Goal: Task Accomplishment & Management: Use online tool/utility

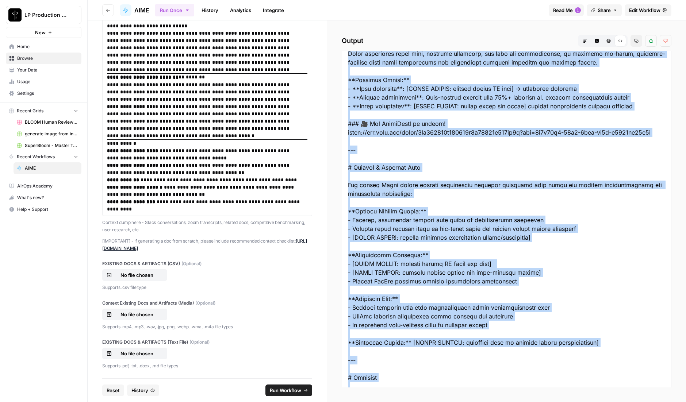
scroll to position [1989, 0]
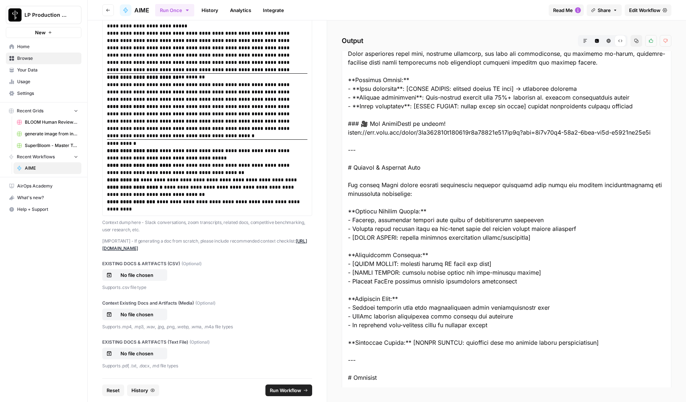
click at [421, 11] on div "Run Once History Analytics Integrate" at bounding box center [349, 10] width 388 height 14
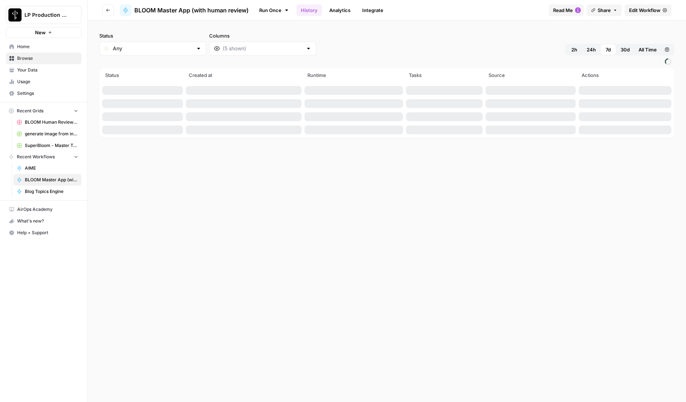
click at [24, 57] on span "Browse" at bounding box center [47, 58] width 61 height 7
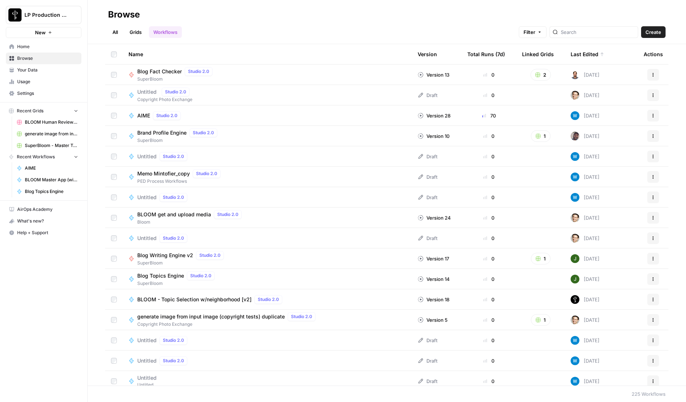
click at [259, 15] on h2 "Browse" at bounding box center [387, 15] width 558 height 12
click at [116, 30] on link "All" at bounding box center [115, 32] width 14 height 12
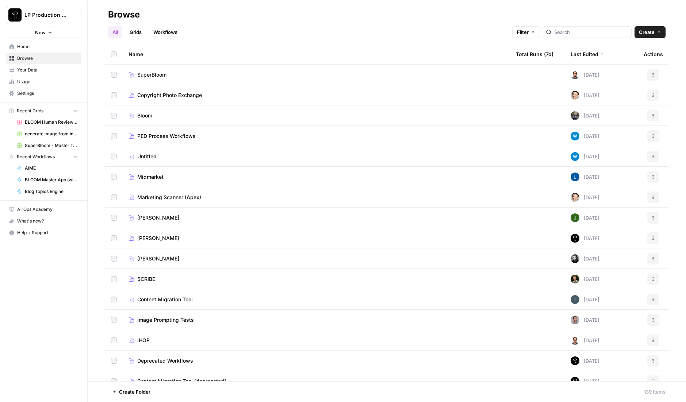
click at [146, 74] on span "SuperBloom" at bounding box center [151, 74] width 29 height 7
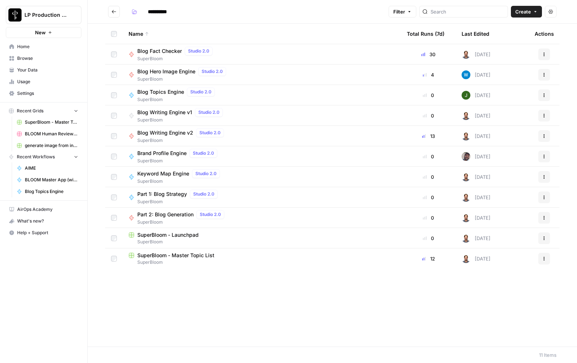
click at [164, 196] on span "Part 1: Blog Strategy" at bounding box center [162, 194] width 50 height 7
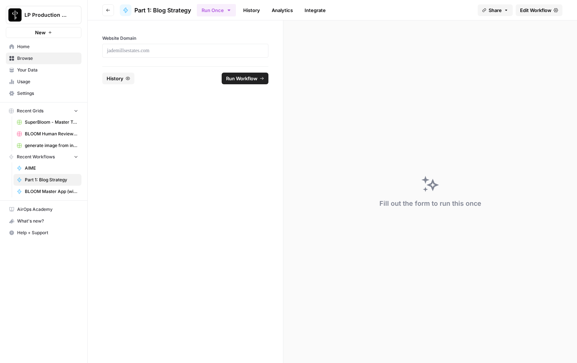
click at [540, 10] on span "Edit Workflow" at bounding box center [535, 10] width 31 height 7
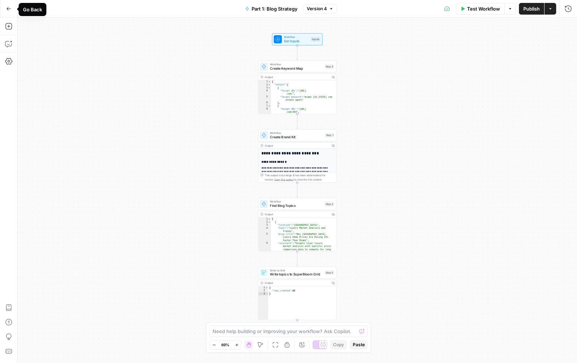
click at [7, 11] on icon "button" at bounding box center [8, 8] width 5 height 5
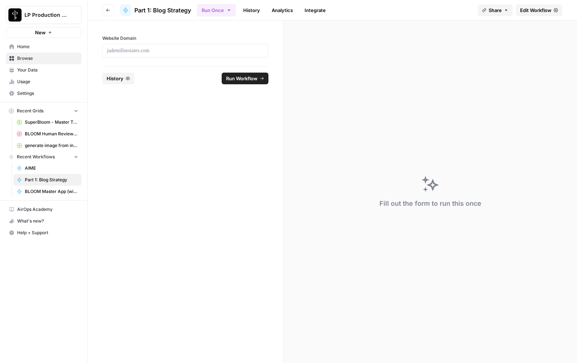
click at [103, 8] on button "Go back" at bounding box center [108, 10] width 12 height 12
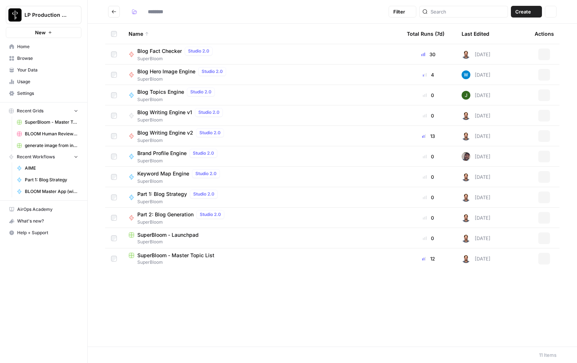
type input "**********"
click at [185, 235] on span "SuperBloom - Launchpad" at bounding box center [167, 235] width 61 height 7
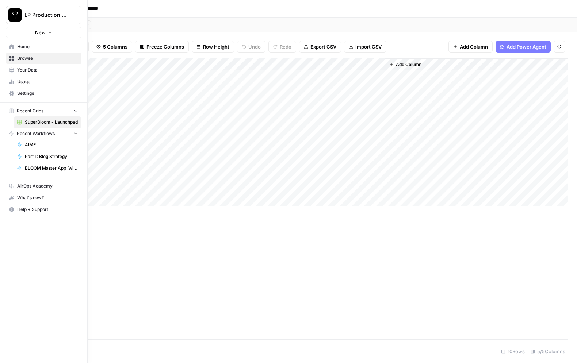
click at [22, 58] on span "Browse" at bounding box center [47, 58] width 61 height 7
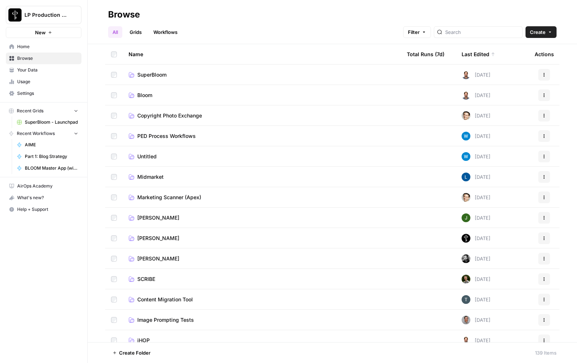
click at [150, 73] on span "SuperBloom" at bounding box center [151, 74] width 29 height 7
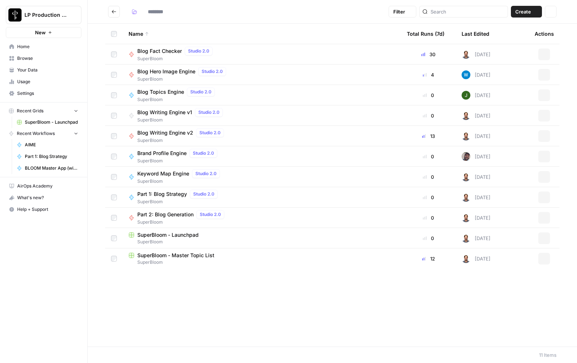
type input "**********"
click at [175, 259] on span "SuperBloom - Master Topic List" at bounding box center [175, 255] width 77 height 7
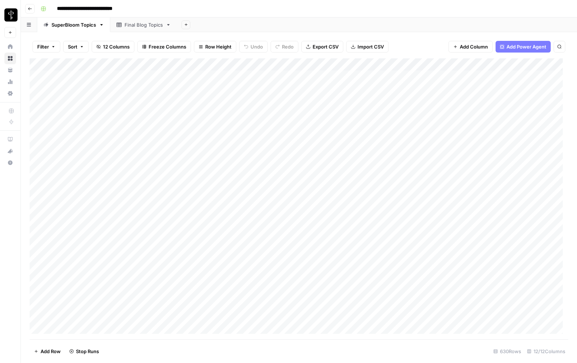
click at [43, 46] on span "Filter" at bounding box center [43, 46] width 12 height 7
click at [53, 83] on input "text" at bounding box center [86, 84] width 80 height 7
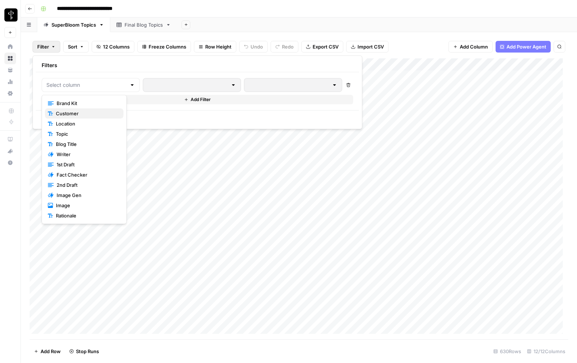
click at [71, 115] on span "Customer" at bounding box center [87, 113] width 62 height 7
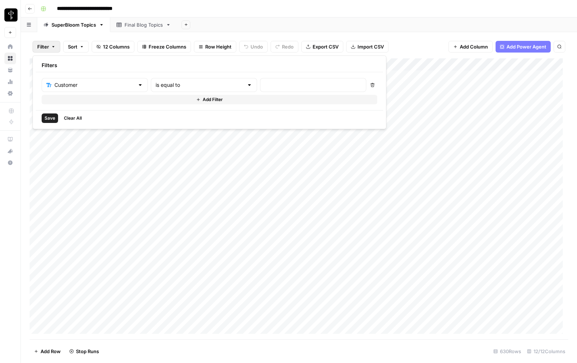
click at [260, 89] on div at bounding box center [313, 85] width 106 height 14
type input "Rob Kotelsky"
click at [50, 121] on span "Save" at bounding box center [50, 118] width 11 height 7
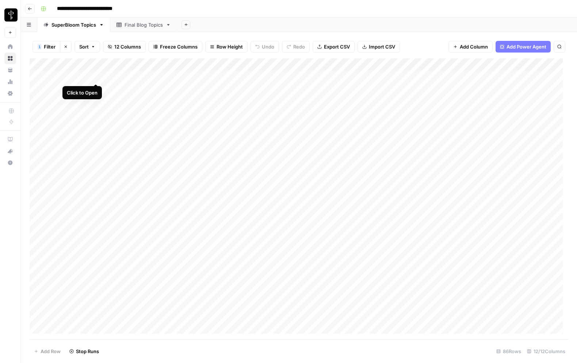
click at [96, 76] on div "Add Column" at bounding box center [299, 198] width 539 height 281
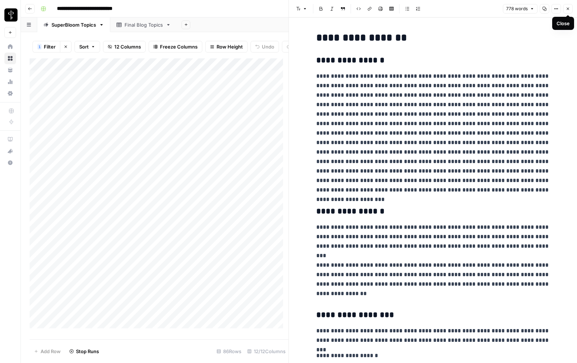
click at [569, 9] on icon "button" at bounding box center [568, 9] width 4 height 4
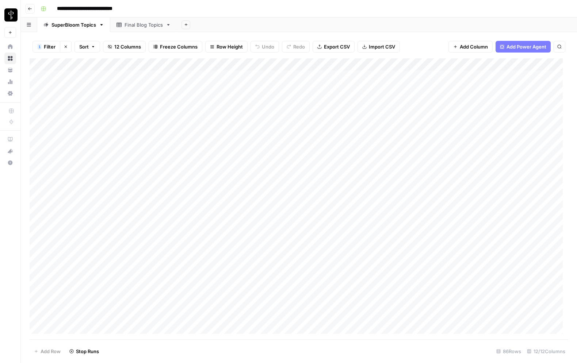
click at [30, 12] on button "Go back" at bounding box center [29, 8] width 9 height 9
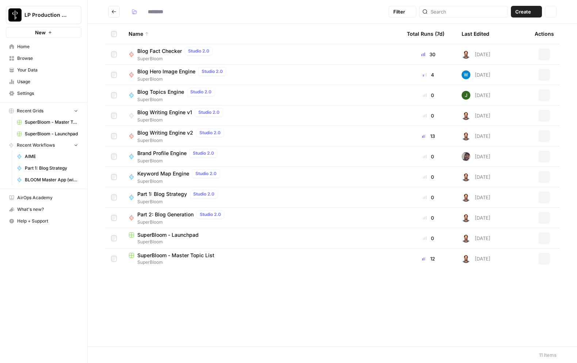
type input "**********"
click at [153, 152] on span "Brand Profile Engine" at bounding box center [161, 153] width 49 height 7
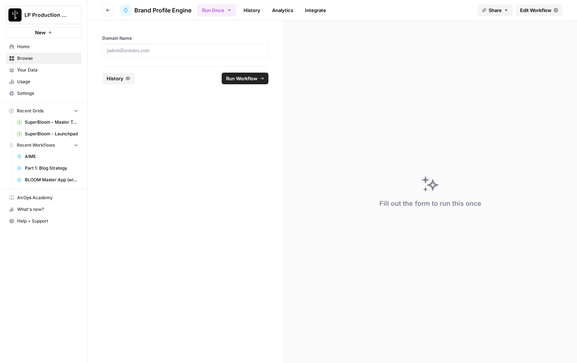
click at [547, 12] on span "Edit Workflow" at bounding box center [535, 10] width 31 height 7
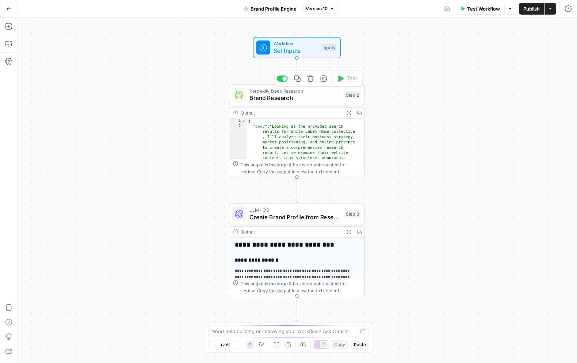
click at [309, 96] on span "Brand Research" at bounding box center [294, 97] width 91 height 9
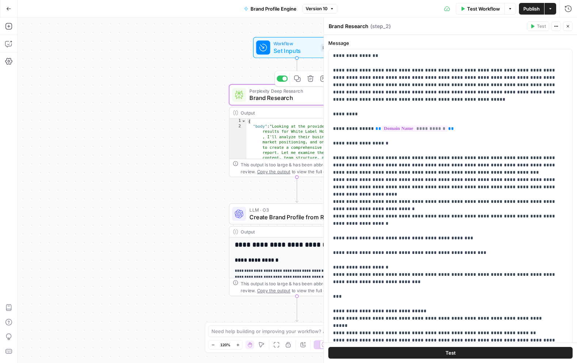
click at [309, 96] on span "Brand Research" at bounding box center [294, 97] width 91 height 9
click at [569, 25] on icon "button" at bounding box center [568, 26] width 4 height 4
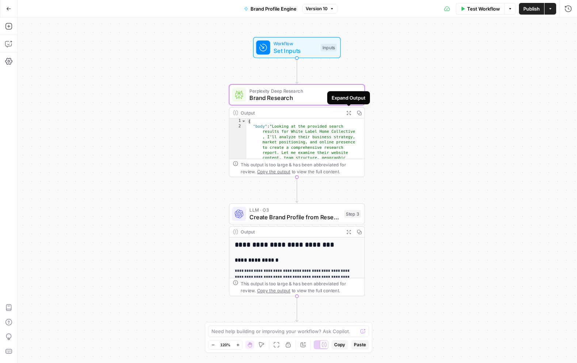
click at [351, 113] on span "Expand Output" at bounding box center [351, 113] width 0 height 0
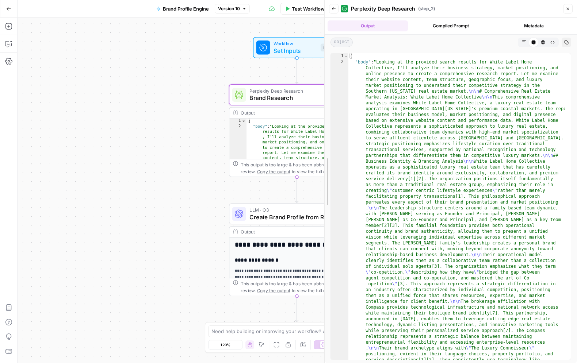
drag, startPoint x: 402, startPoint y: 108, endPoint x: 299, endPoint y: 116, distance: 103.2
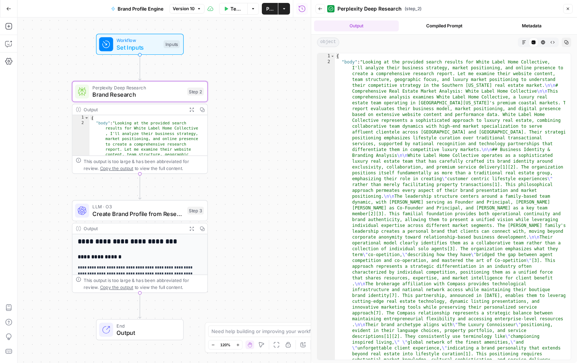
drag, startPoint x: 210, startPoint y: 134, endPoint x: 53, endPoint y: 131, distance: 157.1
click at [53, 131] on div "Workflow Set Inputs Inputs Perplexity Deep Research Brand Research Step 2 Outpu…" at bounding box center [164, 191] width 293 height 346
click at [523, 43] on icon "button" at bounding box center [524, 43] width 4 height 4
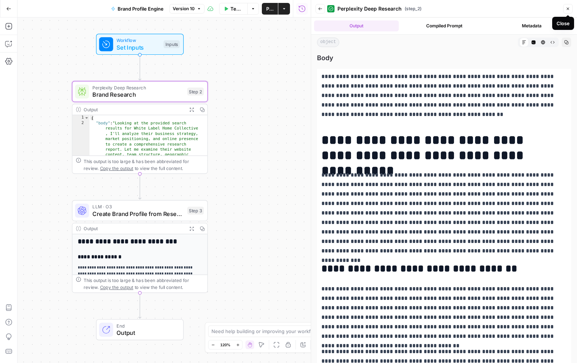
click at [568, 8] on icon "button" at bounding box center [568, 9] width 4 height 4
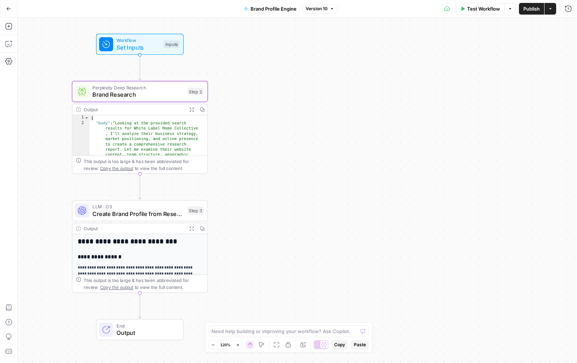
click at [10, 9] on icon "button" at bounding box center [8, 8] width 5 height 5
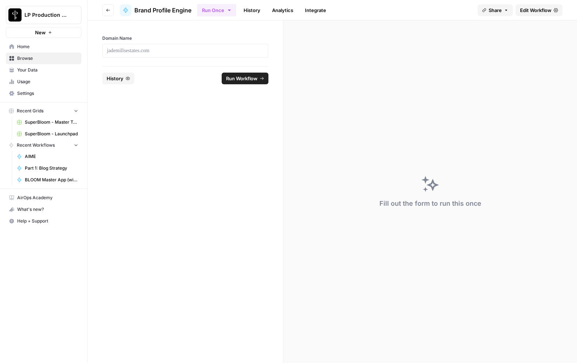
click at [258, 10] on link "History" at bounding box center [252, 10] width 26 height 12
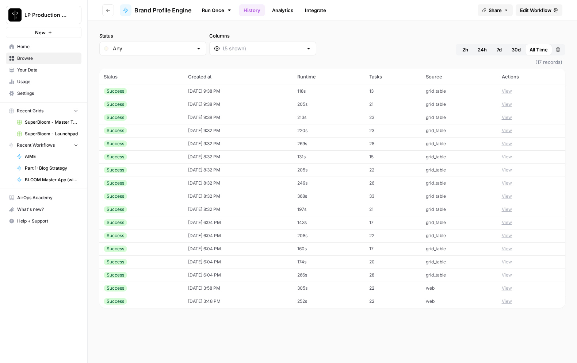
click at [512, 91] on button "View" at bounding box center [507, 91] width 10 height 7
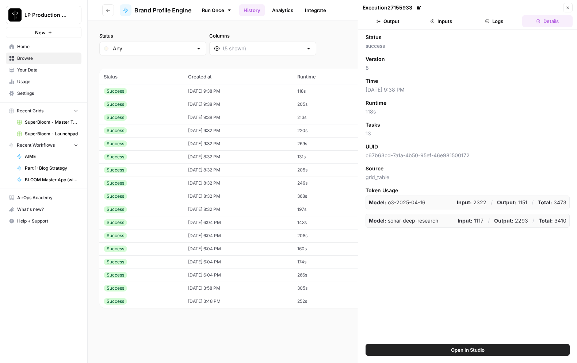
click at [444, 23] on button "Inputs" at bounding box center [441, 21] width 50 height 12
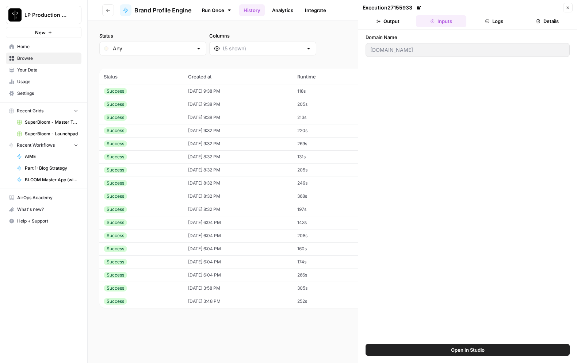
click at [246, 104] on td "08/06/25 at 9:38 PM" at bounding box center [238, 104] width 109 height 13
click at [243, 119] on td "08/06/25 at 9:38 PM" at bounding box center [238, 117] width 109 height 13
click at [244, 134] on td "08/06/25 at 9:32 PM" at bounding box center [238, 130] width 109 height 13
click at [243, 145] on td "08/06/25 at 9:32 PM" at bounding box center [238, 143] width 109 height 13
click at [241, 159] on td "08/06/25 at 8:32 PM" at bounding box center [238, 156] width 109 height 13
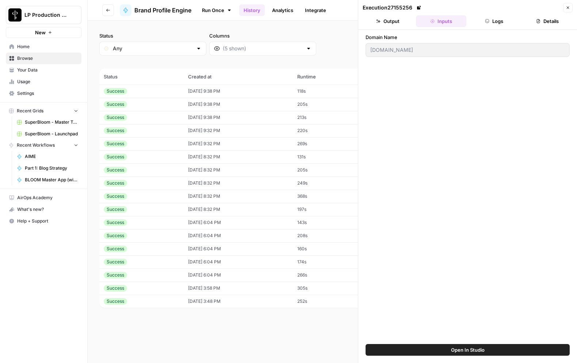
click at [242, 168] on td "08/06/25 at 8:32 PM" at bounding box center [238, 170] width 109 height 13
click at [242, 158] on td "08/06/25 at 8:32 PM" at bounding box center [238, 156] width 109 height 13
type input "robkotelsky.com"
click at [488, 16] on button "Logs" at bounding box center [494, 21] width 50 height 12
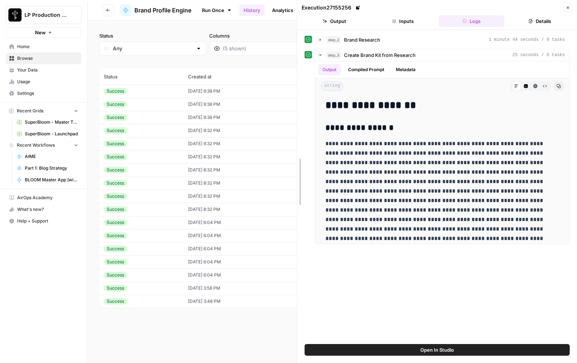
drag, startPoint x: 358, startPoint y: 76, endPoint x: 297, endPoint y: 83, distance: 61.5
click at [318, 41] on icon "button" at bounding box center [320, 40] width 6 height 6
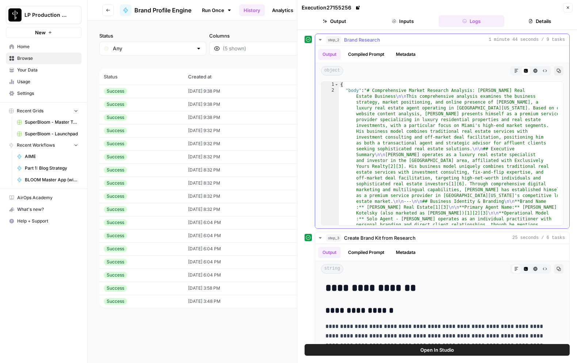
click at [360, 52] on button "Compiled Prompt" at bounding box center [366, 54] width 45 height 11
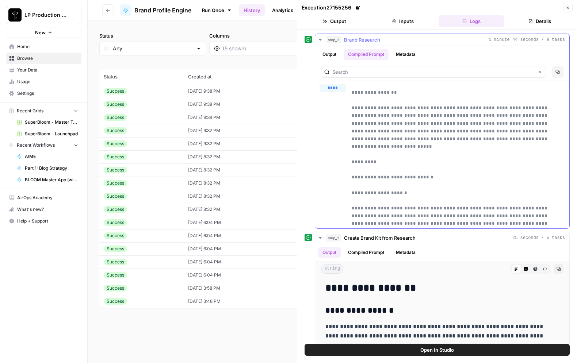
click at [332, 54] on button "Output" at bounding box center [329, 54] width 23 height 11
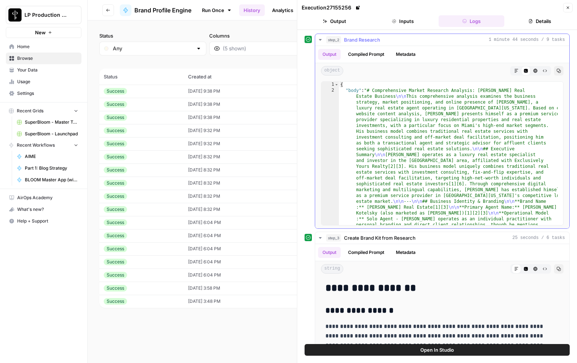
click at [514, 69] on icon "button" at bounding box center [516, 71] width 4 height 4
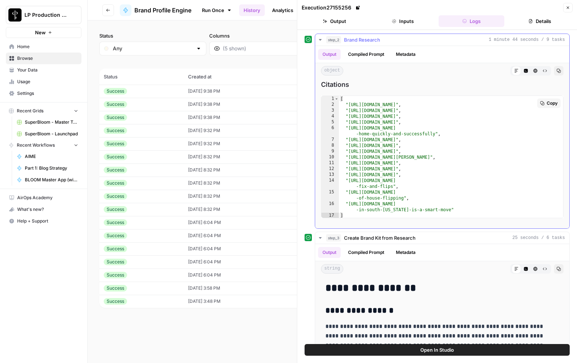
scroll to position [2402, 0]
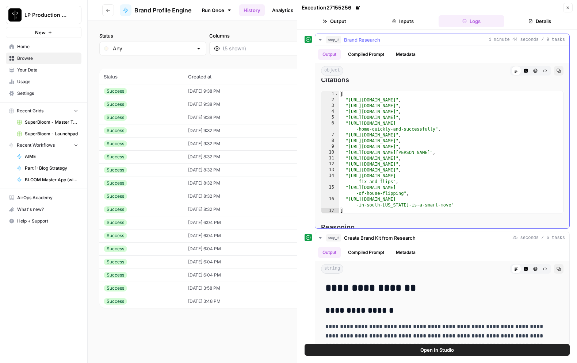
click at [374, 57] on button "Compiled Prompt" at bounding box center [366, 54] width 45 height 11
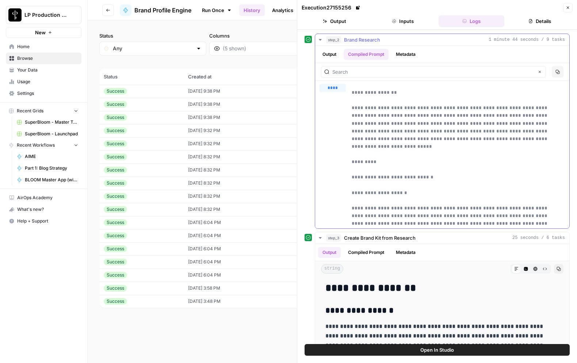
click at [414, 53] on button "Metadata" at bounding box center [405, 54] width 28 height 11
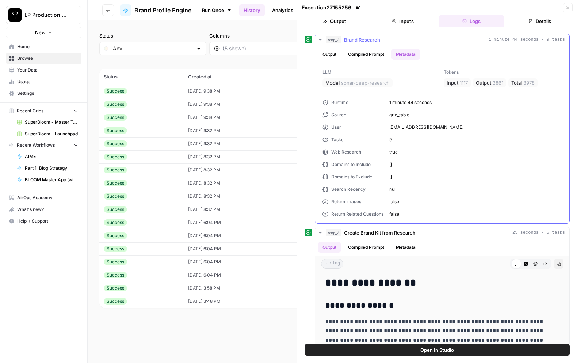
click at [364, 55] on button "Compiled Prompt" at bounding box center [366, 54] width 45 height 11
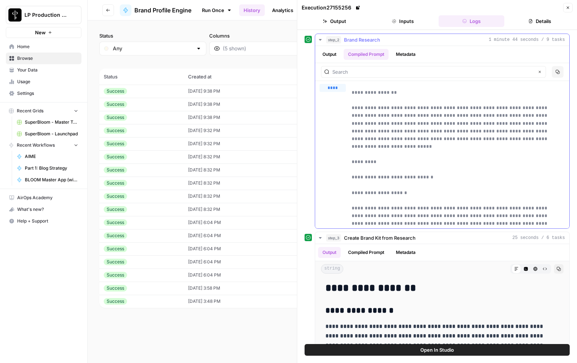
click at [336, 55] on button "Output" at bounding box center [329, 54] width 23 height 11
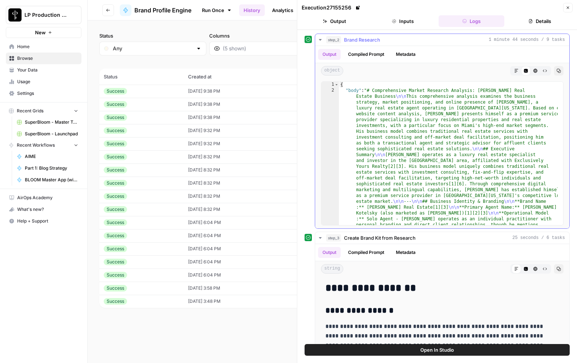
click at [514, 70] on icon "button" at bounding box center [516, 71] width 4 height 4
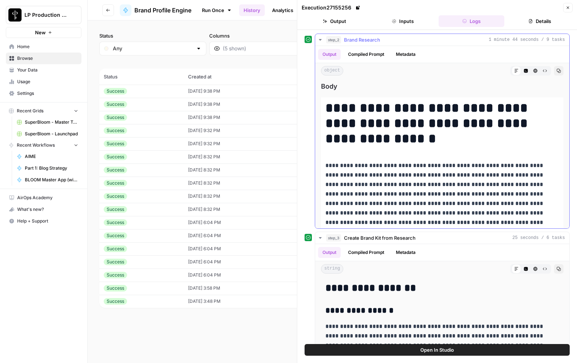
click at [319, 37] on icon "button" at bounding box center [320, 40] width 6 height 6
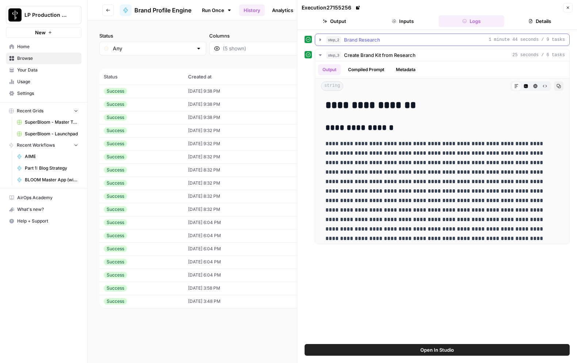
click at [319, 37] on icon "button" at bounding box center [320, 40] width 6 height 6
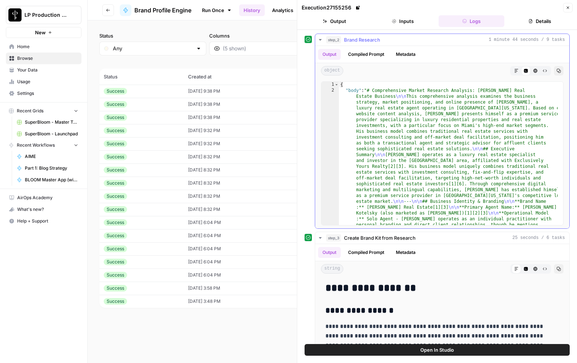
click at [319, 37] on icon "button" at bounding box center [320, 40] width 6 height 6
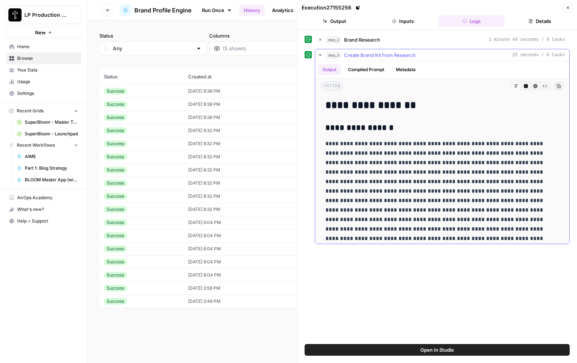
click at [320, 54] on icon "button" at bounding box center [320, 55] width 6 height 6
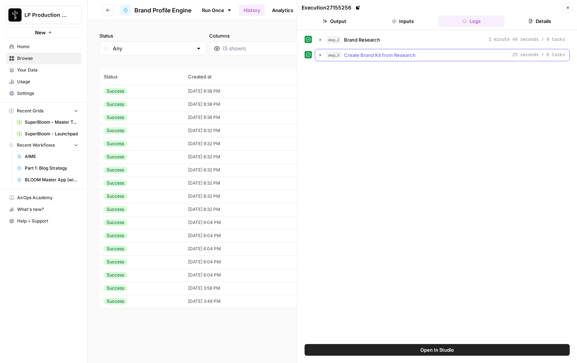
click at [321, 55] on icon "button" at bounding box center [320, 55] width 1 height 3
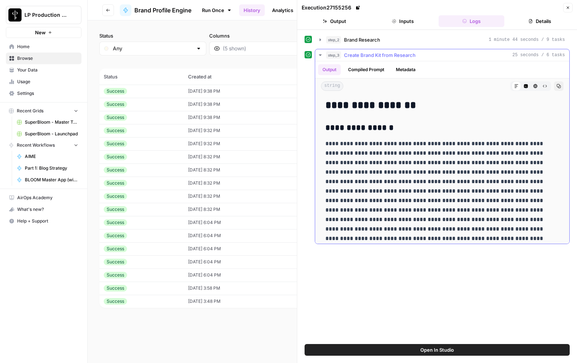
click at [376, 67] on button "Compiled Prompt" at bounding box center [366, 69] width 45 height 11
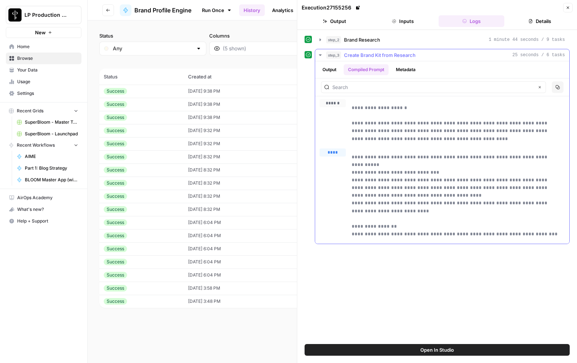
click at [328, 69] on button "Output" at bounding box center [329, 69] width 23 height 11
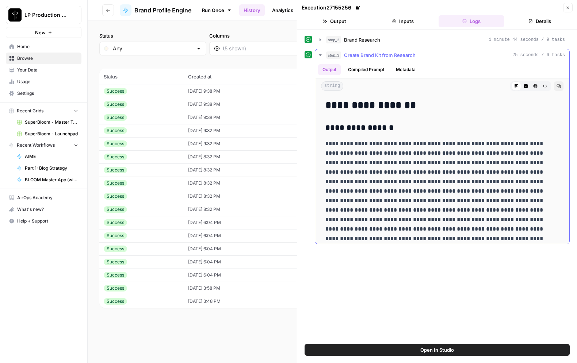
click at [321, 55] on icon "button" at bounding box center [320, 55] width 6 height 6
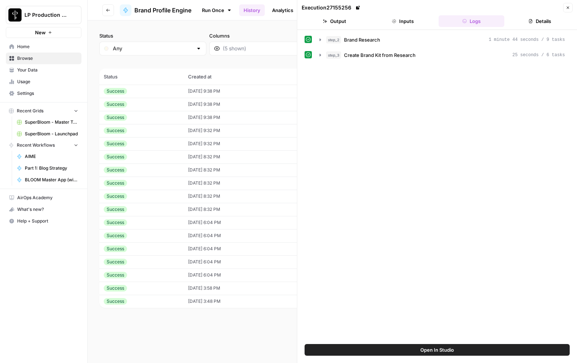
click at [542, 21] on button "Details" at bounding box center [540, 21] width 66 height 12
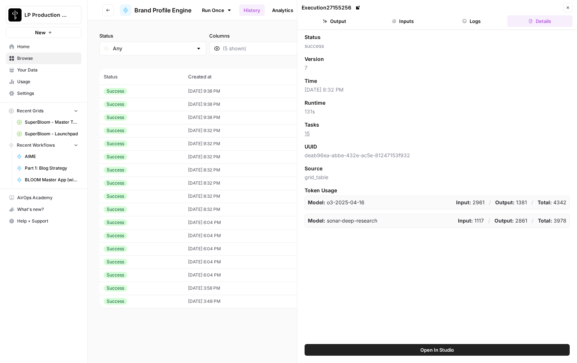
click at [474, 25] on button "Logs" at bounding box center [472, 21] width 66 height 12
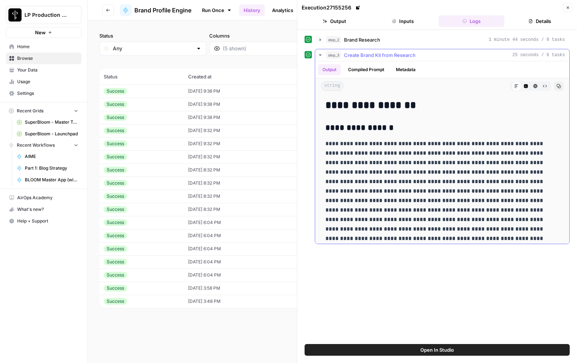
click at [321, 54] on icon "button" at bounding box center [320, 54] width 3 height 1
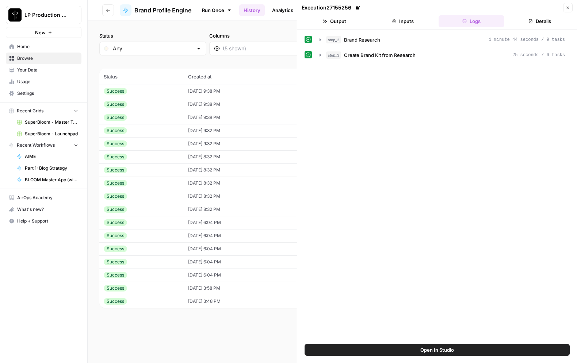
click at [417, 195] on div "step_2 Brand Research 1 minute 44 seconds / 9 tasks step_3 Create Brand Kit fro…" at bounding box center [437, 187] width 265 height 307
click at [401, 19] on button "Inputs" at bounding box center [403, 21] width 66 height 12
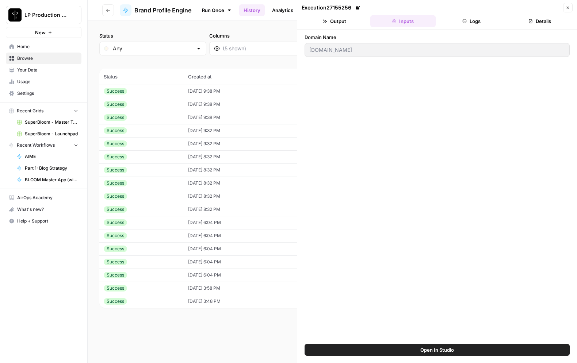
click at [337, 24] on button "Output" at bounding box center [335, 21] width 66 height 12
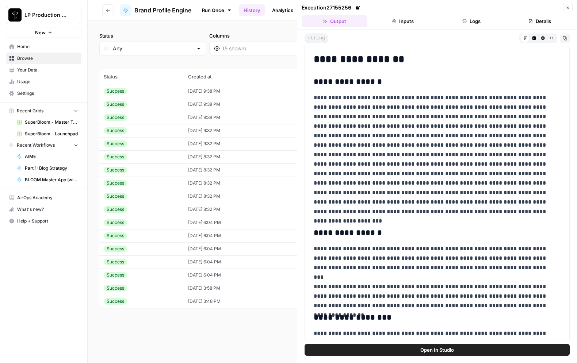
click at [395, 22] on icon "button" at bounding box center [394, 21] width 4 height 4
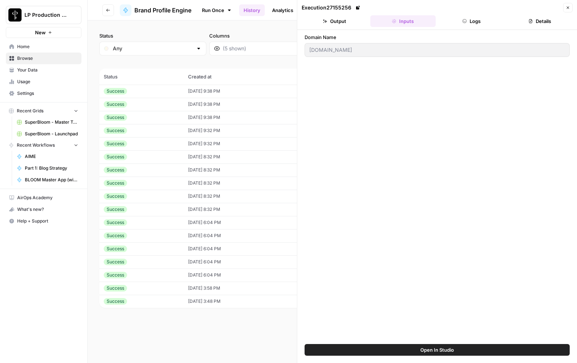
click at [471, 19] on button "Logs" at bounding box center [472, 21] width 66 height 12
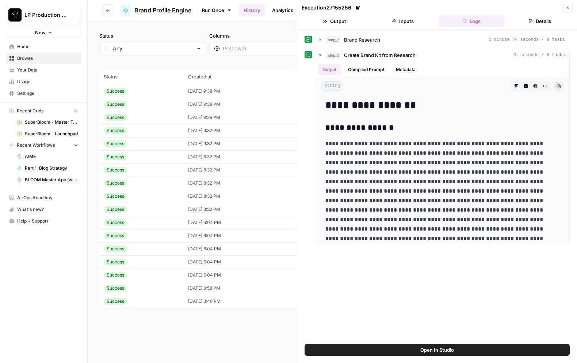
click at [550, 24] on button "Details" at bounding box center [540, 21] width 66 height 12
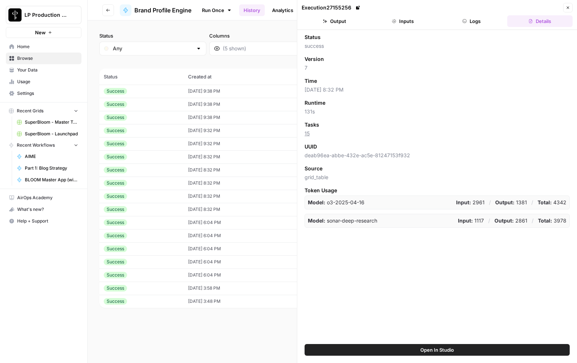
drag, startPoint x: 477, startPoint y: 22, endPoint x: 413, endPoint y: 27, distance: 64.4
click at [477, 22] on button "Logs" at bounding box center [472, 21] width 66 height 12
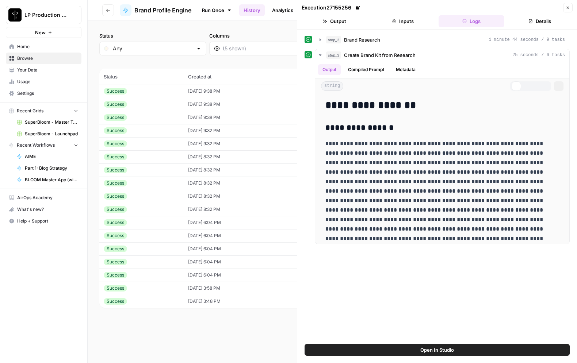
click at [413, 27] on button "Inputs" at bounding box center [403, 21] width 66 height 12
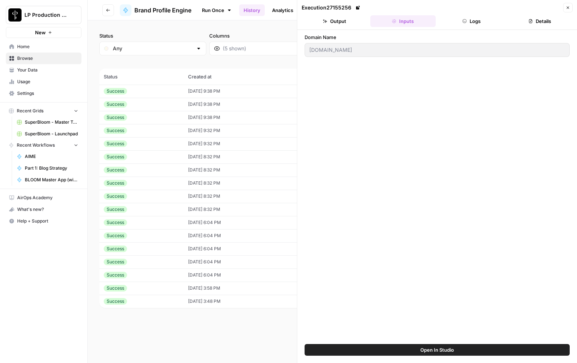
click at [348, 20] on button "Output" at bounding box center [335, 21] width 66 height 12
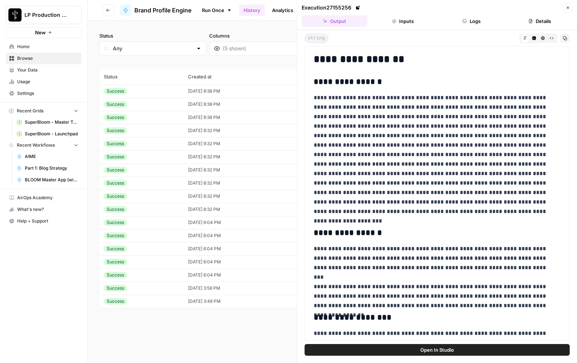
click at [402, 15] on button "Inputs" at bounding box center [403, 21] width 66 height 12
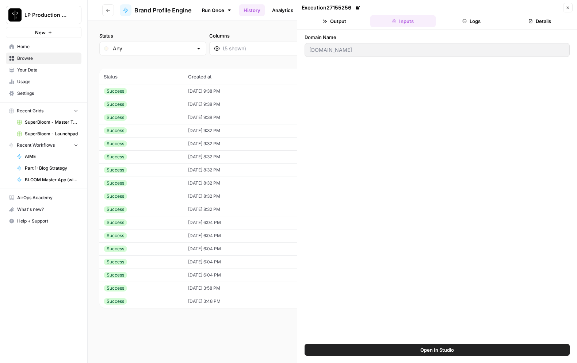
click at [416, 245] on div "Domain Name robkotelsky.com" at bounding box center [437, 187] width 265 height 307
click at [394, 164] on div "Domain Name robkotelsky.com" at bounding box center [437, 187] width 265 height 307
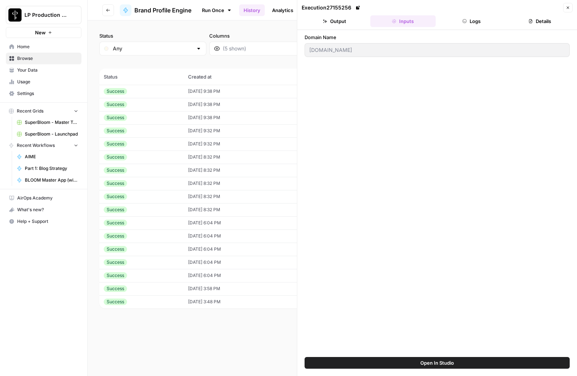
click at [343, 20] on button "Output" at bounding box center [335, 21] width 66 height 12
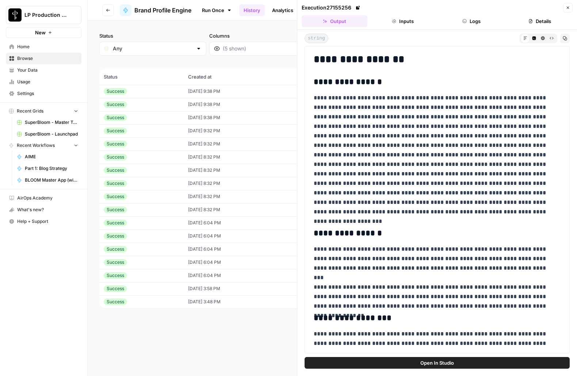
click at [410, 17] on button "Inputs" at bounding box center [403, 21] width 66 height 12
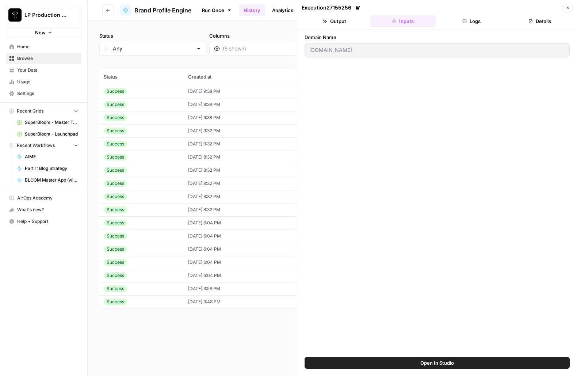
click at [458, 22] on button "Logs" at bounding box center [472, 21] width 66 height 12
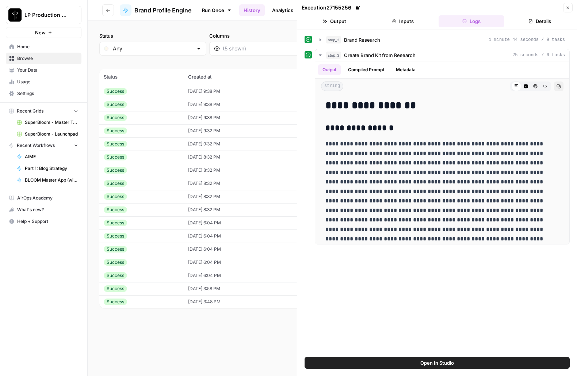
click at [398, 19] on button "Inputs" at bounding box center [403, 21] width 66 height 12
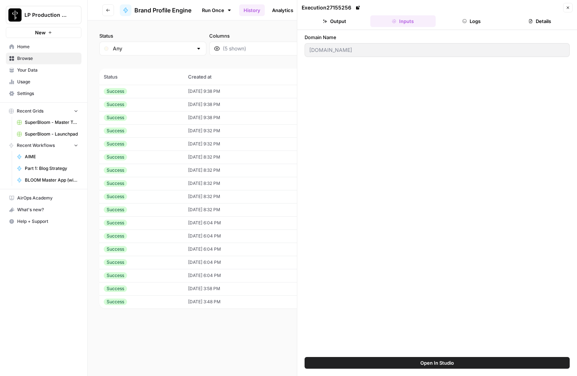
drag, startPoint x: 476, startPoint y: 24, endPoint x: 402, endPoint y: 27, distance: 74.2
click at [476, 24] on button "Logs" at bounding box center [472, 21] width 66 height 12
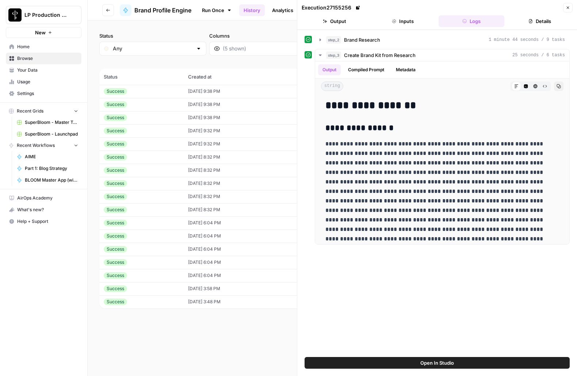
click at [335, 18] on button "Output" at bounding box center [335, 21] width 66 height 12
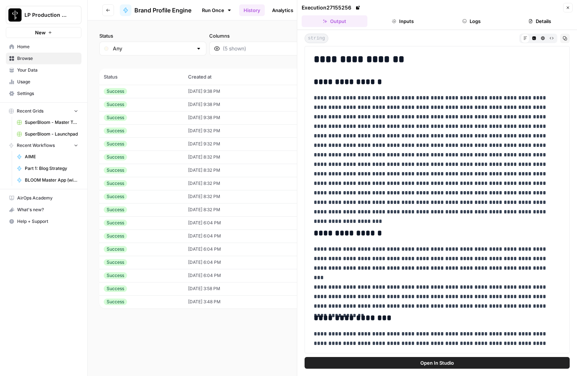
click at [463, 23] on icon "button" at bounding box center [464, 21] width 4 height 4
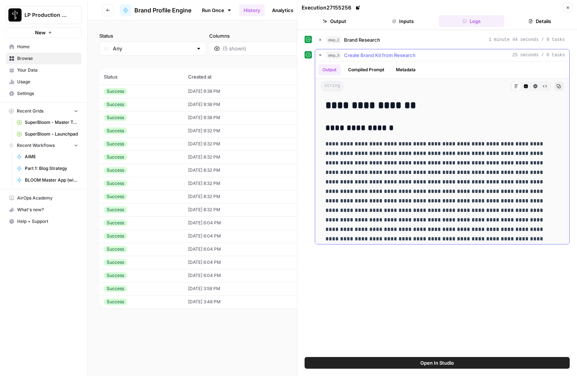
click at [320, 54] on icon "button" at bounding box center [320, 55] width 6 height 6
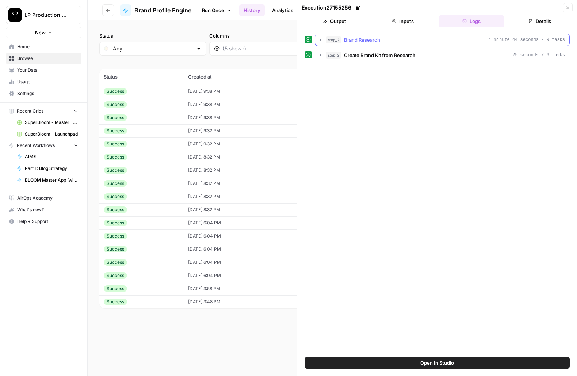
click at [320, 41] on icon "button" at bounding box center [320, 40] width 6 height 6
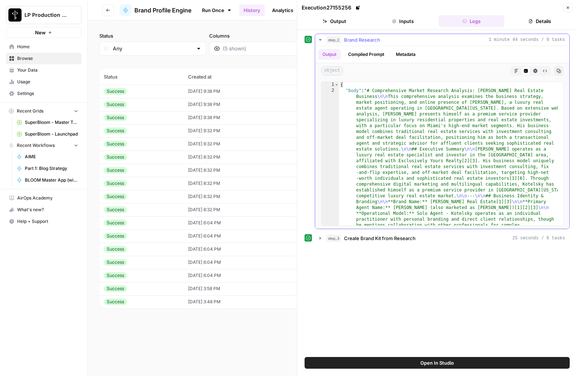
click at [516, 69] on icon "button" at bounding box center [516, 71] width 4 height 4
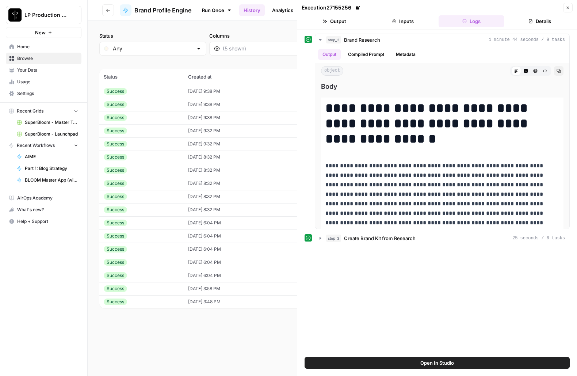
click at [404, 23] on button "Inputs" at bounding box center [403, 21] width 66 height 12
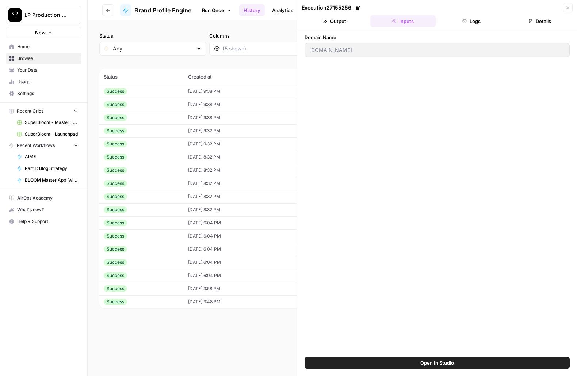
click at [27, 72] on span "Your Data" at bounding box center [47, 70] width 61 height 7
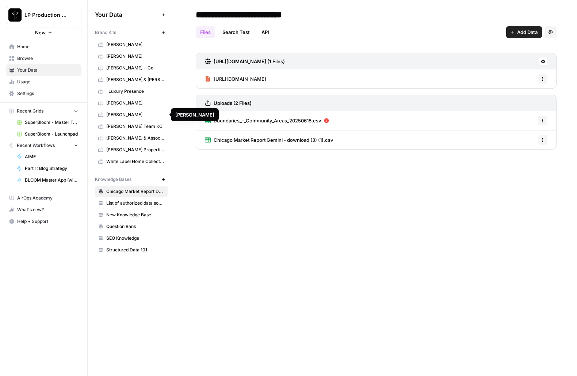
click at [133, 114] on span "Rob Kotelsky" at bounding box center [135, 114] width 58 height 7
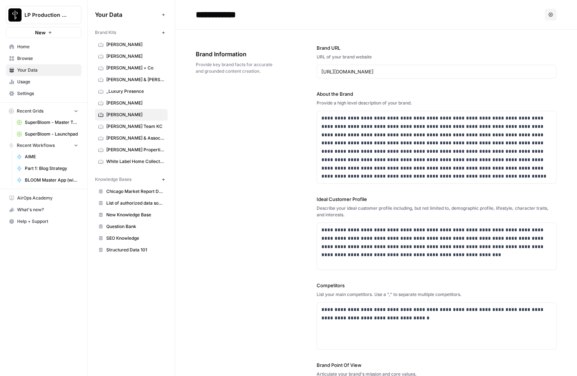
click at [268, 260] on div "**********" at bounding box center [376, 237] width 361 height 415
click at [258, 250] on div "**********" at bounding box center [376, 237] width 361 height 415
drag, startPoint x: 346, startPoint y: 117, endPoint x: 389, endPoint y: 165, distance: 64.1
click at [389, 164] on p "**********" at bounding box center [434, 147] width 226 height 66
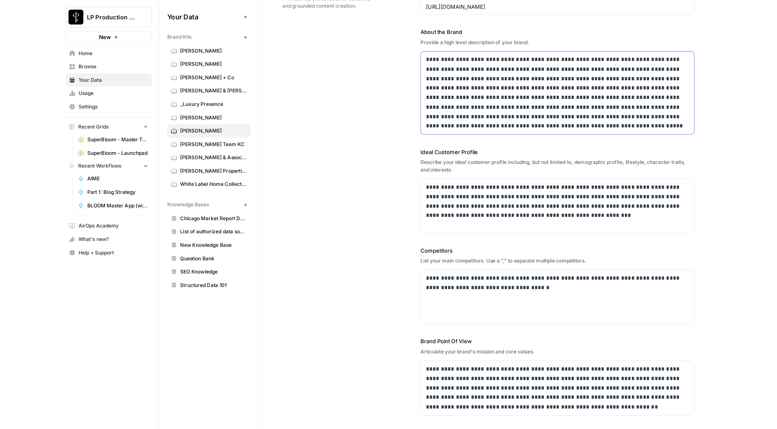
scroll to position [28, 0]
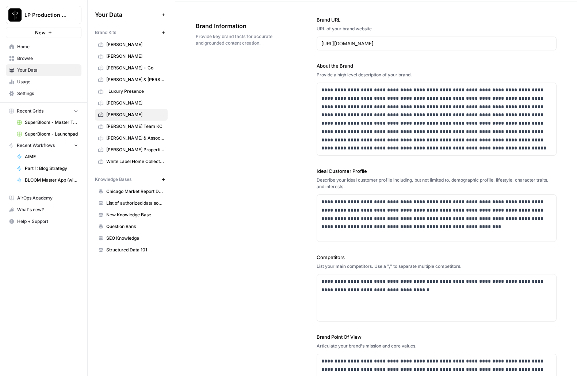
click at [243, 82] on div "**********" at bounding box center [376, 208] width 361 height 415
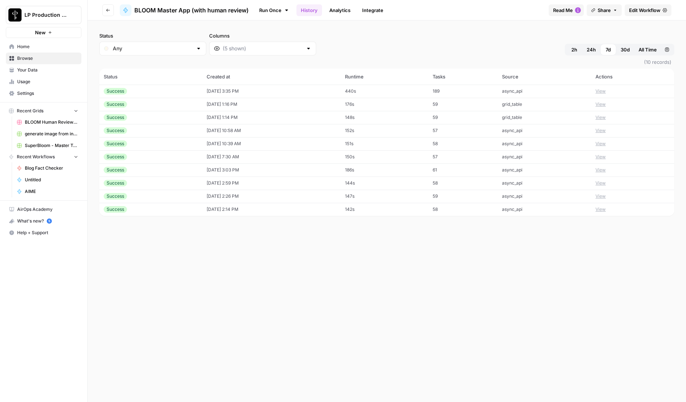
click at [32, 56] on span "Browse" at bounding box center [47, 58] width 61 height 7
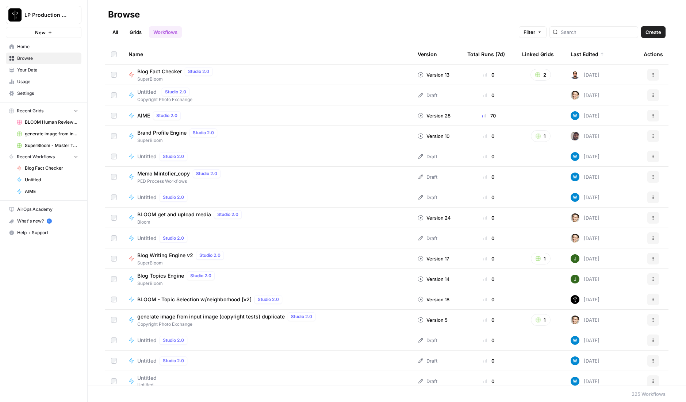
click at [116, 31] on link "All" at bounding box center [115, 32] width 14 height 12
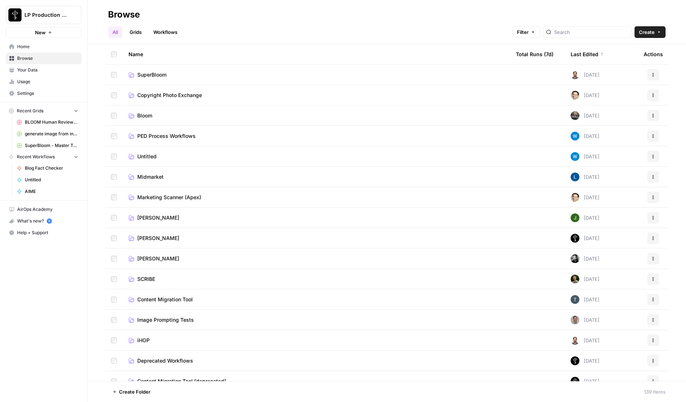
click at [157, 77] on span "SuperBloom" at bounding box center [151, 74] width 29 height 7
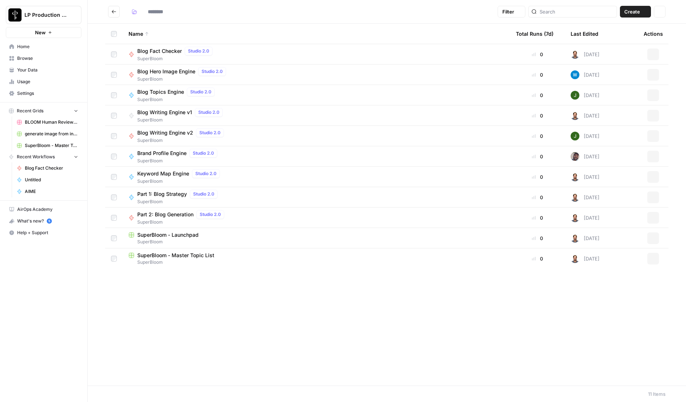
type input "**********"
click at [168, 254] on span "SuperBloom - Master Topic List" at bounding box center [175, 255] width 77 height 7
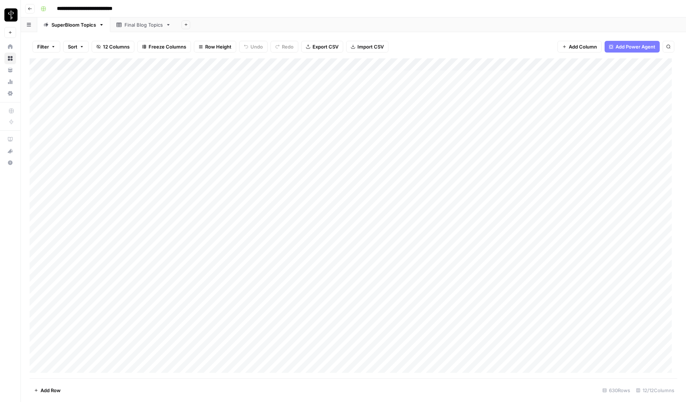
click at [319, 5] on div "**********" at bounding box center [358, 9] width 641 height 12
click at [41, 46] on span "Filter" at bounding box center [43, 46] width 12 height 7
click at [61, 85] on input "text" at bounding box center [86, 84] width 80 height 7
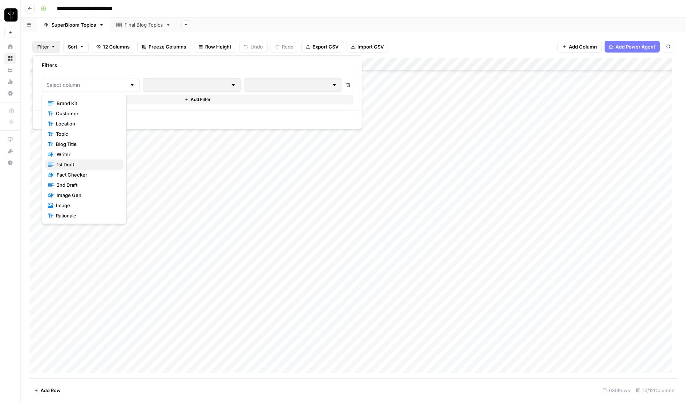
click at [69, 168] on span "1st Draft" at bounding box center [87, 164] width 61 height 7
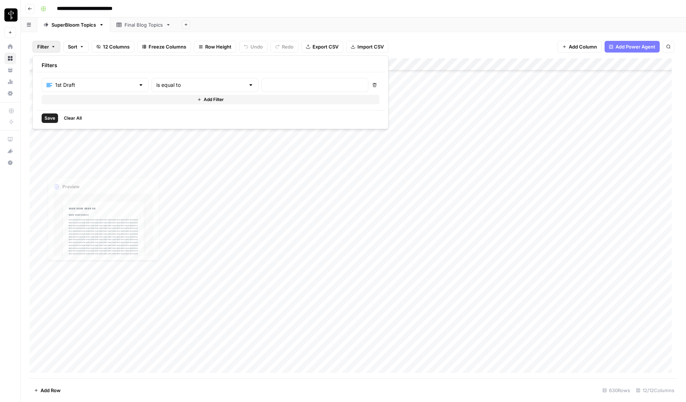
click at [187, 77] on div "1st Draft is equal to Delete Add Filter" at bounding box center [210, 91] width 349 height 38
click at [186, 85] on input "text" at bounding box center [200, 84] width 89 height 7
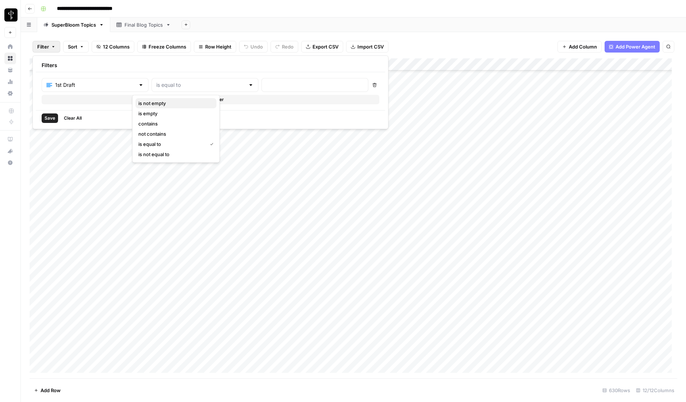
click at [162, 102] on span "is not empty" at bounding box center [174, 103] width 72 height 7
type input "is not empty"
click at [51, 119] on span "Save" at bounding box center [50, 118] width 11 height 7
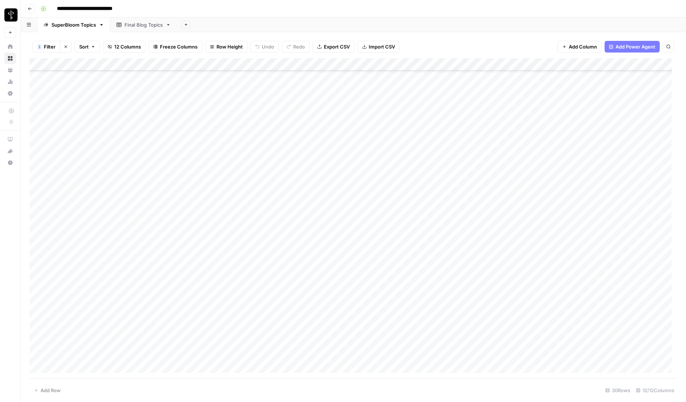
scroll to position [69, 0]
drag, startPoint x: 338, startPoint y: 5, endPoint x: 329, endPoint y: 4, distance: 8.8
click at [338, 5] on div "**********" at bounding box center [358, 9] width 641 height 12
click at [43, 47] on button "1 Filter" at bounding box center [47, 47] width 28 height 12
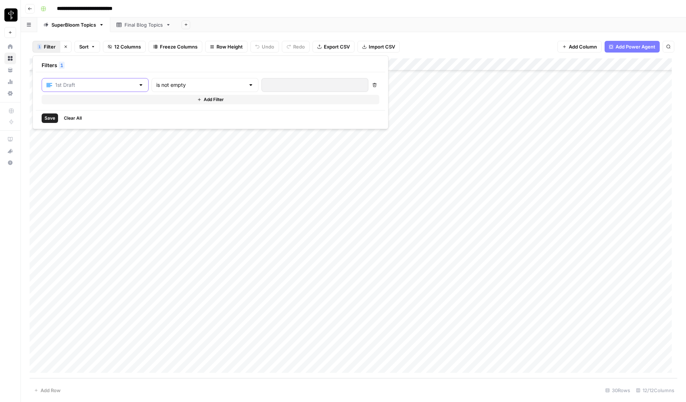
click at [92, 87] on input "text" at bounding box center [95, 84] width 80 height 7
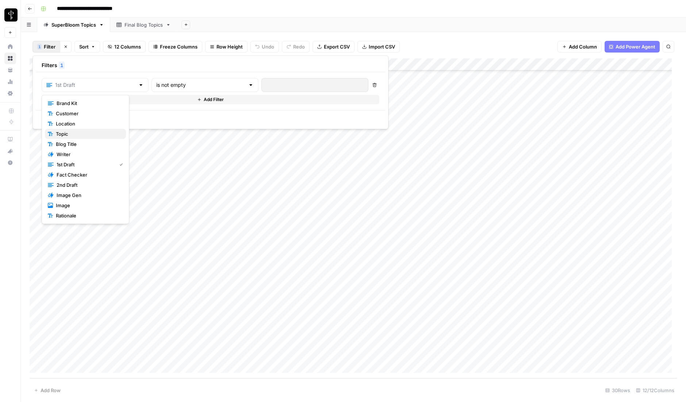
click at [66, 134] on span "Topic" at bounding box center [88, 133] width 64 height 7
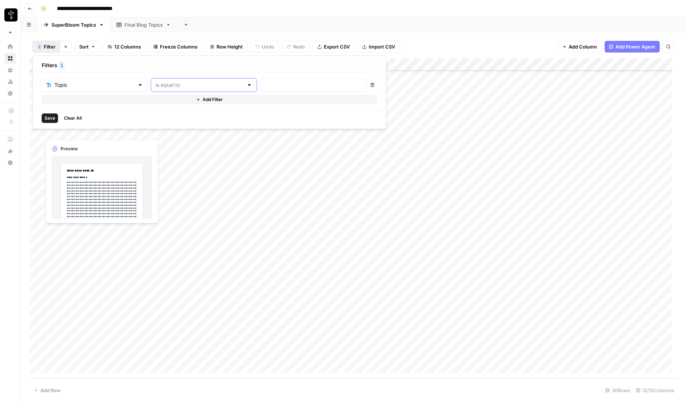
click at [172, 87] on input "text" at bounding box center [200, 84] width 88 height 7
type input "is equal to"
click at [265, 83] on input "text" at bounding box center [313, 84] width 97 height 7
paste input "Must-Have Smart Home Features for Brickell, FL Homeowners"
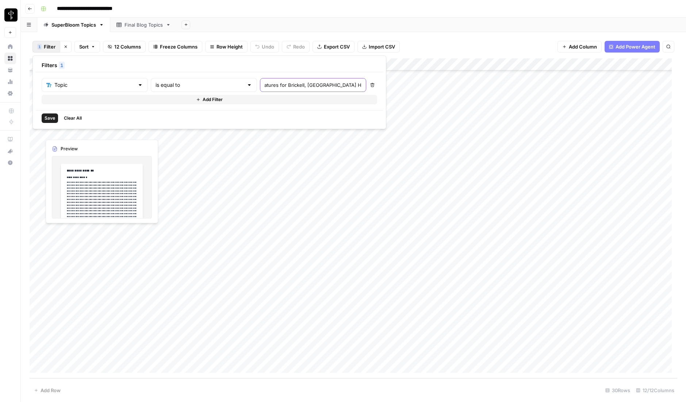
type input "Must-Have Smart Home Features for Brickell, FL Homeowners"
click at [51, 121] on span "Save" at bounding box center [50, 118] width 11 height 7
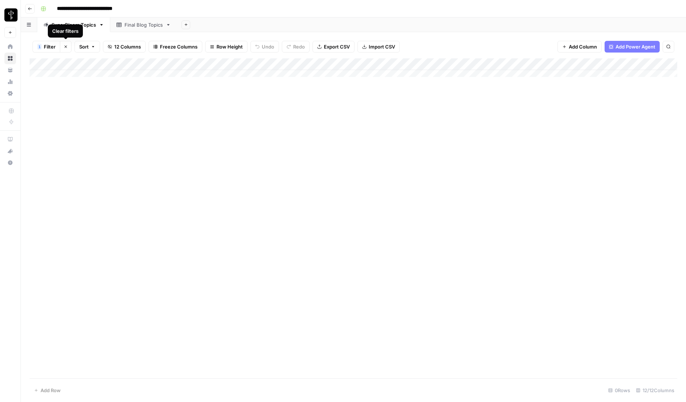
click at [66, 47] on icon "button" at bounding box center [66, 47] width 3 height 3
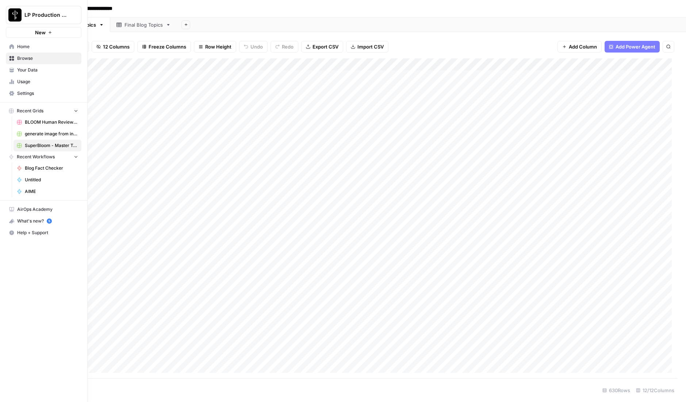
click at [35, 122] on span "BLOOM Human Review (ver2)" at bounding box center [51, 122] width 53 height 7
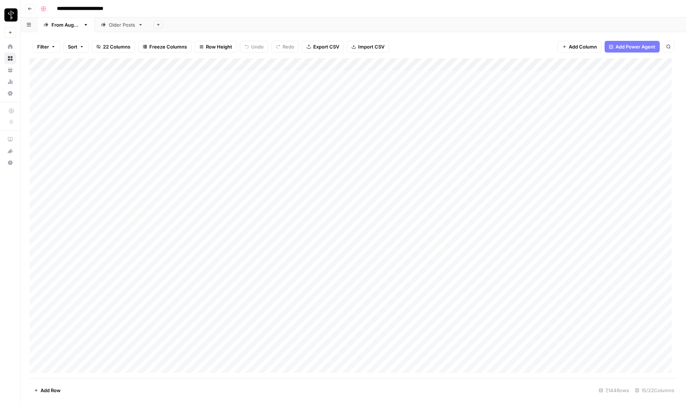
click at [46, 49] on span "Filter" at bounding box center [43, 46] width 12 height 7
click at [65, 87] on input "text" at bounding box center [86, 84] width 80 height 7
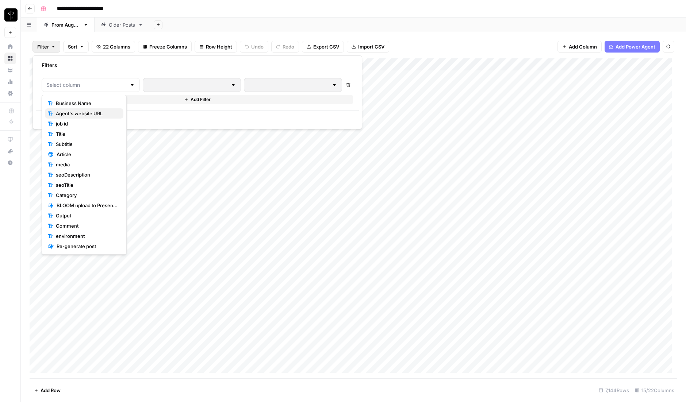
click at [76, 115] on span "Agent's website URL" at bounding box center [87, 113] width 62 height 7
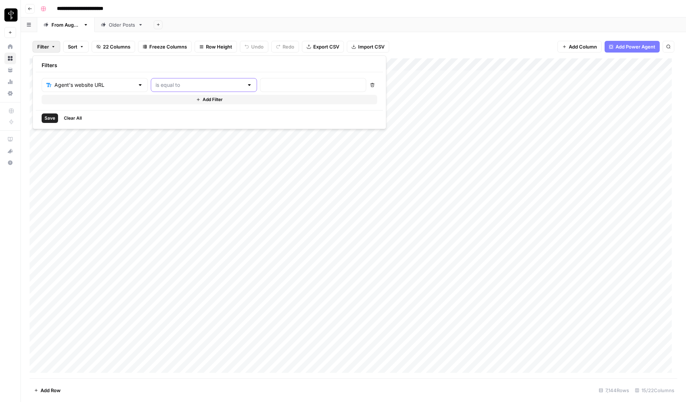
click at [181, 88] on input "text" at bounding box center [200, 84] width 88 height 7
click at [173, 129] on button "not contains" at bounding box center [175, 134] width 80 height 10
type input "not contains"
click at [169, 86] on input "text" at bounding box center [200, 84] width 88 height 7
click at [167, 123] on span "contains" at bounding box center [174, 123] width 72 height 7
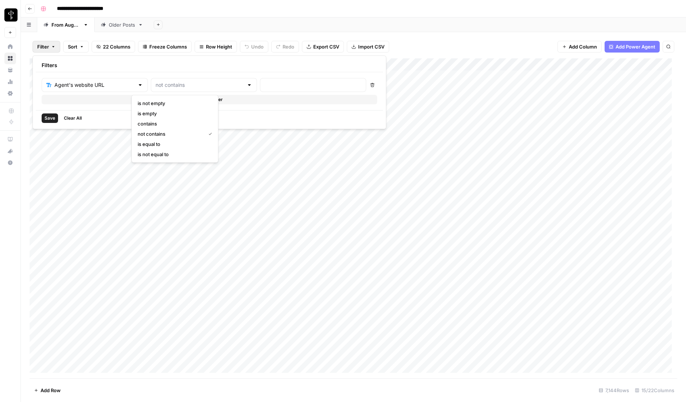
type input "contains"
click at [265, 86] on input "text" at bounding box center [313, 84] width 97 height 7
paste input "robkotelsky.com"
type input "robkotelsky.com"
click at [43, 121] on button "Save" at bounding box center [50, 118] width 16 height 9
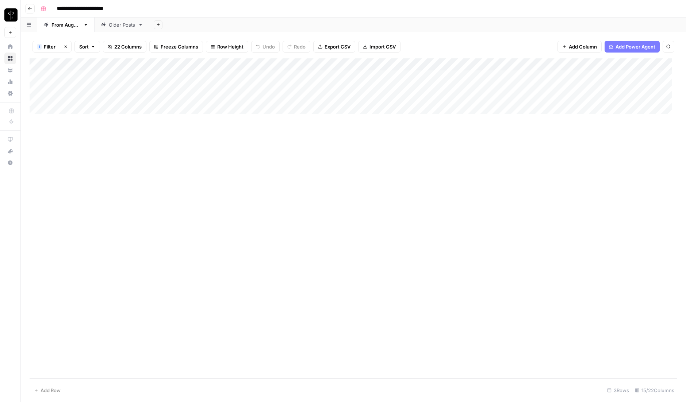
click at [126, 22] on div "Older Posts" at bounding box center [122, 24] width 26 height 7
click at [45, 47] on span "Filter" at bounding box center [43, 46] width 12 height 7
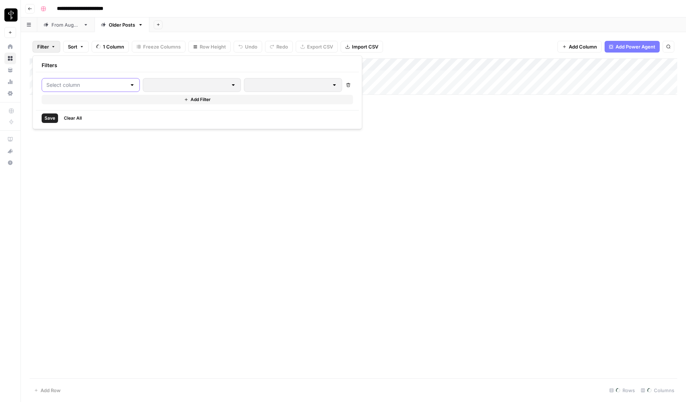
click at [72, 86] on input "text" at bounding box center [86, 84] width 80 height 7
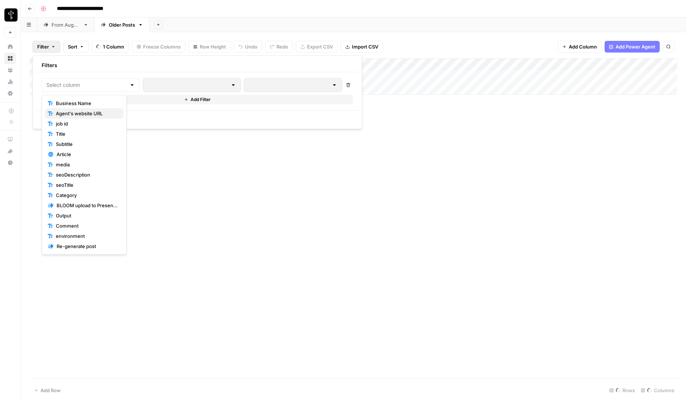
click at [78, 115] on span "Agent's website URL" at bounding box center [87, 113] width 62 height 7
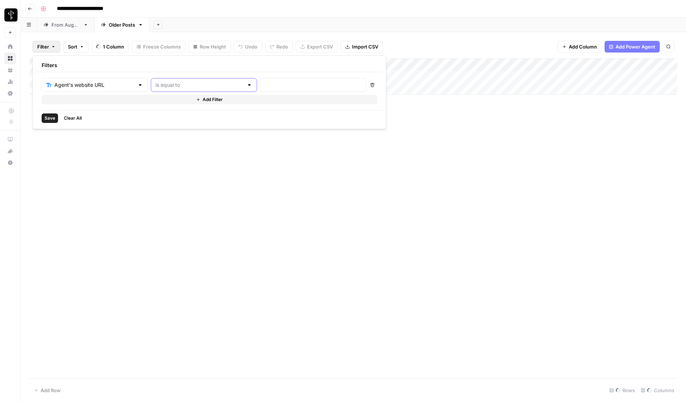
click at [176, 88] on input "text" at bounding box center [200, 84] width 88 height 7
click at [168, 125] on span "contains" at bounding box center [174, 123] width 72 height 7
type input "contains"
click at [265, 86] on input "text" at bounding box center [313, 84] width 97 height 7
paste input "robkotelsky.com"
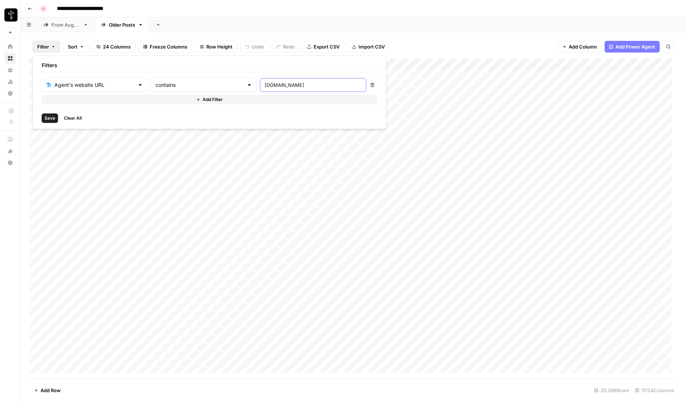
type input "robkotelsky.com"
click at [185, 104] on button "Add Filter" at bounding box center [210, 99] width 336 height 9
click at [39, 100] on div "Agent's website URL contains robkotelsky.com Delete Delete Add Filter" at bounding box center [209, 99] width 347 height 55
click at [70, 99] on input "text" at bounding box center [90, 101] width 88 height 7
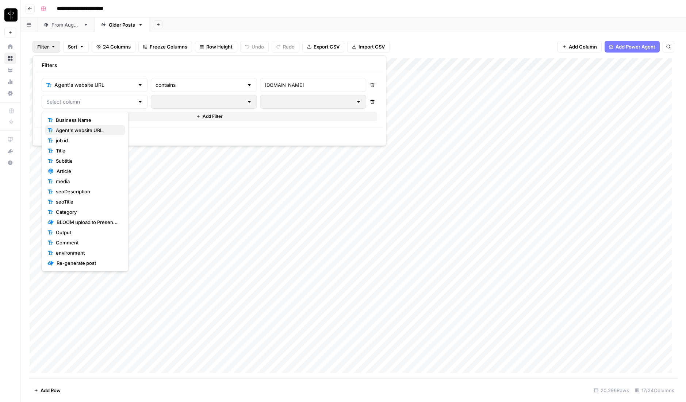
click at [67, 129] on span "Agent's website URL" at bounding box center [88, 130] width 64 height 7
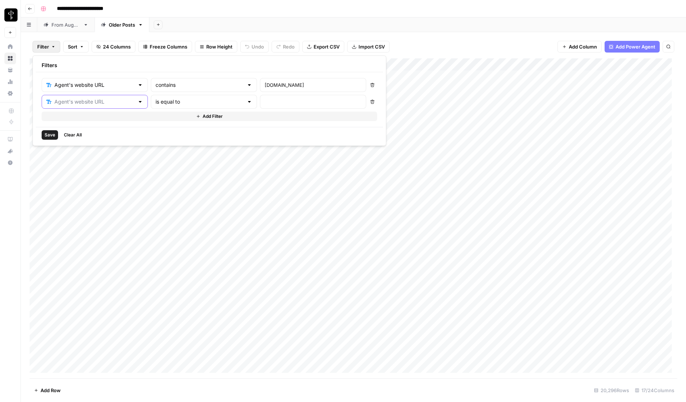
click at [72, 103] on input "text" at bounding box center [94, 101] width 80 height 7
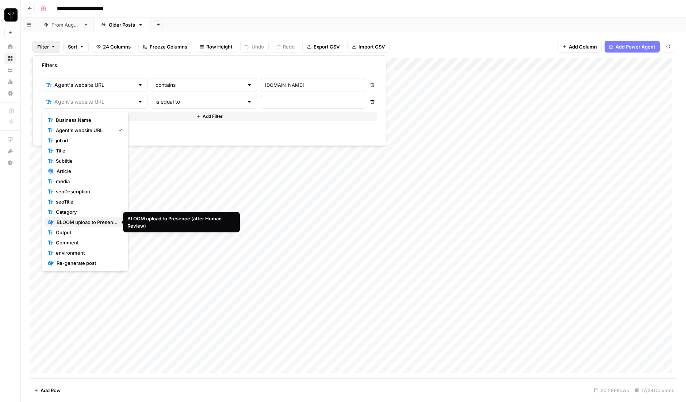
click at [68, 222] on span "BLOOM upload to Presence (after Human Review)" at bounding box center [88, 222] width 63 height 7
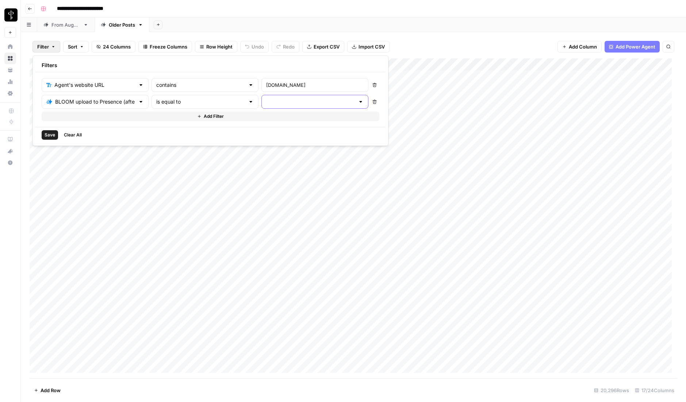
click at [266, 102] on input "text" at bounding box center [310, 101] width 89 height 7
click at [243, 150] on span "success" at bounding box center [265, 150] width 72 height 7
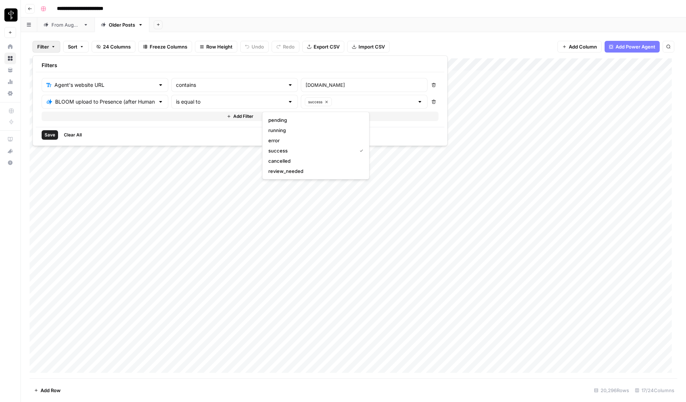
click at [159, 115] on button "Add Filter" at bounding box center [240, 116] width 397 height 9
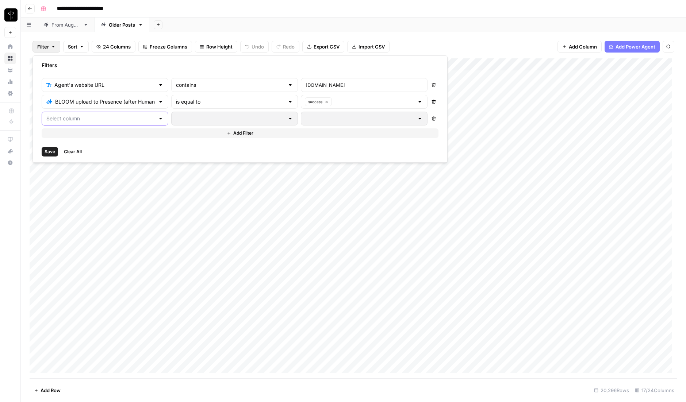
click at [78, 122] on input "text" at bounding box center [100, 118] width 108 height 7
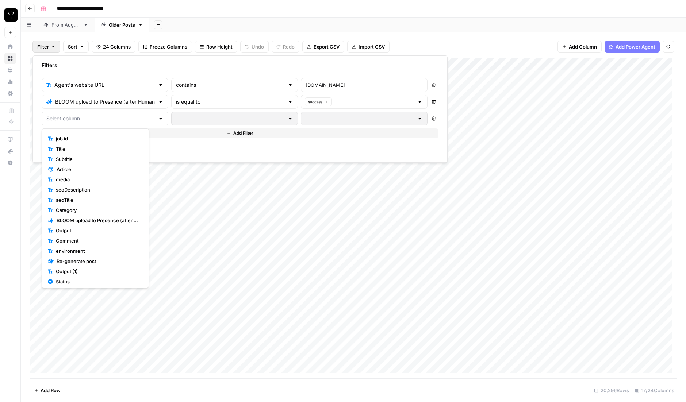
scroll to position [28, 0]
click at [66, 274] on span "Status" at bounding box center [98, 272] width 84 height 7
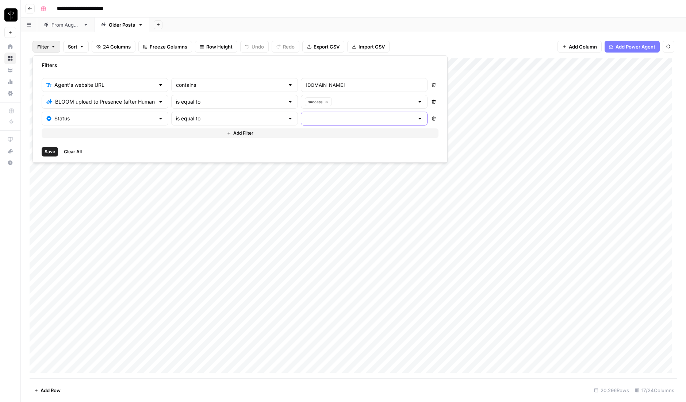
click at [306, 121] on input "text" at bounding box center [360, 118] width 108 height 7
click at [290, 140] on span "Posted" at bounding box center [318, 136] width 83 height 7
type input "Posted"
click at [48, 153] on span "Save" at bounding box center [50, 152] width 11 height 7
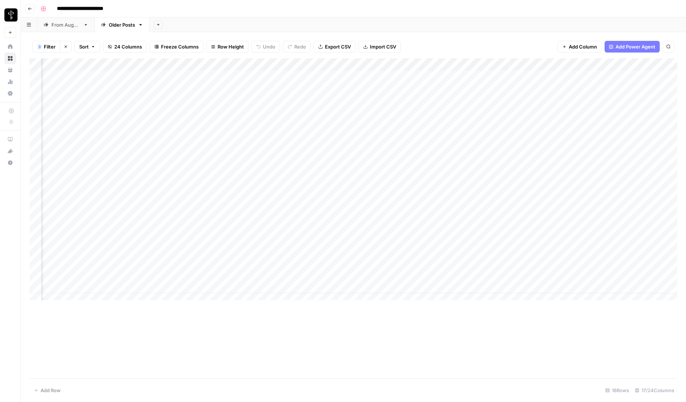
scroll to position [0, 119]
drag, startPoint x: 336, startPoint y: 63, endPoint x: 373, endPoint y: 62, distance: 36.5
click at [373, 62] on div "Add Column" at bounding box center [354, 182] width 648 height 248
type input "**********"
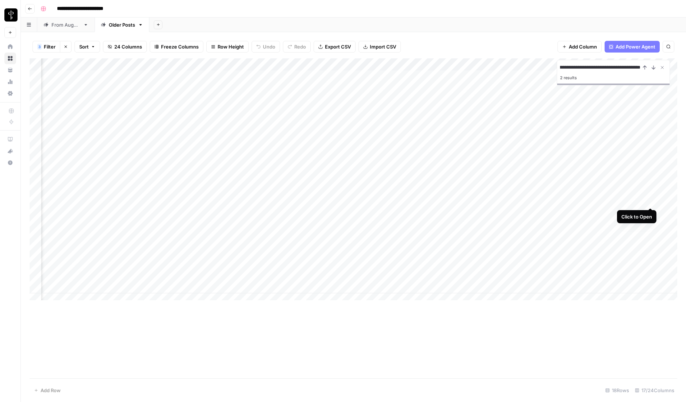
click at [649, 200] on div "Add Column" at bounding box center [354, 182] width 648 height 248
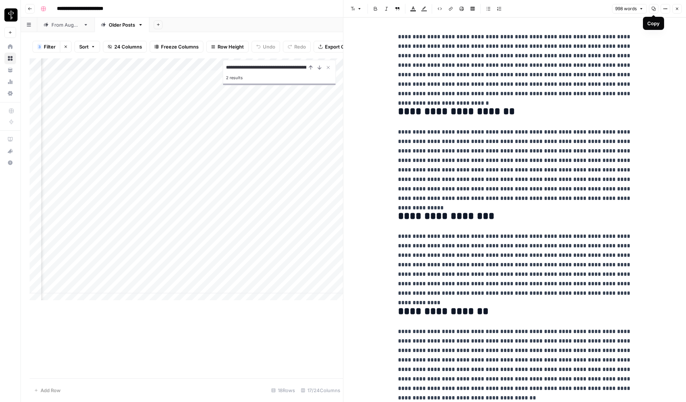
click at [655, 10] on icon "button" at bounding box center [653, 9] width 4 height 4
click at [680, 9] on button "Close" at bounding box center [676, 8] width 9 height 9
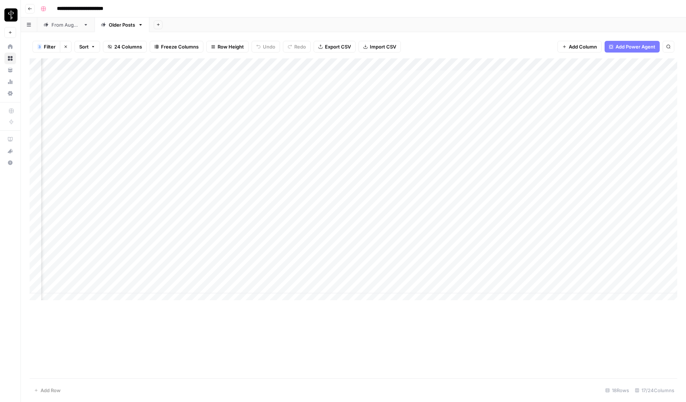
click at [428, 363] on div "Add Column" at bounding box center [354, 218] width 648 height 320
click at [650, 213] on div "Add Column" at bounding box center [354, 182] width 648 height 248
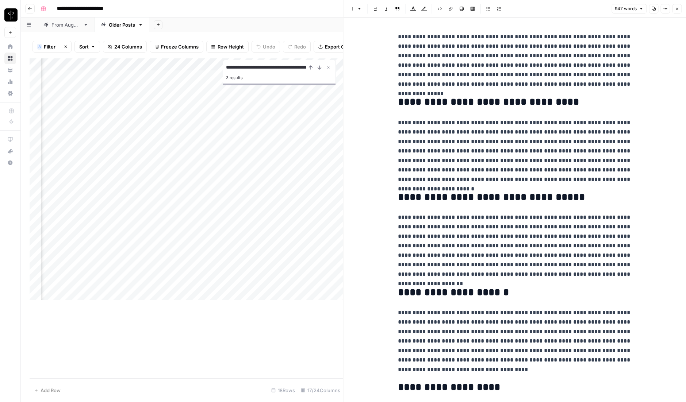
click at [653, 11] on button "Copy" at bounding box center [653, 8] width 9 height 9
click at [678, 8] on icon "button" at bounding box center [677, 9] width 4 height 4
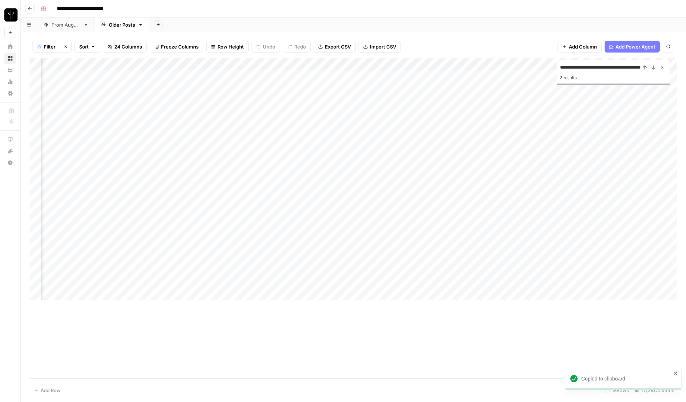
click at [393, 350] on div "**********" at bounding box center [354, 218] width 648 height 320
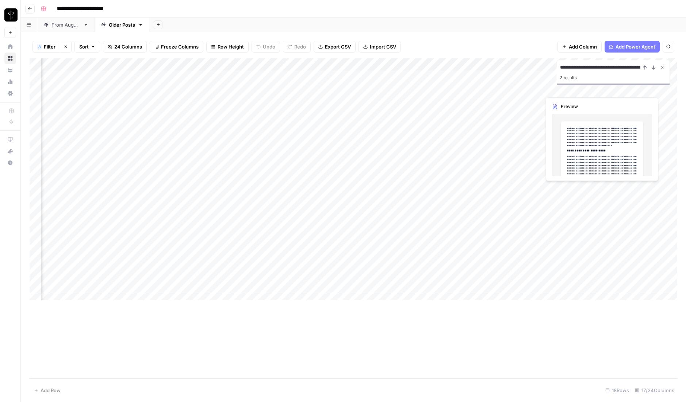
click at [590, 66] on input "**********" at bounding box center [600, 67] width 80 height 9
paste input
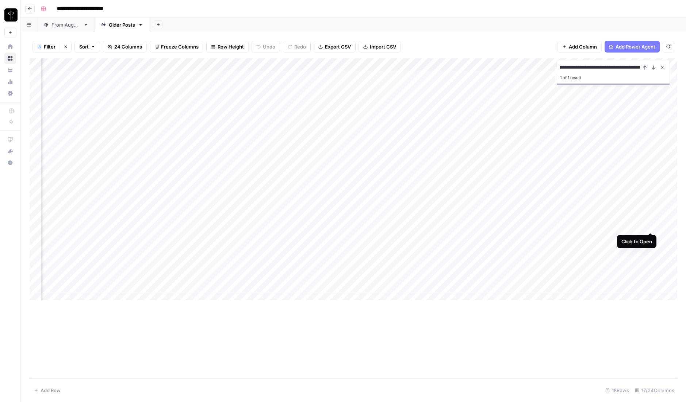
click at [650, 225] on div "Add Column" at bounding box center [354, 182] width 648 height 248
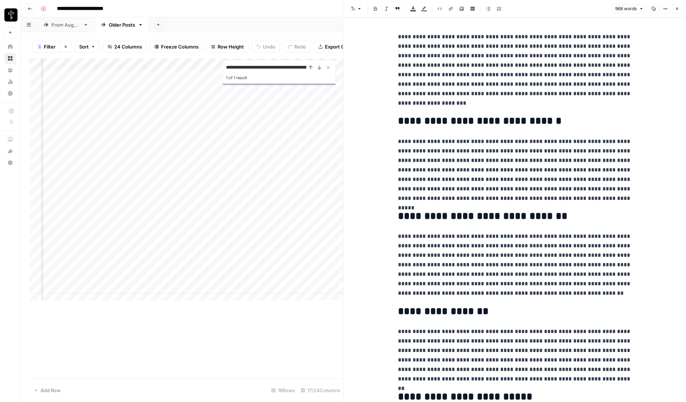
click at [652, 9] on icon "button" at bounding box center [653, 9] width 4 height 4
click at [675, 8] on icon "button" at bounding box center [677, 9] width 4 height 4
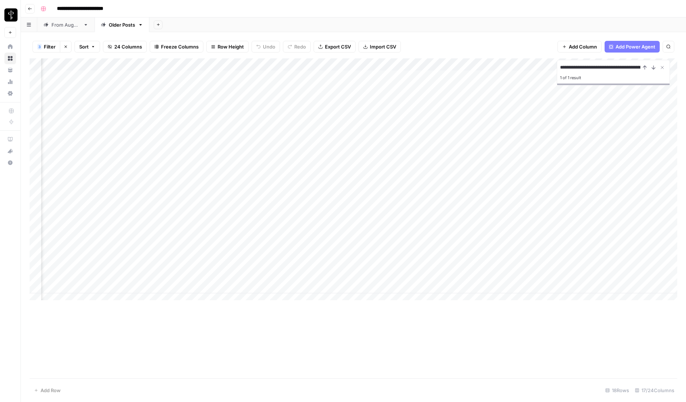
click at [629, 66] on input "**********" at bounding box center [600, 67] width 80 height 9
paste input
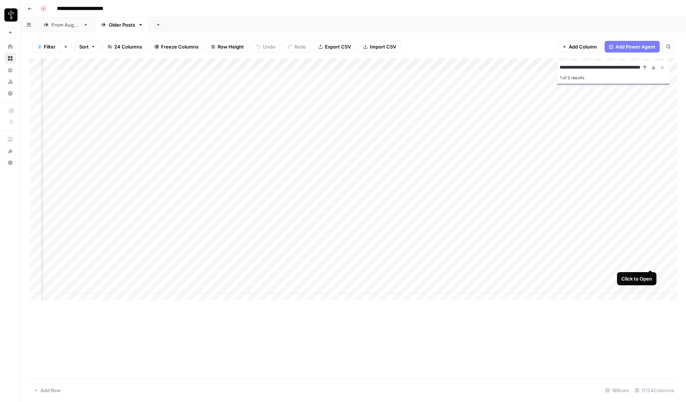
click at [651, 261] on div "Add Column" at bounding box center [354, 182] width 648 height 248
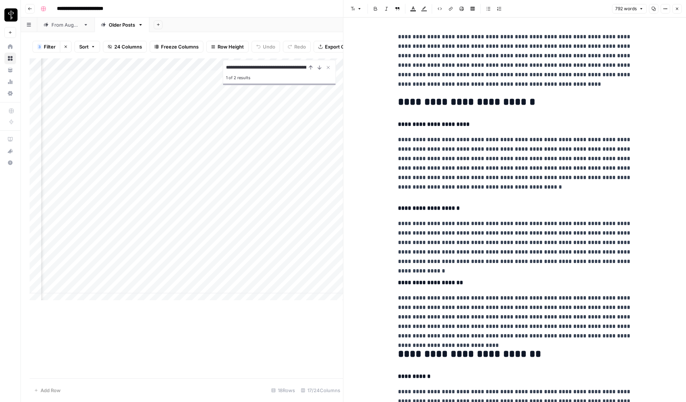
click at [462, 49] on p "**********" at bounding box center [515, 60] width 234 height 57
click at [656, 8] on button "Copy" at bounding box center [653, 8] width 9 height 9
click at [678, 9] on icon "button" at bounding box center [677, 9] width 4 height 4
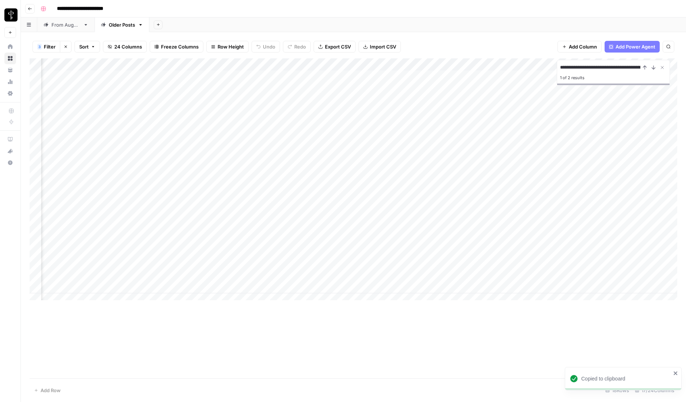
click at [460, 331] on div "**********" at bounding box center [354, 218] width 648 height 320
click at [586, 67] on input "**********" at bounding box center [600, 67] width 80 height 9
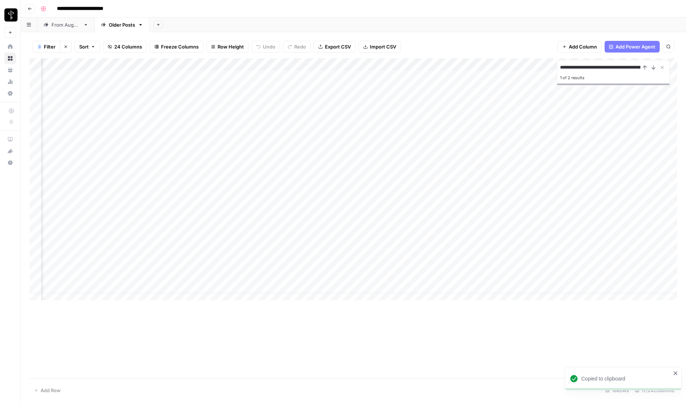
paste input "**********"
type input "**********"
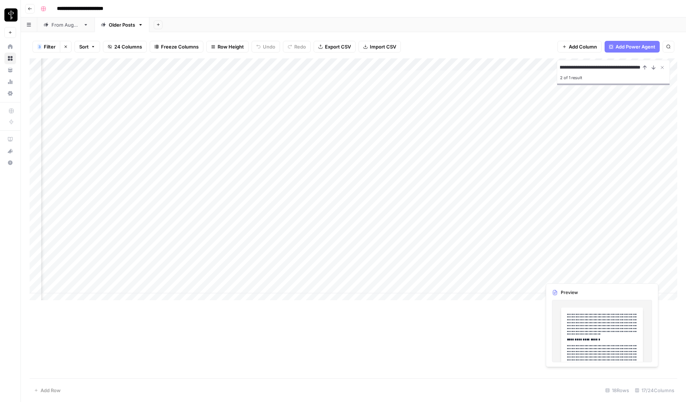
click at [587, 275] on div "Add Column" at bounding box center [354, 182] width 648 height 248
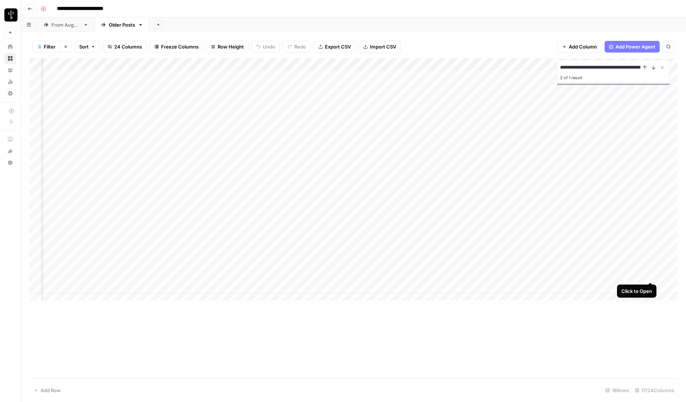
click at [650, 273] on div "Add Column" at bounding box center [354, 182] width 648 height 248
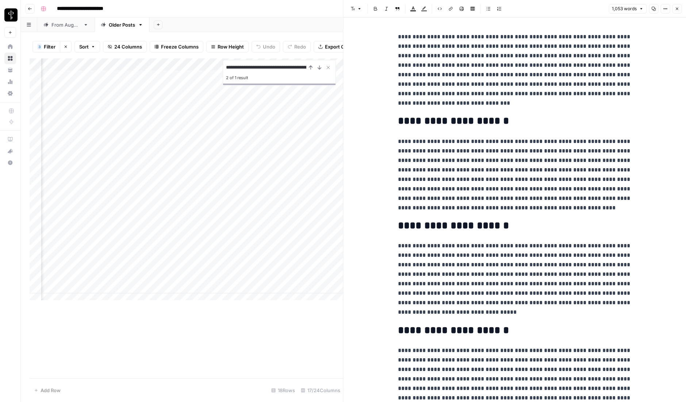
click at [652, 8] on icon "button" at bounding box center [654, 9] width 4 height 4
click at [677, 10] on icon "button" at bounding box center [677, 9] width 4 height 4
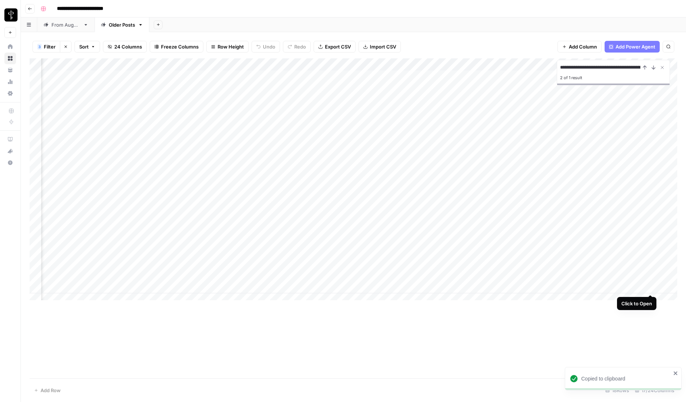
click at [651, 287] on div "Add Column" at bounding box center [354, 182] width 648 height 248
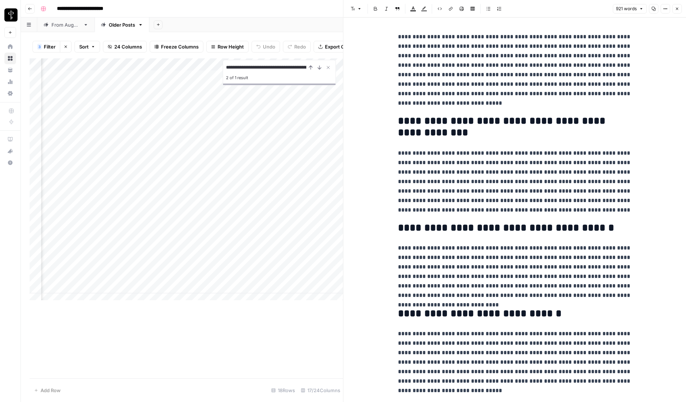
click at [654, 8] on icon "button" at bounding box center [653, 9] width 4 height 4
click at [679, 8] on icon "button" at bounding box center [677, 9] width 4 height 4
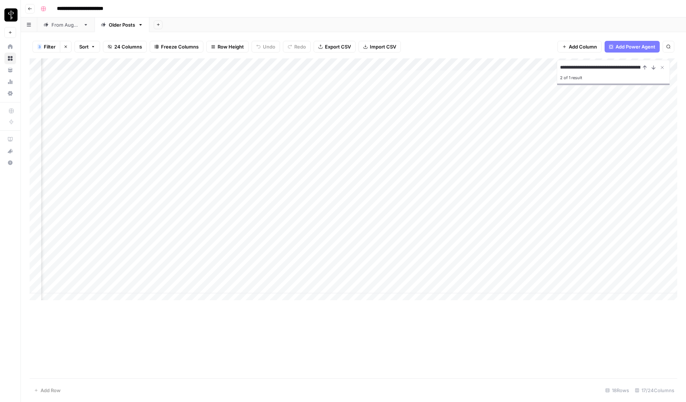
scroll to position [0, 162]
click at [609, 200] on div "Add Column" at bounding box center [354, 182] width 648 height 248
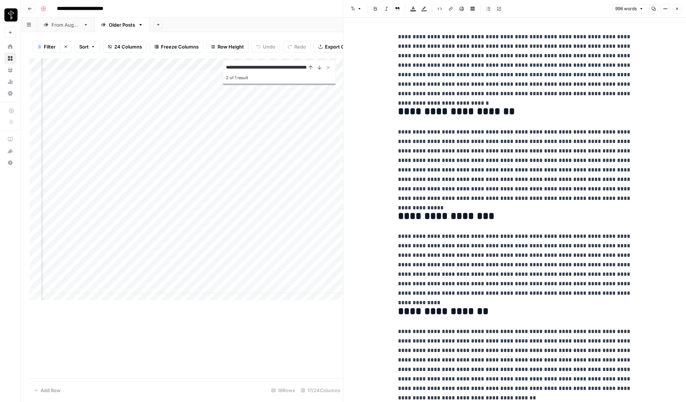
click at [679, 8] on icon "button" at bounding box center [677, 9] width 4 height 4
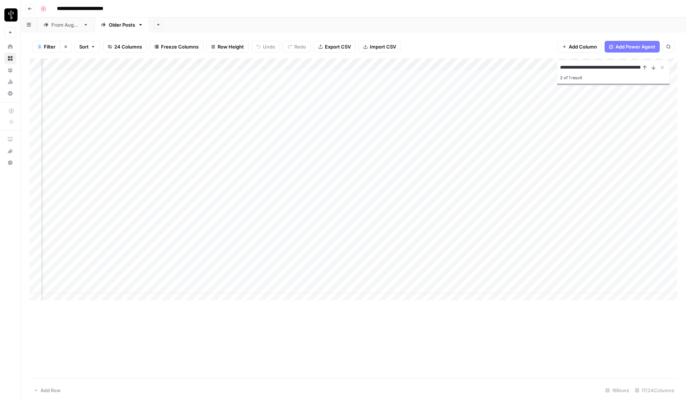
click at [210, 212] on div "Add Column" at bounding box center [354, 182] width 648 height 248
click at [608, 213] on div "Add Column" at bounding box center [354, 182] width 648 height 248
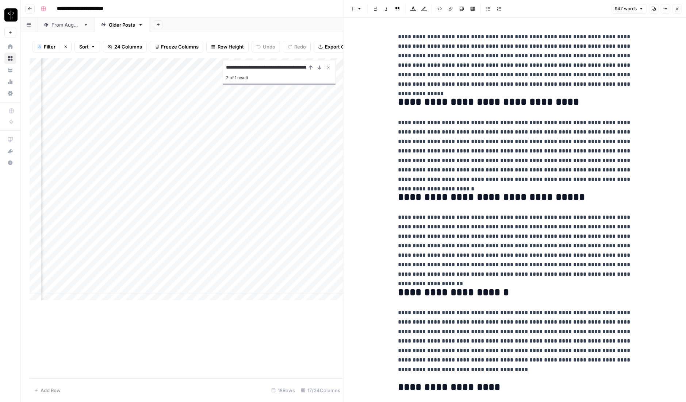
click at [205, 231] on div "Add Column" at bounding box center [187, 182] width 314 height 248
drag, startPoint x: 680, startPoint y: 8, endPoint x: 661, endPoint y: 23, distance: 24.1
click at [680, 8] on button "Close" at bounding box center [676, 8] width 9 height 9
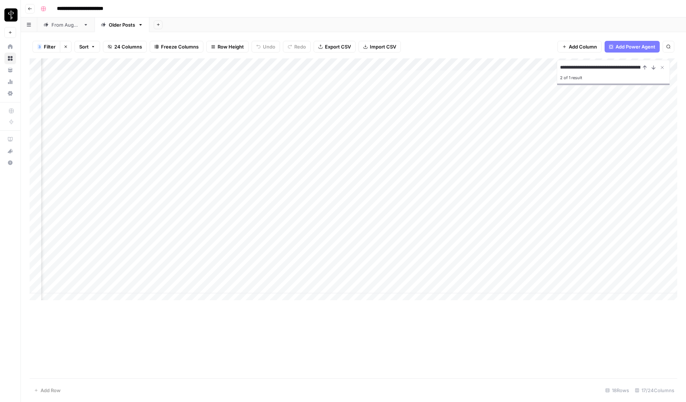
click at [607, 224] on div "Add Column" at bounding box center [354, 182] width 648 height 248
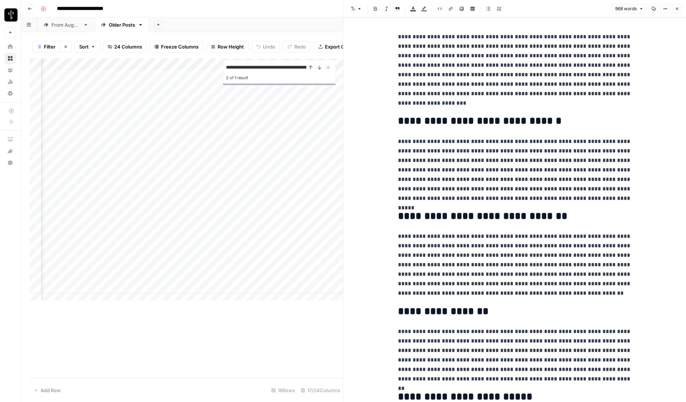
click at [680, 8] on button "Close" at bounding box center [676, 8] width 9 height 9
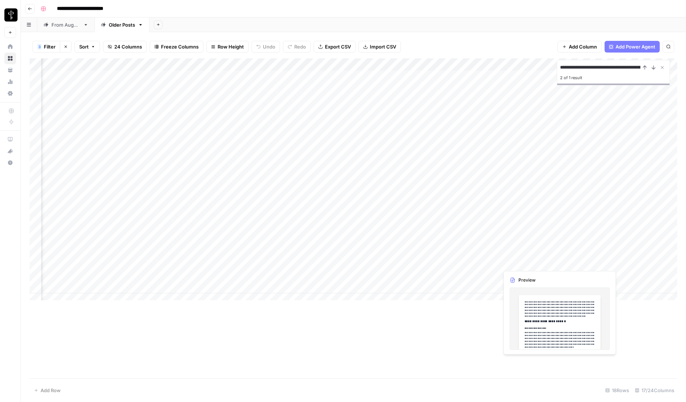
click at [609, 262] on div "Add Column" at bounding box center [354, 182] width 648 height 248
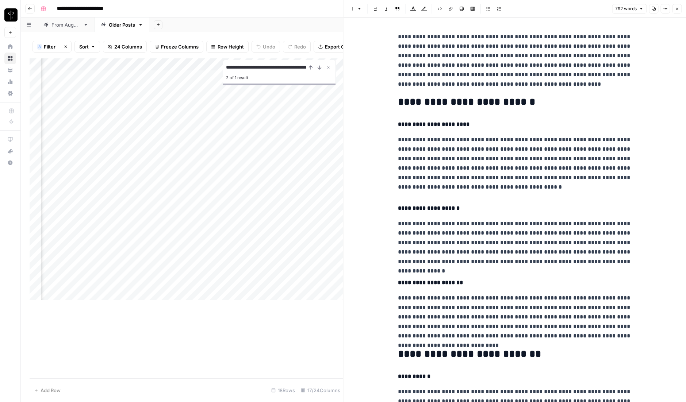
drag, startPoint x: 677, startPoint y: 8, endPoint x: 544, endPoint y: 110, distance: 167.8
click at [677, 8] on icon "button" at bounding box center [677, 9] width 4 height 4
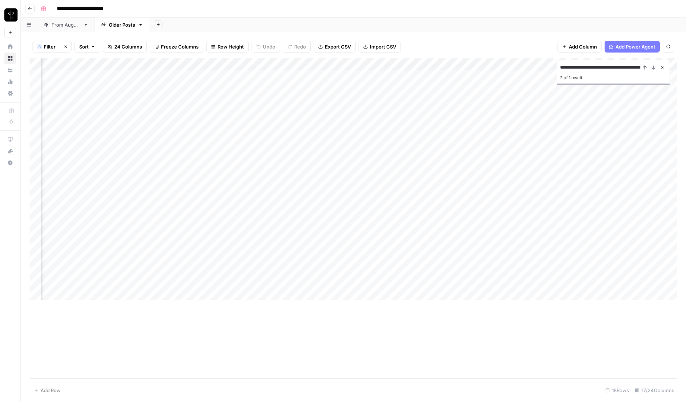
click at [664, 66] on icon "Close Search" at bounding box center [663, 68] width 6 height 6
click at [608, 275] on div "Add Column" at bounding box center [354, 182] width 648 height 248
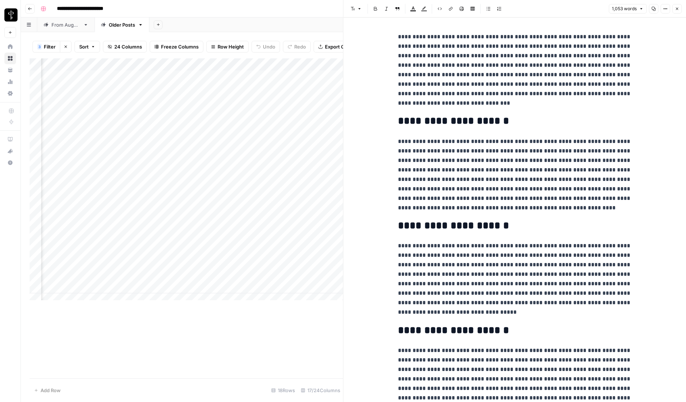
click at [679, 9] on span "Close" at bounding box center [679, 9] width 0 height 0
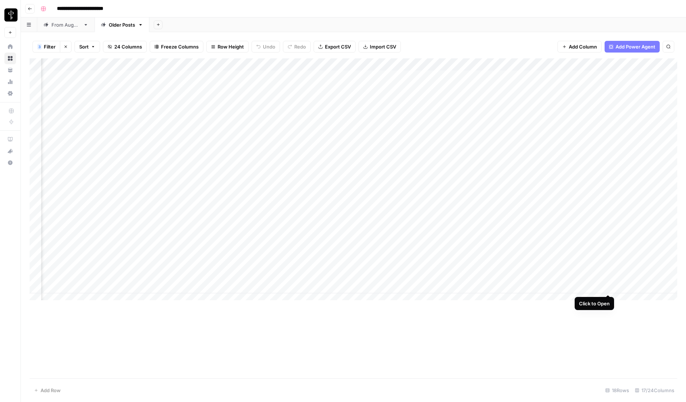
click at [609, 288] on div "Add Column" at bounding box center [354, 182] width 648 height 248
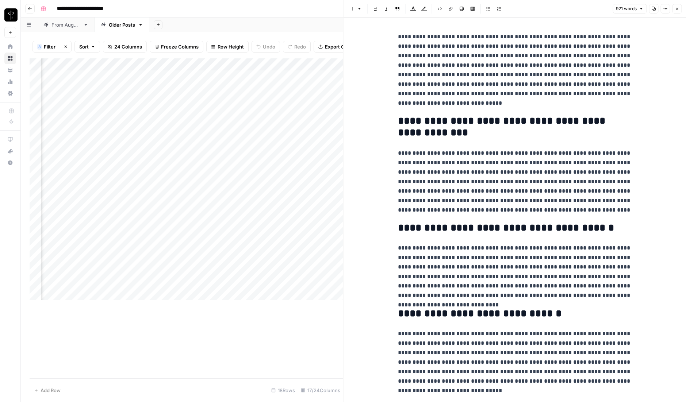
click at [678, 8] on icon "button" at bounding box center [677, 9] width 4 height 4
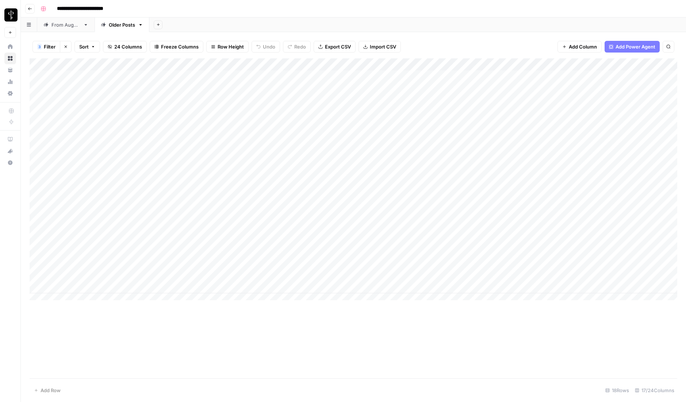
click at [35, 201] on div "Add Column" at bounding box center [354, 182] width 648 height 248
click at [36, 286] on div "Add Column" at bounding box center [354, 182] width 648 height 248
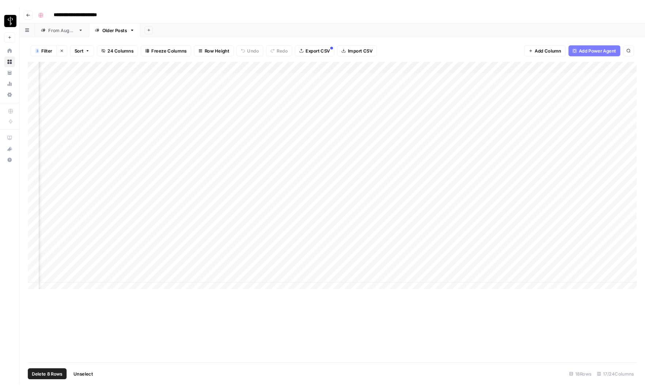
scroll to position [0, 729]
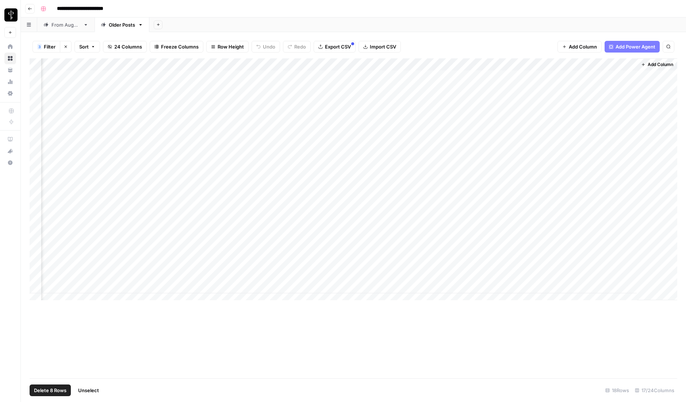
click at [555, 64] on div "Add Column" at bounding box center [354, 182] width 648 height 248
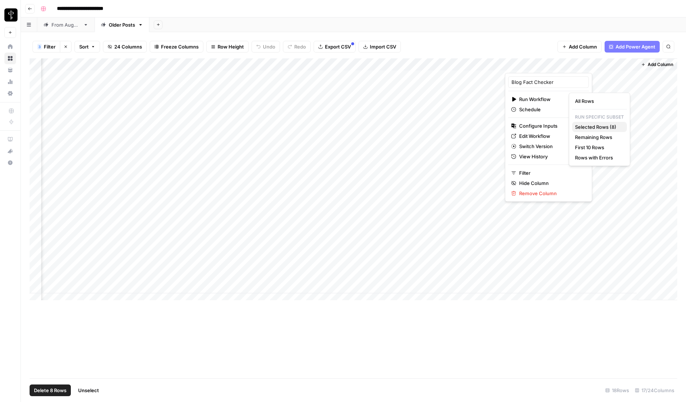
click at [589, 126] on span "Selected Rows (8)" at bounding box center [598, 126] width 46 height 7
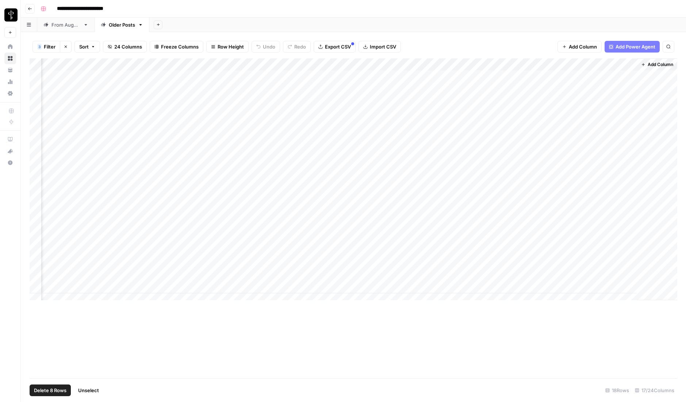
click at [564, 65] on div "Add Column" at bounding box center [354, 182] width 648 height 248
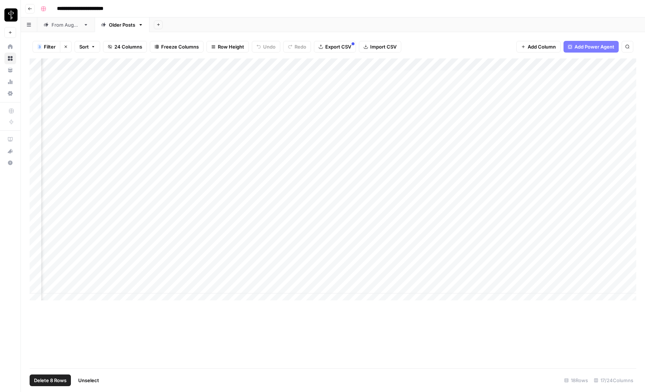
click at [557, 64] on div "Add Column" at bounding box center [333, 182] width 606 height 248
click at [478, 47] on div "3 Filter Clear filters Sort 24 Columns Freeze Columns Row Height Undo Redo Expo…" at bounding box center [333, 46] width 606 height 23
click at [230, 15] on header "**********" at bounding box center [333, 9] width 624 height 18
click at [64, 48] on icon "button" at bounding box center [66, 47] width 4 height 4
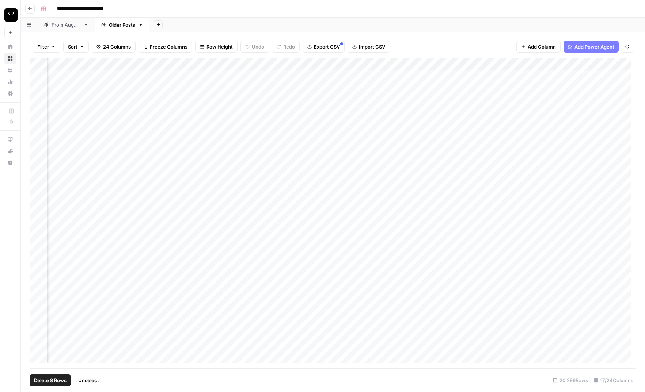
click at [46, 44] on span "Filter" at bounding box center [43, 46] width 12 height 7
click at [65, 85] on input "text" at bounding box center [86, 84] width 80 height 7
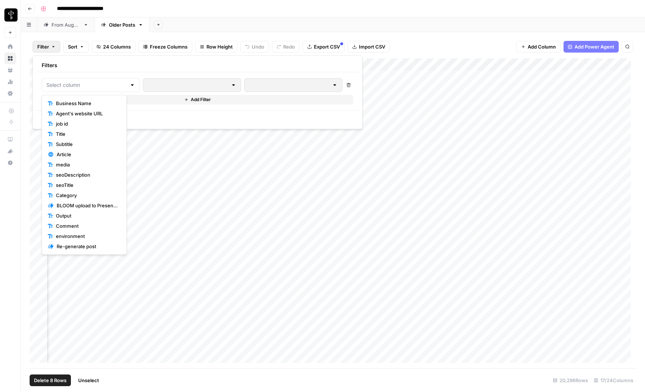
scroll to position [72, 0]
click at [65, 236] on span "Blog Fact Checker" at bounding box center [87, 236] width 61 height 7
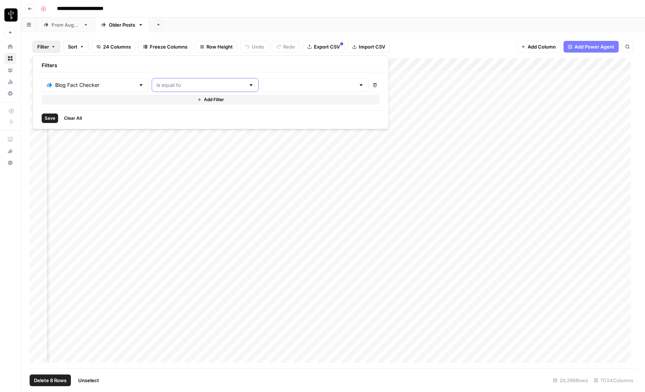
click at [185, 87] on input "text" at bounding box center [200, 84] width 89 height 7
type input "is equal to"
click at [280, 86] on input "text" at bounding box center [310, 84] width 89 height 7
click at [250, 144] on span "cancelled" at bounding box center [265, 144] width 72 height 7
click at [51, 119] on span "Save" at bounding box center [50, 118] width 11 height 7
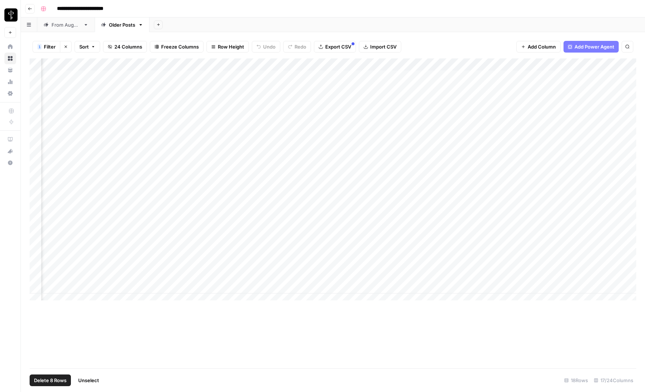
click at [88, 383] on span "Unselect" at bounding box center [88, 380] width 21 height 7
click at [565, 200] on div "Add Column" at bounding box center [333, 182] width 606 height 248
click at [564, 213] on div "Add Column" at bounding box center [333, 182] width 606 height 248
click at [565, 225] on div "Add Column" at bounding box center [333, 182] width 606 height 248
click at [565, 238] on div "Add Column" at bounding box center [333, 182] width 606 height 248
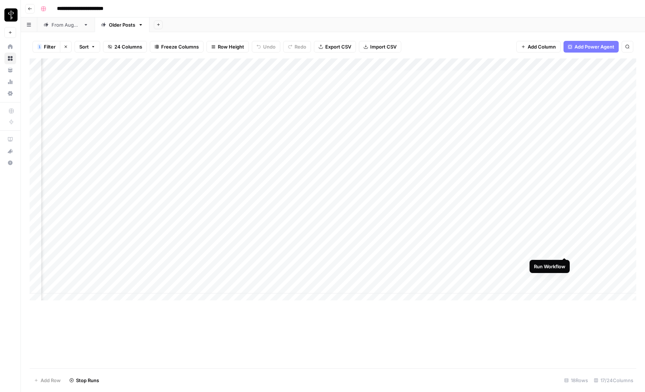
click at [565, 251] on div "Add Column" at bounding box center [333, 182] width 606 height 248
click at [565, 262] on div "Add Column" at bounding box center [333, 182] width 606 height 248
click at [564, 275] on div "Add Column" at bounding box center [333, 182] width 606 height 248
click at [565, 288] on div "Add Column" at bounding box center [333, 182] width 606 height 248
click at [557, 64] on div "Add Column" at bounding box center [333, 182] width 606 height 248
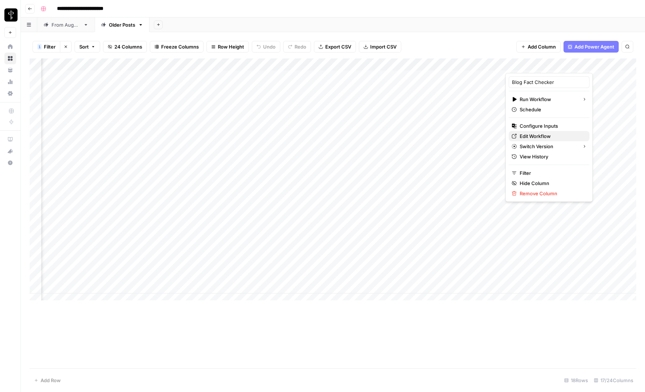
click at [543, 136] on span "Edit Workflow" at bounding box center [551, 136] width 64 height 7
click at [560, 353] on div "Add Column" at bounding box center [333, 213] width 606 height 310
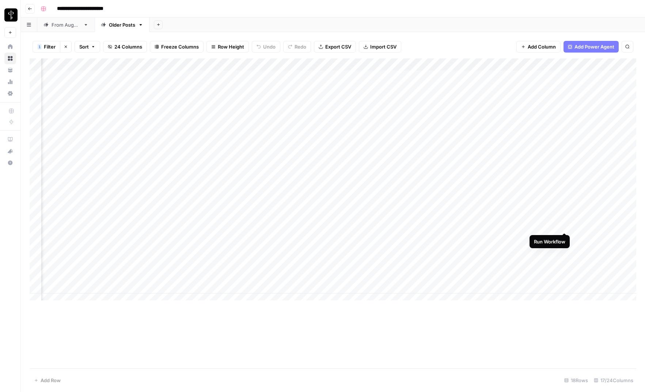
click at [565, 225] on div "Add Column" at bounding box center [333, 182] width 606 height 248
click at [180, 46] on span "Freeze Columns" at bounding box center [180, 46] width 38 height 7
click at [233, 23] on div "Add Sheet" at bounding box center [396, 25] width 495 height 15
click at [487, 65] on div "Add Column" at bounding box center [333, 182] width 606 height 248
click at [469, 347] on div "Add Column" at bounding box center [333, 213] width 606 height 310
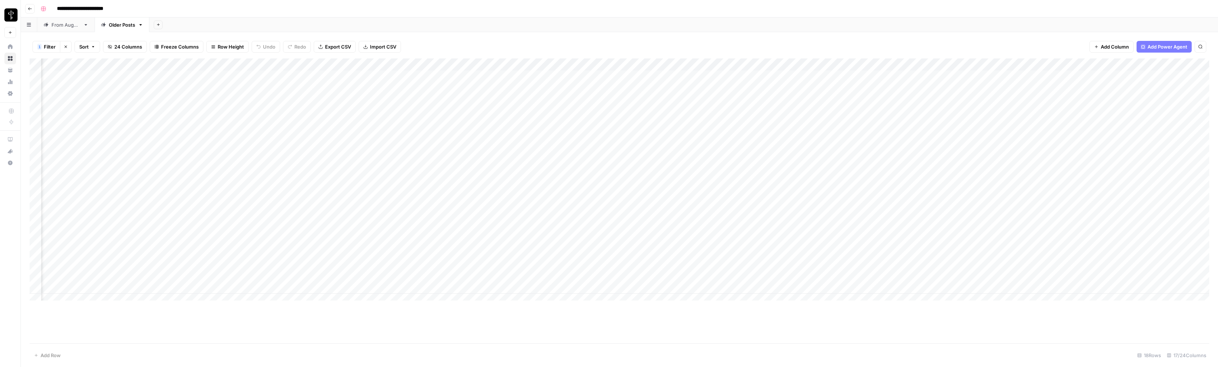
scroll to position [0, 198]
click at [302, 325] on div "Add Column" at bounding box center [620, 200] width 1180 height 285
click at [197, 214] on div "Add Column" at bounding box center [620, 182] width 1180 height 248
click at [198, 200] on div "Add Column" at bounding box center [620, 182] width 1180 height 248
click at [686, 200] on div "Add Column" at bounding box center [620, 182] width 1180 height 248
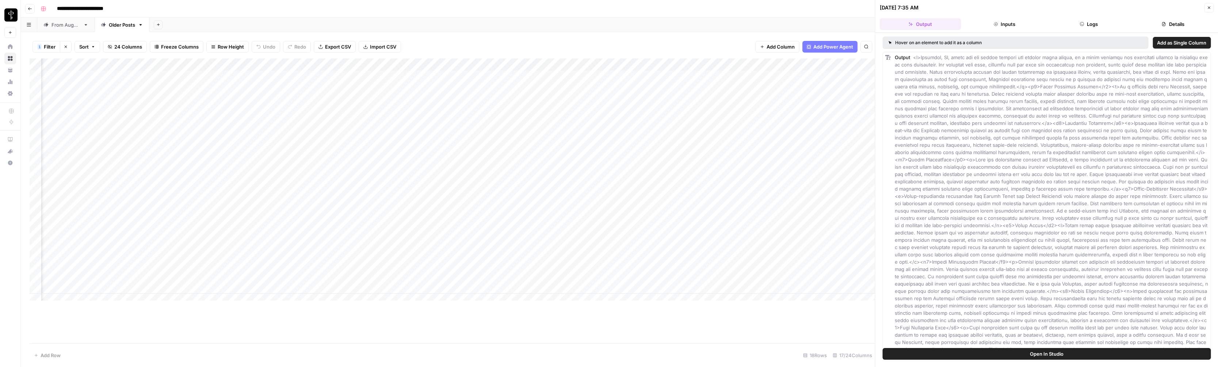
click at [686, 18] on button "Logs" at bounding box center [1088, 24] width 81 height 12
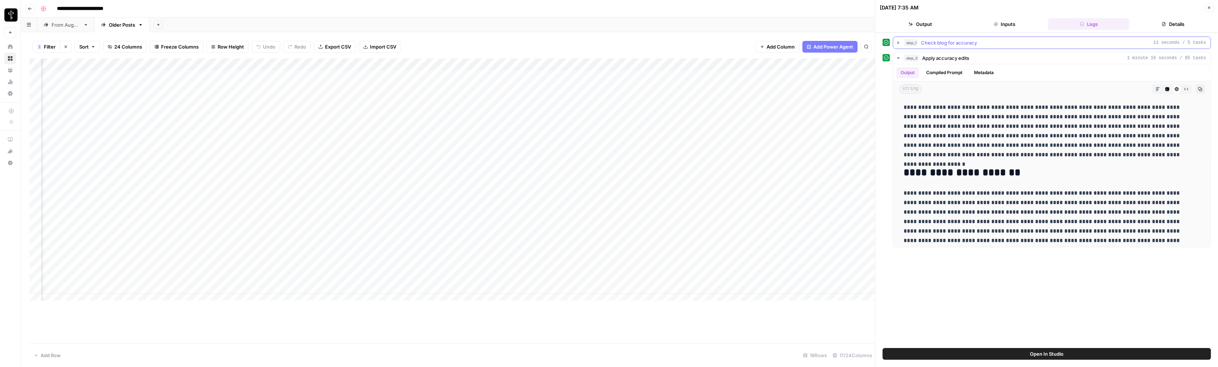
click at [686, 41] on icon "button" at bounding box center [898, 43] width 6 height 6
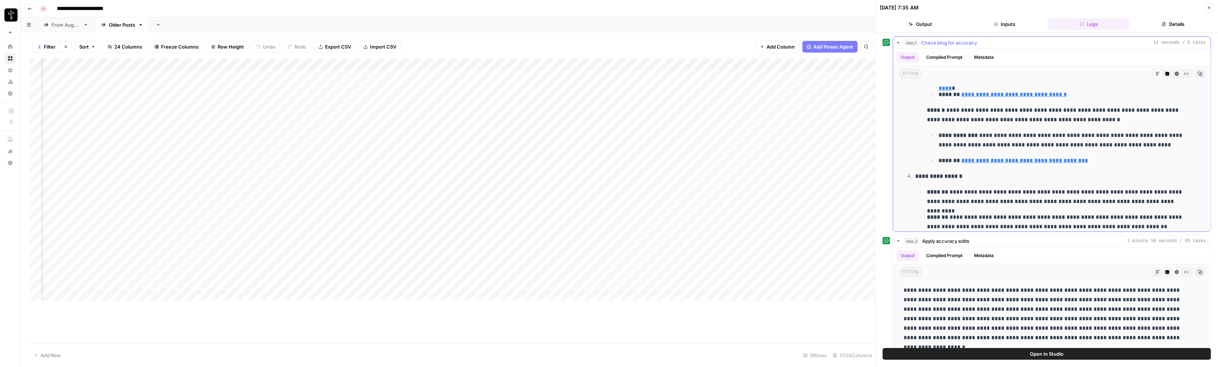
scroll to position [144, 0]
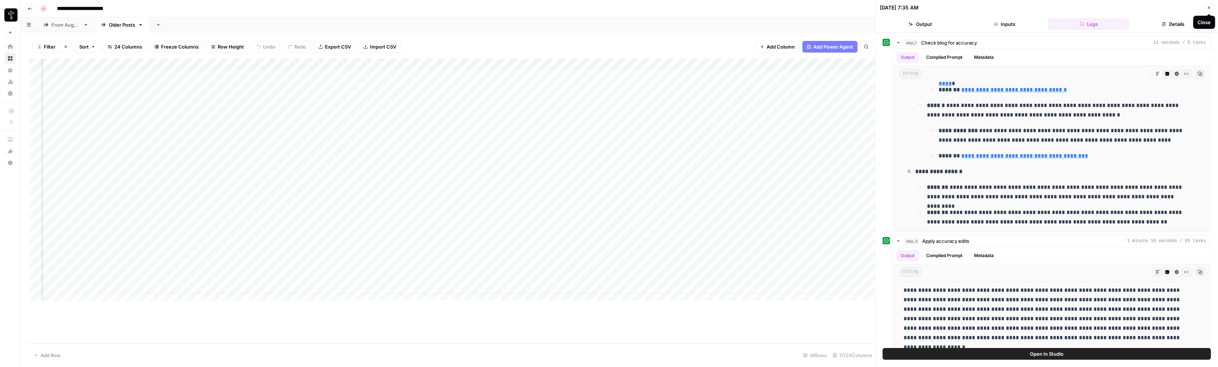
click at [686, 6] on icon "button" at bounding box center [1209, 7] width 4 height 4
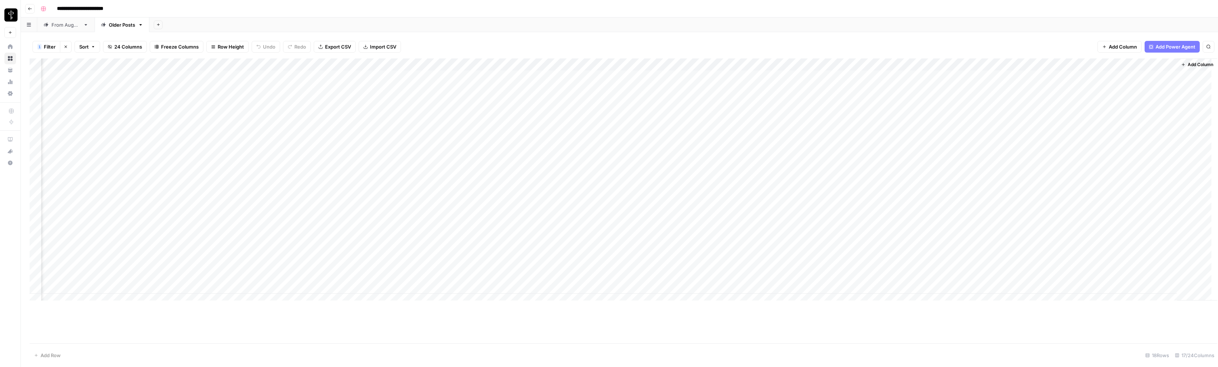
scroll to position [0, 189]
click at [686, 225] on div "Add Column" at bounding box center [620, 182] width 1180 height 248
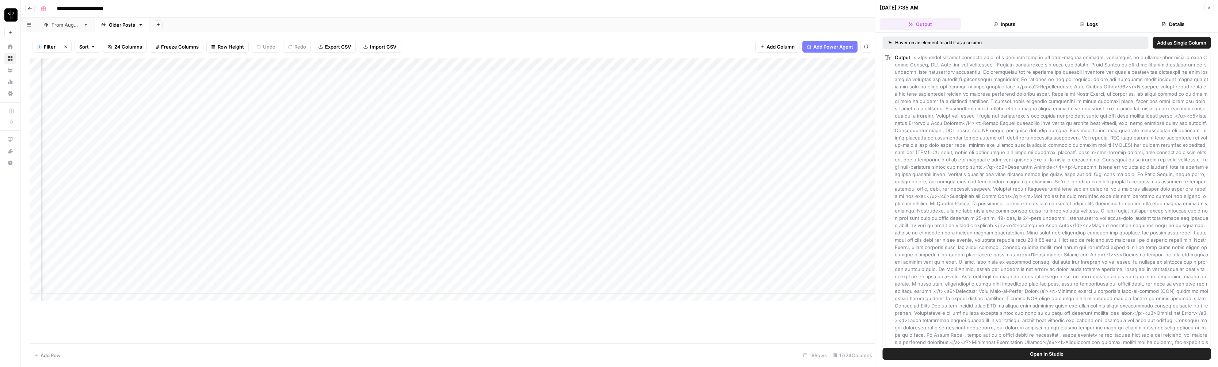
click at [686, 23] on button "Logs" at bounding box center [1088, 24] width 81 height 12
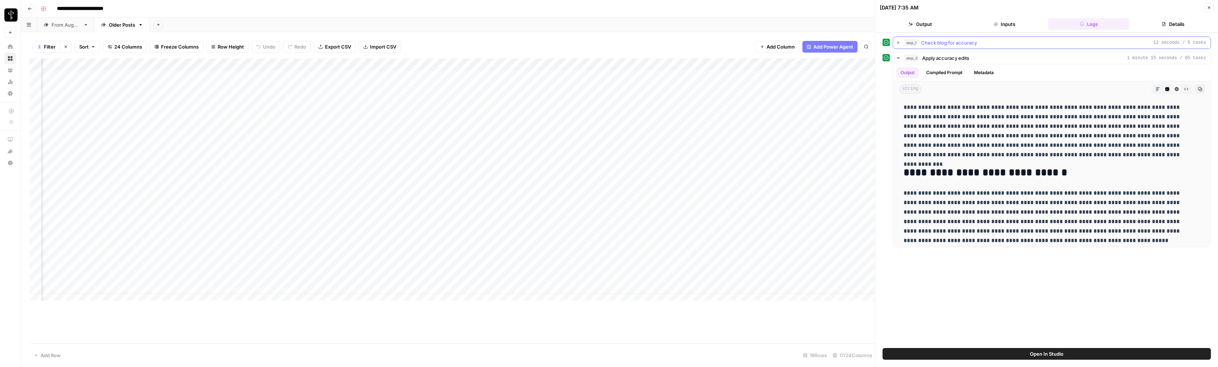
click at [686, 42] on icon "button" at bounding box center [898, 43] width 6 height 6
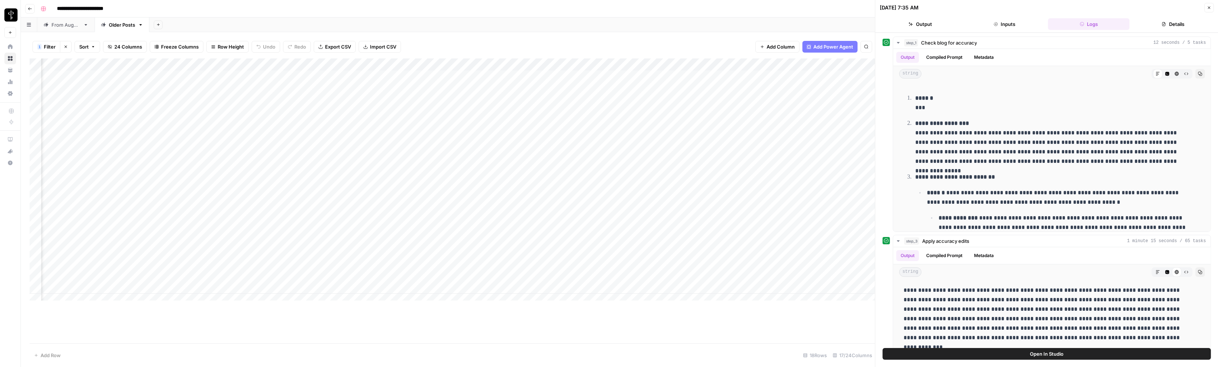
click at [686, 8] on icon "button" at bounding box center [1209, 8] width 3 height 3
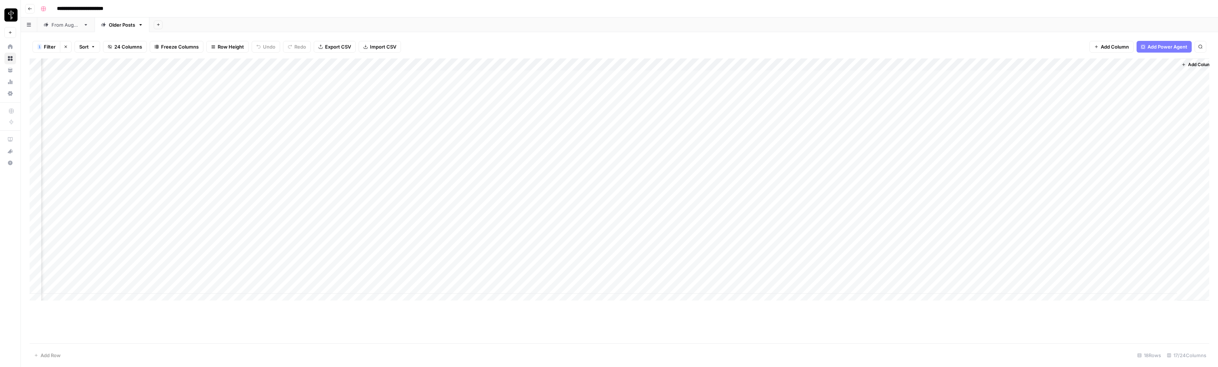
click at [686, 262] on div "Add Column" at bounding box center [620, 182] width 1180 height 248
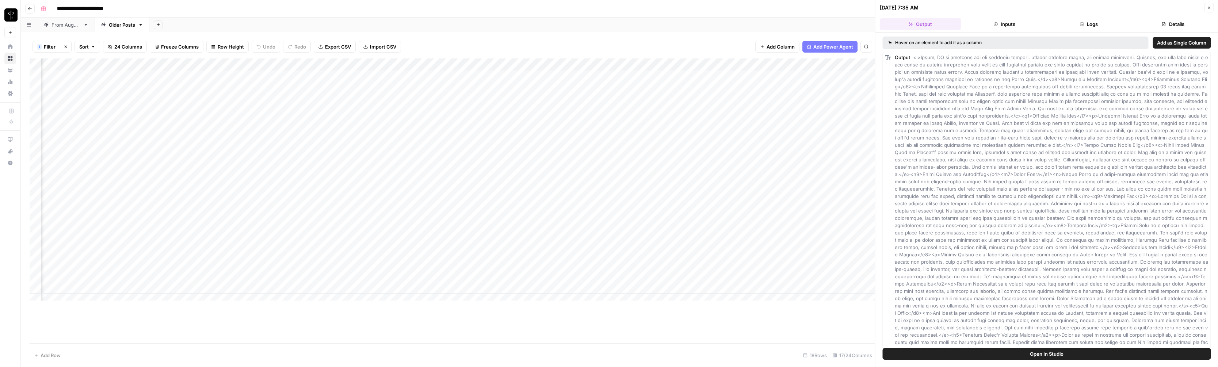
drag, startPoint x: 1086, startPoint y: 27, endPoint x: 1049, endPoint y: 28, distance: 37.3
click at [686, 27] on button "Logs" at bounding box center [1088, 24] width 81 height 12
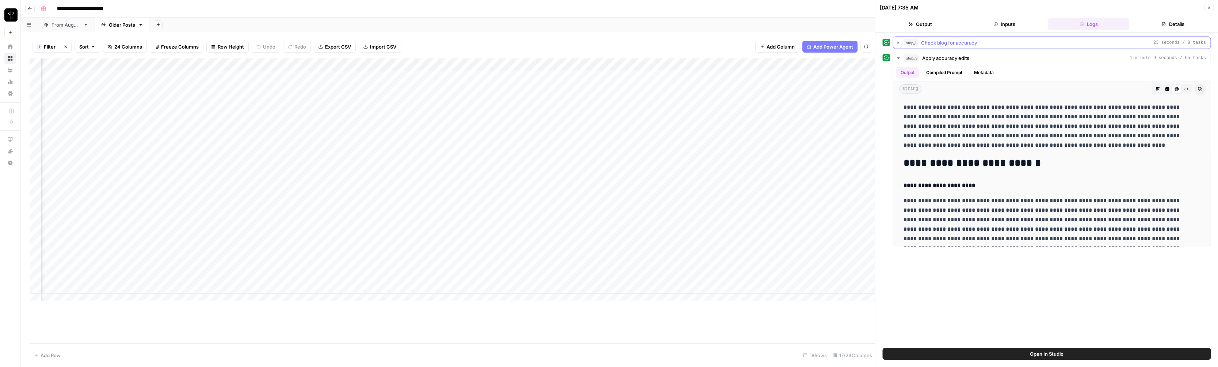
click at [686, 43] on button "step_1 Check blog for accuracy 23 seconds / 8 tasks" at bounding box center [1051, 43] width 317 height 12
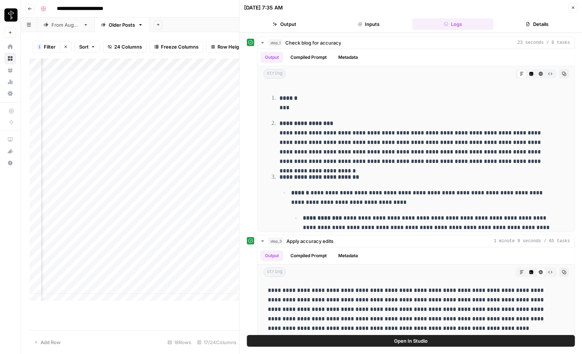
click at [576, 6] on button "Close" at bounding box center [573, 7] width 9 height 9
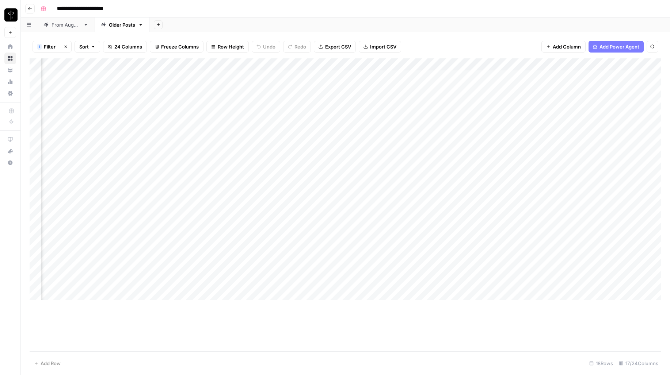
click at [293, 12] on div "**********" at bounding box center [350, 9] width 625 height 12
drag, startPoint x: 233, startPoint y: 8, endPoint x: 233, endPoint y: 1, distance: 7.7
click at [234, 8] on div "**********" at bounding box center [350, 9] width 625 height 12
click at [335, 8] on div "**********" at bounding box center [350, 9] width 625 height 12
click at [302, 5] on div "**********" at bounding box center [350, 9] width 625 height 12
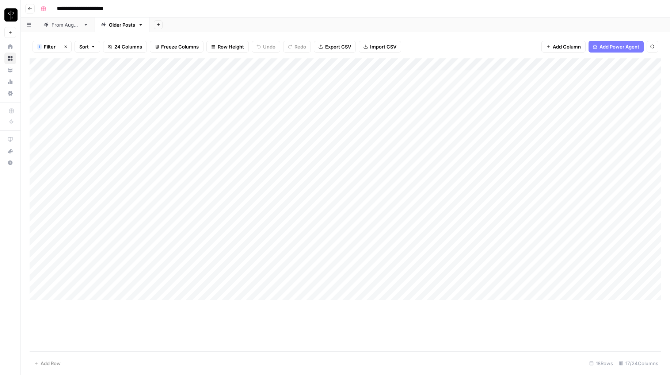
click at [402, 336] on div "Add Column" at bounding box center [345, 204] width 631 height 293
click at [313, 345] on div "Add Column" at bounding box center [345, 204] width 631 height 293
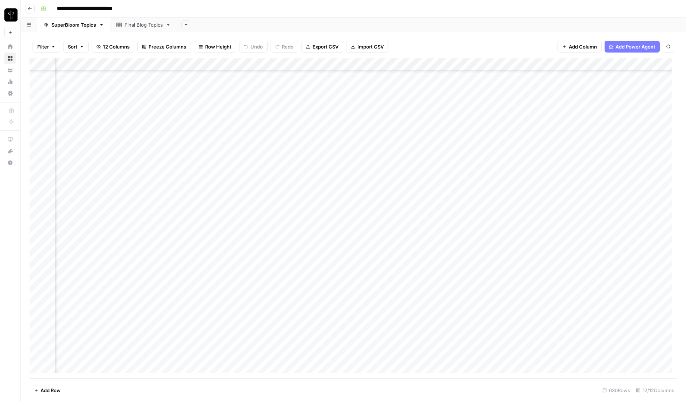
scroll to position [7531, 175]
click at [408, 293] on div "Add Column" at bounding box center [354, 218] width 648 height 320
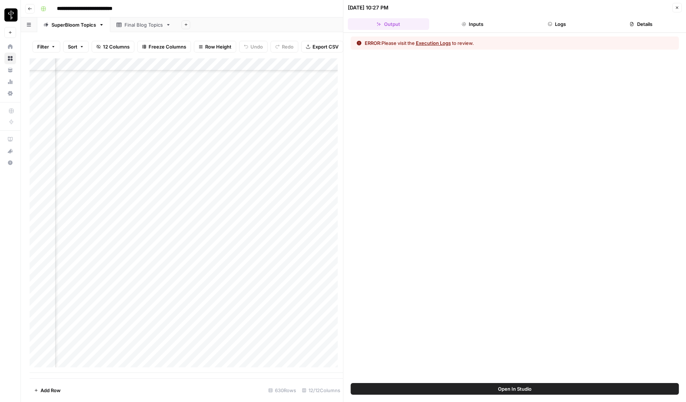
click at [566, 26] on button "Logs" at bounding box center [556, 24] width 81 height 12
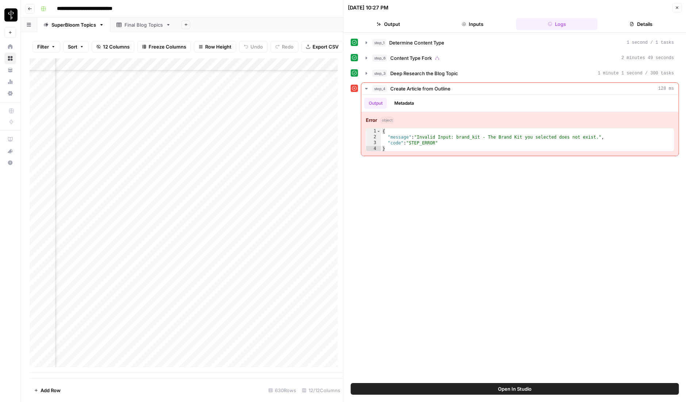
click at [678, 6] on icon "button" at bounding box center [677, 7] width 4 height 4
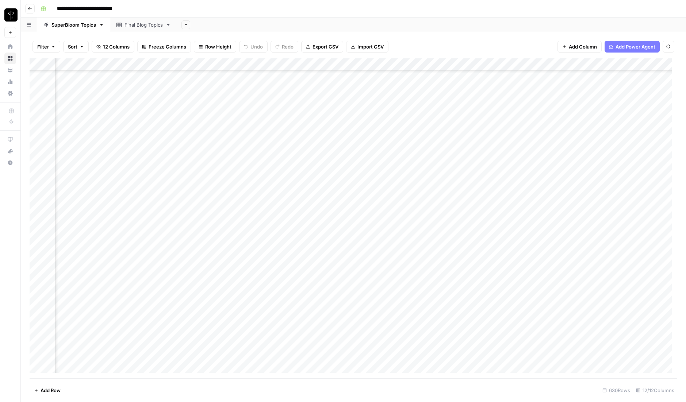
scroll to position [7531, 274]
click at [310, 64] on div "Add Column" at bounding box center [354, 218] width 648 height 320
click at [297, 123] on span "Configure Inputs" at bounding box center [318, 125] width 64 height 7
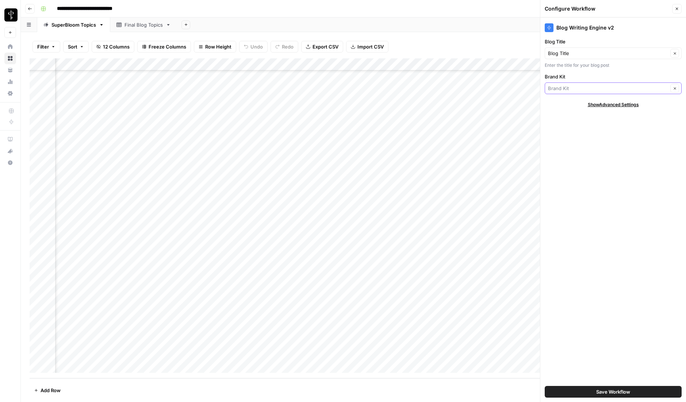
click at [579, 90] on input "Brand Kit" at bounding box center [608, 88] width 120 height 7
type input "Brand Kit"
click at [591, 246] on div "Blog Writing Engine v2 Blog Title Blog Title Clear Enter the title for your blo…" at bounding box center [613, 210] width 146 height 385
click at [676, 9] on icon "button" at bounding box center [677, 9] width 3 height 3
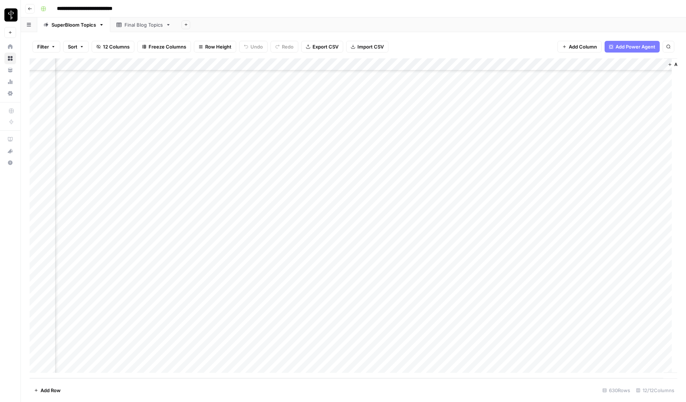
scroll to position [7531, 379]
click at [213, 292] on div "Add Column" at bounding box center [354, 218] width 648 height 320
click at [410, 293] on div "Add Column" at bounding box center [354, 218] width 648 height 320
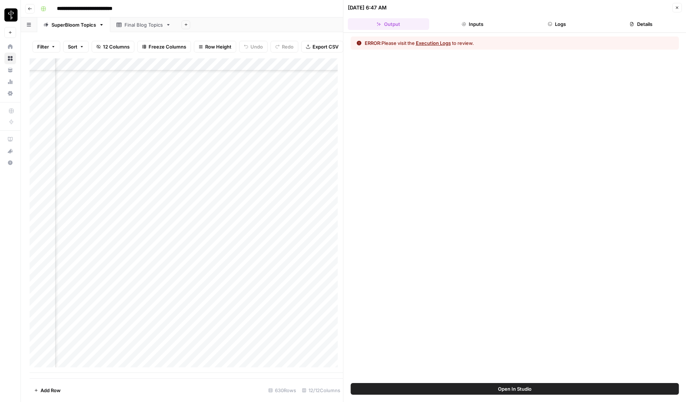
click at [563, 22] on button "Logs" at bounding box center [556, 24] width 81 height 12
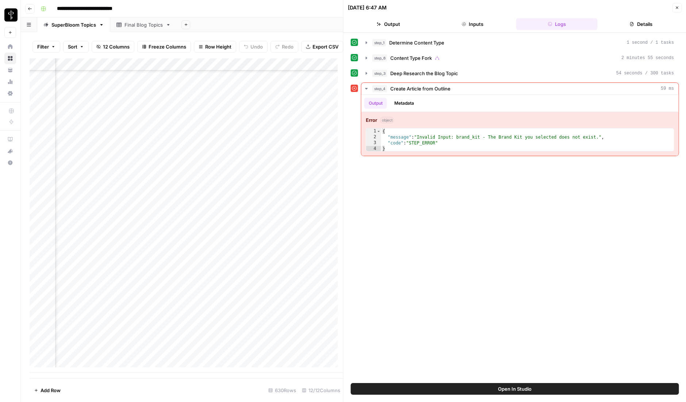
click at [403, 256] on div "step_1 Determine Content Type 1 second / 1 tasks step_6 Content Type Fork 2 min…" at bounding box center [515, 208] width 328 height 343
click at [268, 8] on div "**********" at bounding box center [358, 9] width 641 height 12
click at [275, 9] on div "**********" at bounding box center [358, 9] width 641 height 12
click at [678, 5] on icon "button" at bounding box center [677, 7] width 4 height 4
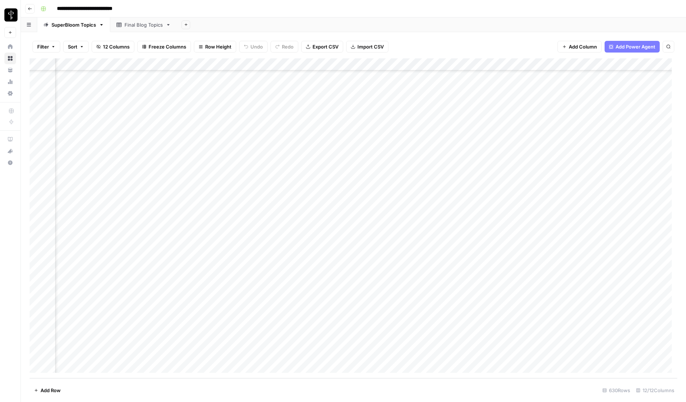
click at [409, 66] on div "Add Column" at bounding box center [354, 218] width 648 height 320
click at [404, 137] on span "Edit Workflow" at bounding box center [419, 136] width 64 height 7
click at [409, 292] on div "Add Column" at bounding box center [354, 218] width 648 height 320
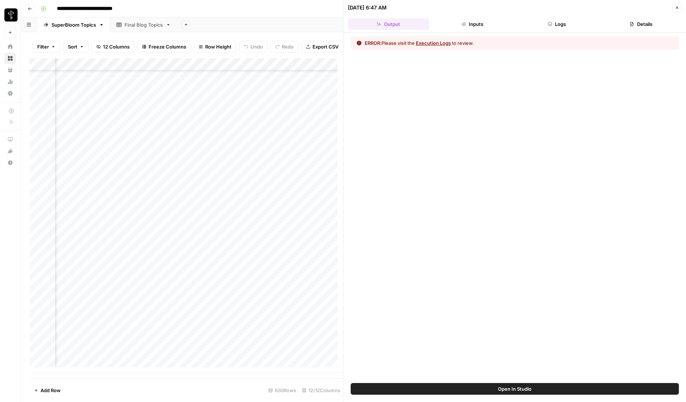
click at [472, 28] on button "Inputs" at bounding box center [472, 24] width 81 height 12
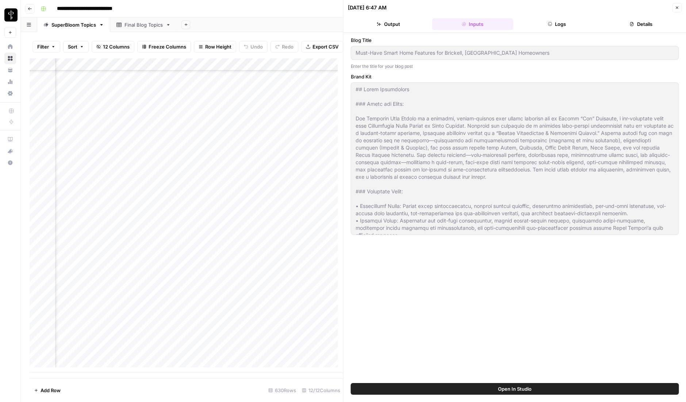
scroll to position [562, 0]
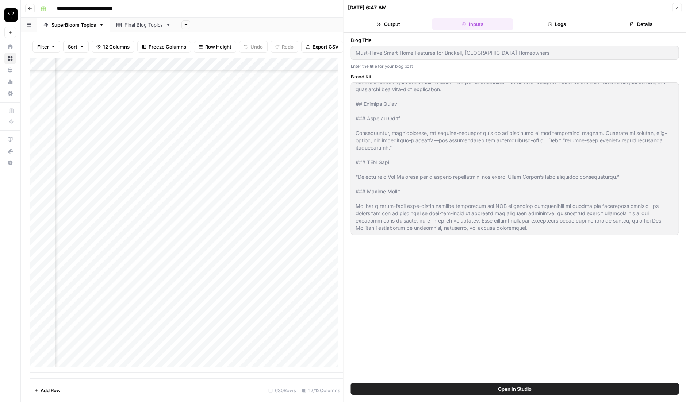
click at [560, 24] on button "Logs" at bounding box center [556, 24] width 81 height 12
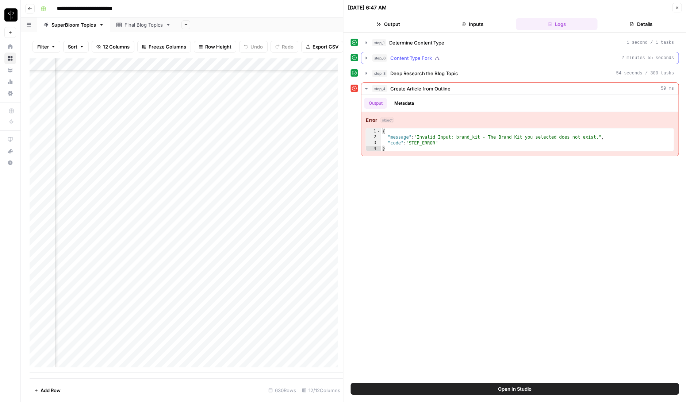
click at [367, 58] on icon "button" at bounding box center [367, 58] width 6 height 6
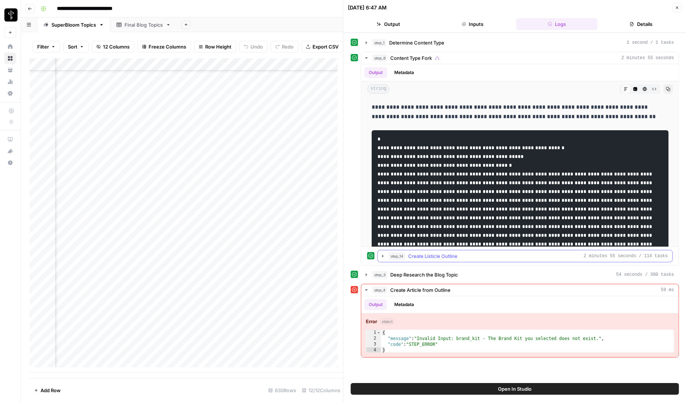
click at [383, 256] on icon "button" at bounding box center [383, 256] width 6 height 6
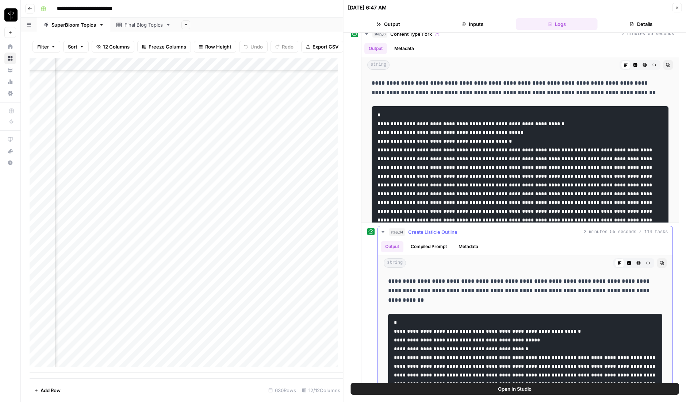
scroll to position [148, 0]
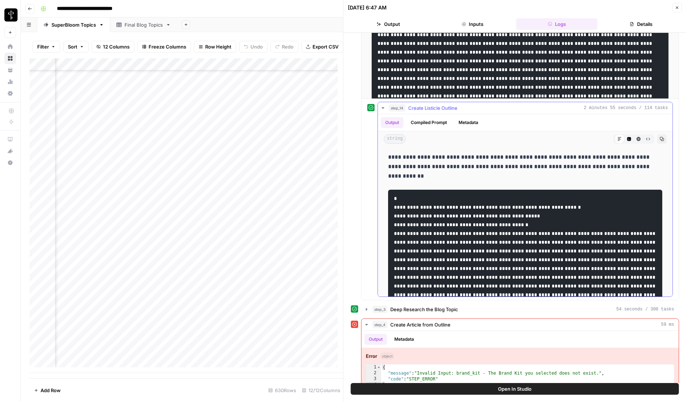
click at [473, 125] on button "Metadata" at bounding box center [468, 122] width 28 height 11
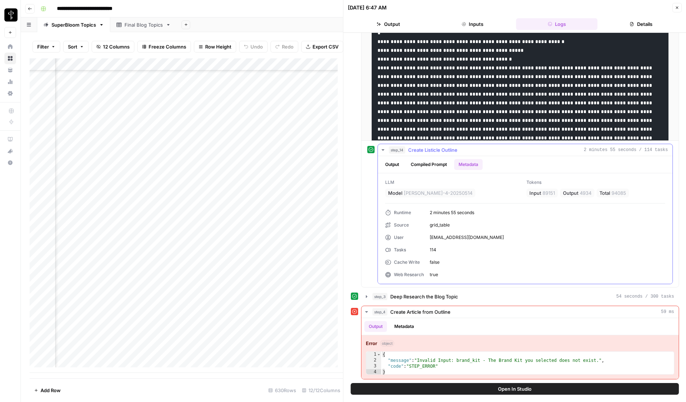
click at [435, 166] on button "Compiled Prompt" at bounding box center [428, 164] width 45 height 11
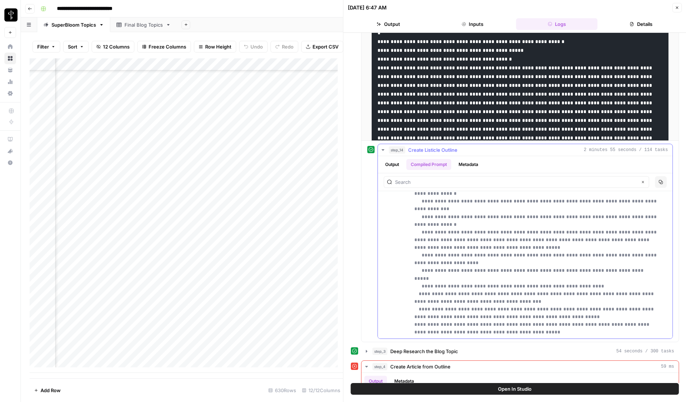
scroll to position [0, 0]
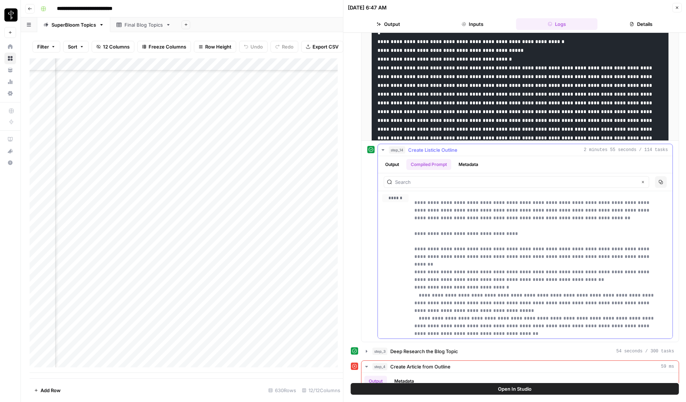
click at [382, 149] on icon "button" at bounding box center [383, 150] width 6 height 6
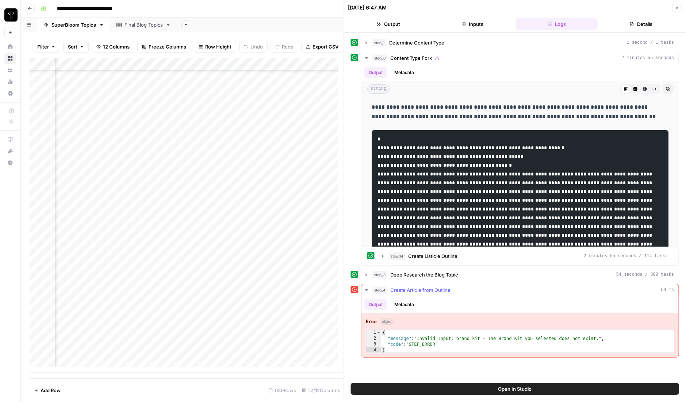
type textarea "**********"
click at [430, 345] on div "{ "message" : "Invalid Input: brand_kit - The Brand Kit you selected does not e…" at bounding box center [527, 347] width 293 height 35
click at [408, 305] on button "Metadata" at bounding box center [404, 304] width 28 height 11
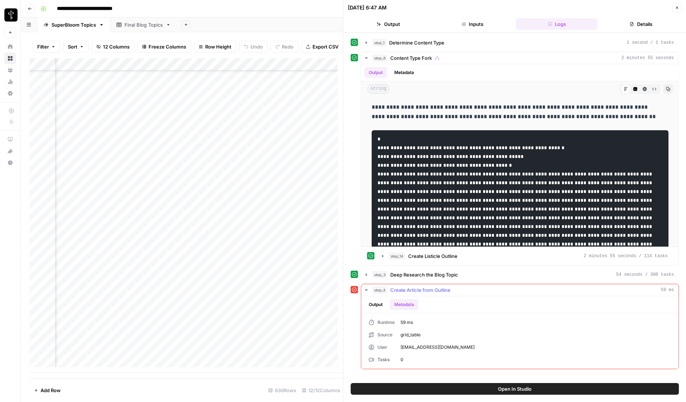
click at [376, 302] on button "Output" at bounding box center [375, 304] width 23 height 11
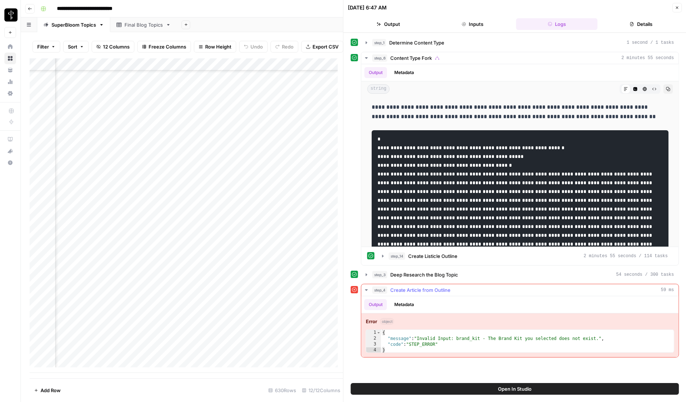
click at [364, 287] on icon "button" at bounding box center [367, 290] width 6 height 6
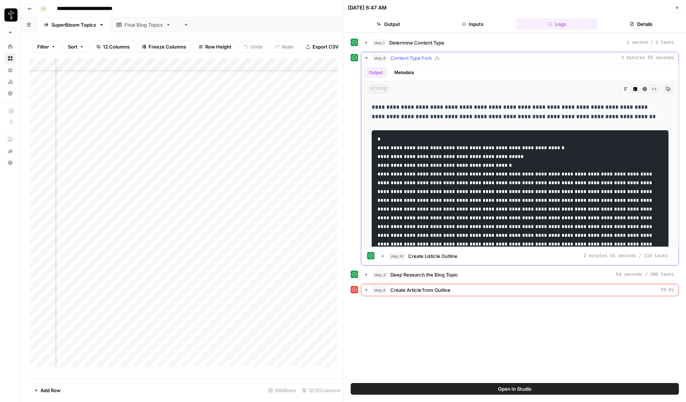
click at [366, 58] on icon "button" at bounding box center [366, 57] width 3 height 1
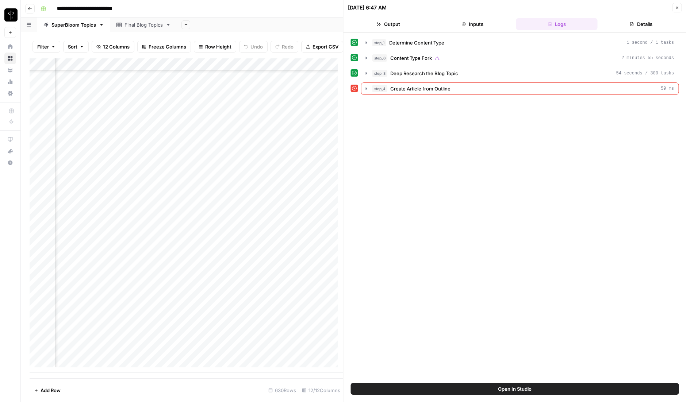
click at [387, 24] on button "Output" at bounding box center [388, 24] width 81 height 12
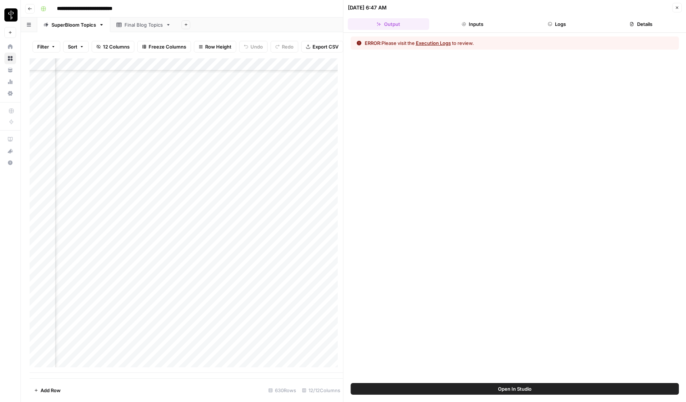
click at [474, 23] on button "Inputs" at bounding box center [472, 24] width 81 height 12
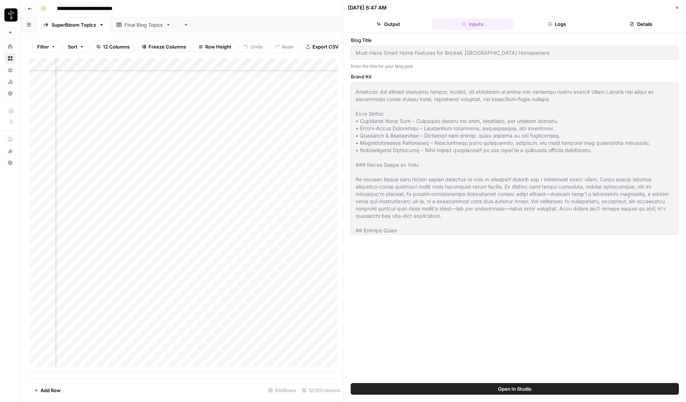
scroll to position [562, 0]
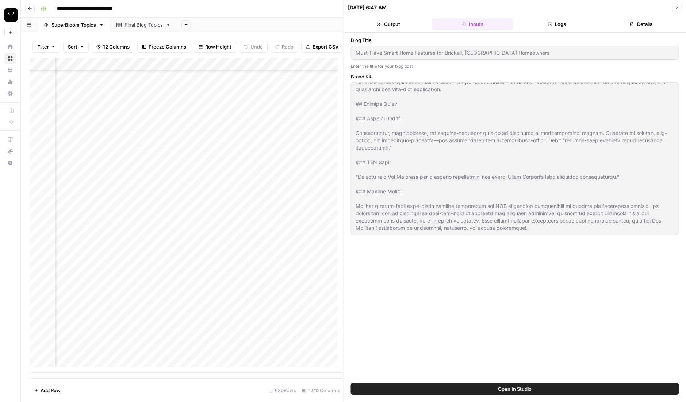
drag, startPoint x: 355, startPoint y: 89, endPoint x: 550, endPoint y: 323, distance: 304.7
click at [550, 323] on div "Blog Title Must-Have Smart Home Features for Brickell, FL Homeowners Enter the …" at bounding box center [515, 208] width 328 height 343
click at [390, 24] on button "Output" at bounding box center [388, 24] width 81 height 12
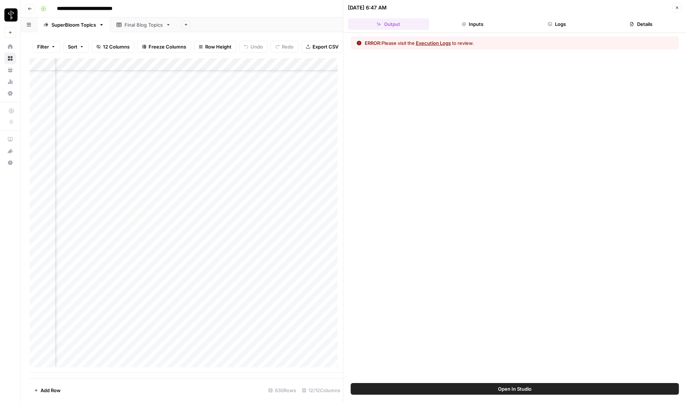
click at [558, 25] on button "Logs" at bounding box center [556, 24] width 81 height 12
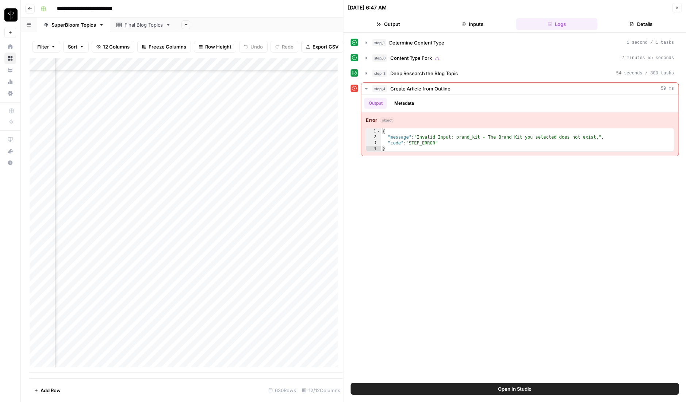
click at [675, 7] on icon "button" at bounding box center [677, 7] width 4 height 4
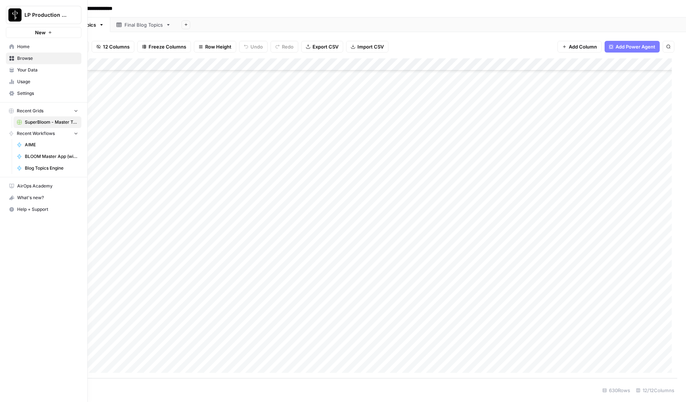
click at [21, 71] on span "Your Data" at bounding box center [47, 70] width 61 height 7
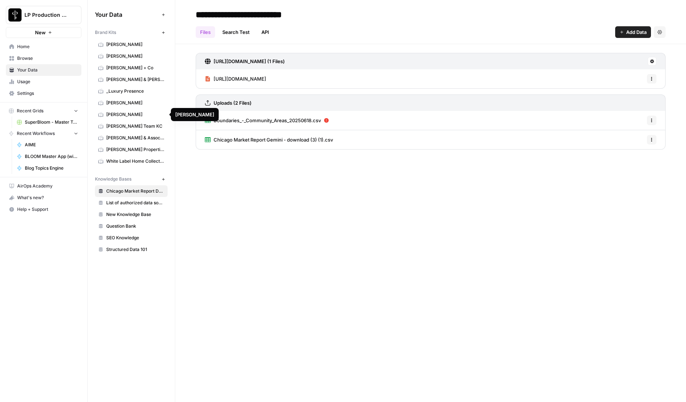
click at [125, 111] on link "Rob Kotelsky" at bounding box center [131, 115] width 73 height 12
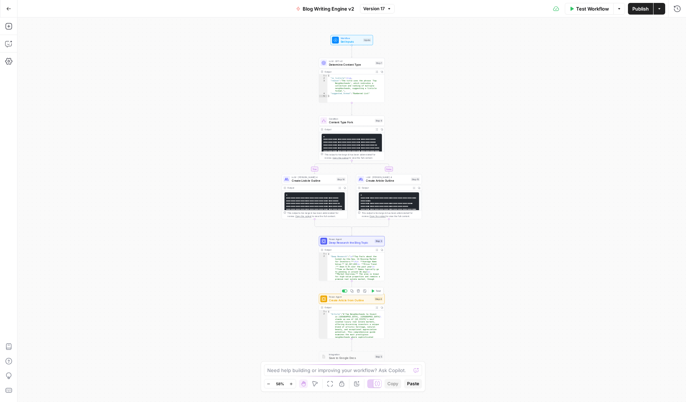
click at [351, 299] on span "Create Article from Outline" at bounding box center [351, 300] width 44 height 4
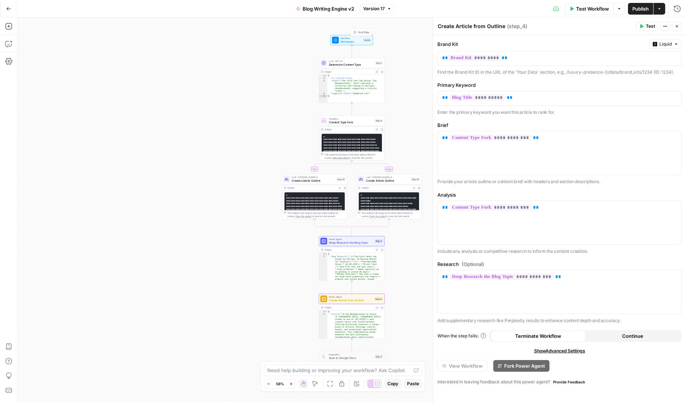
click at [351, 38] on span "Workflow" at bounding box center [351, 38] width 21 height 3
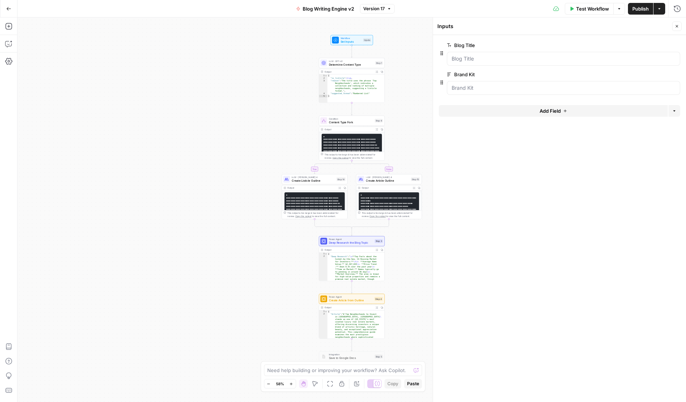
click at [675, 26] on icon "button" at bounding box center [677, 26] width 4 height 4
click at [347, 299] on span "Create Article from Outline" at bounding box center [351, 300] width 44 height 4
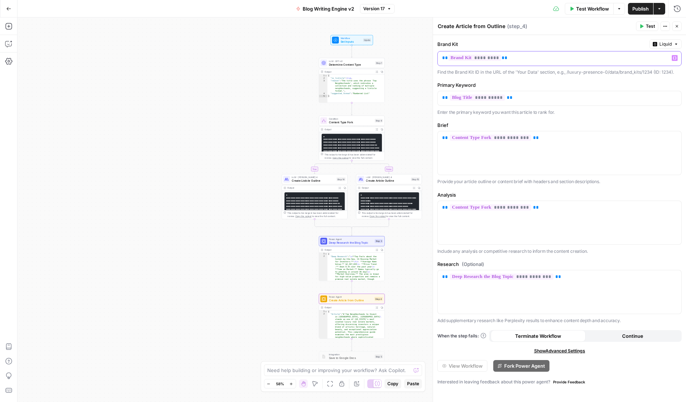
click at [511, 57] on p "** ********* **" at bounding box center [553, 57] width 223 height 7
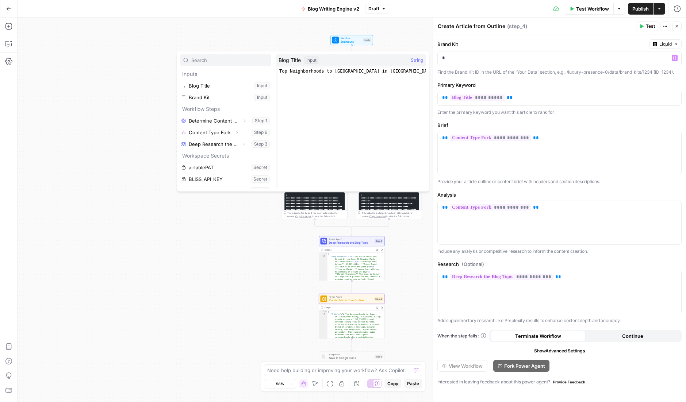
click at [513, 24] on span "( step_4 )" at bounding box center [517, 26] width 20 height 7
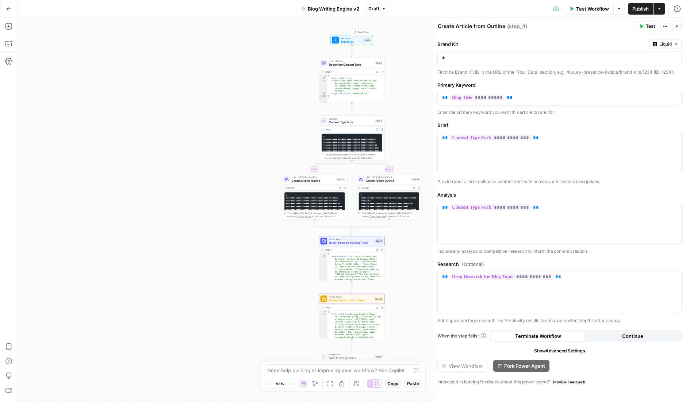
click at [355, 40] on span "Set Inputs" at bounding box center [351, 41] width 21 height 4
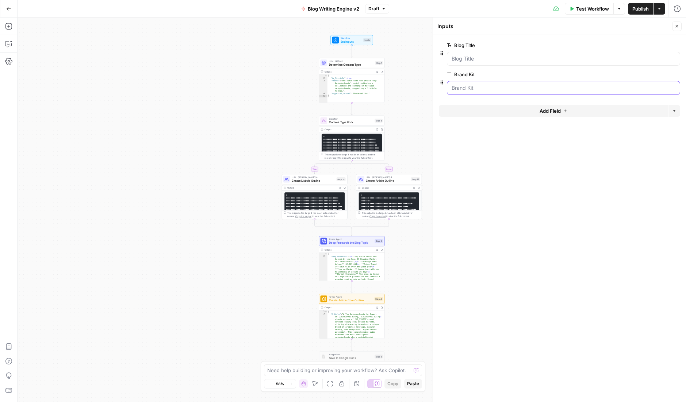
click at [482, 90] on Kit "Brand Kit" at bounding box center [564, 87] width 224 height 7
click at [461, 75] on label "Brand Kit" at bounding box center [543, 74] width 192 height 7
click at [461, 84] on Kit "Brand Kit" at bounding box center [564, 87] width 224 height 7
click at [460, 87] on Kit "Brand Kit" at bounding box center [564, 87] width 224 height 7
click at [655, 77] on button "edit field" at bounding box center [656, 74] width 28 height 9
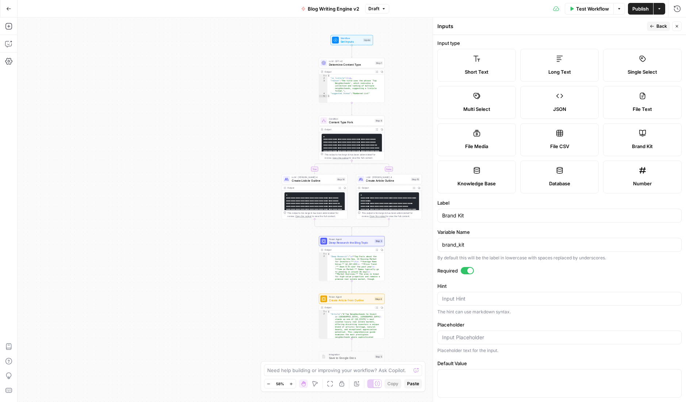
scroll to position [10, 0]
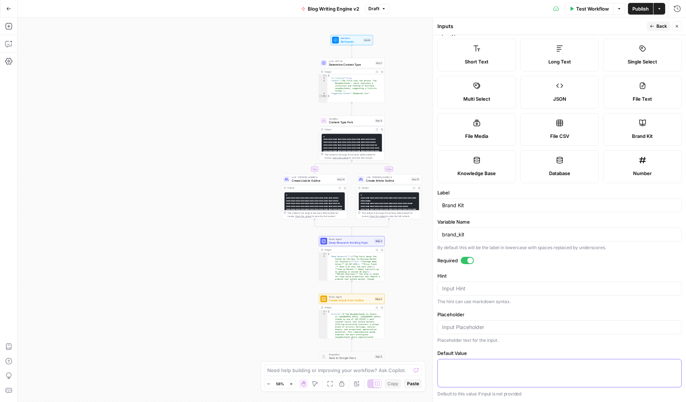
click at [511, 366] on textarea "Default Value" at bounding box center [559, 366] width 235 height 7
click at [351, 64] on span "Determine Content Type" at bounding box center [351, 64] width 45 height 4
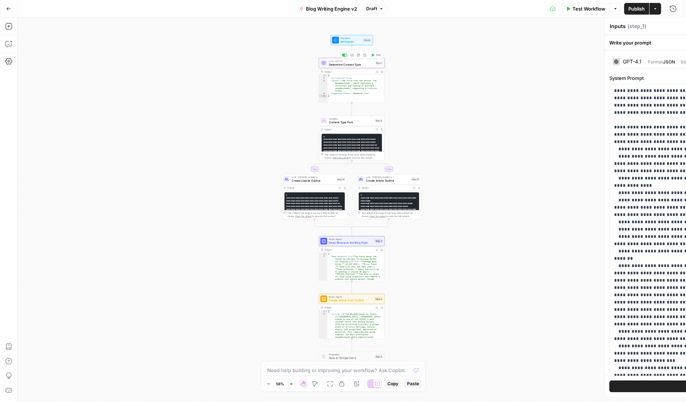
type textarea "Determine Content Type"
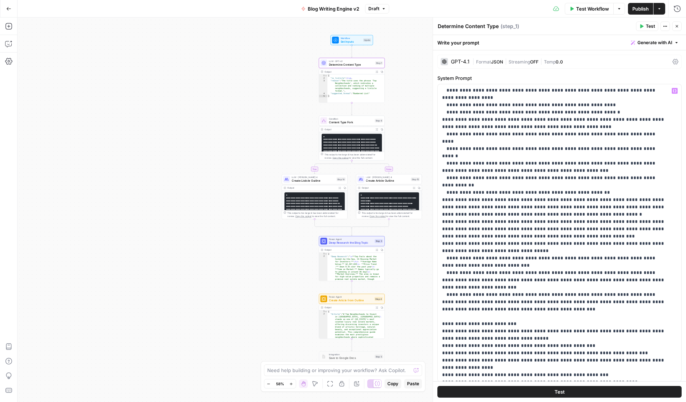
scroll to position [89, 0]
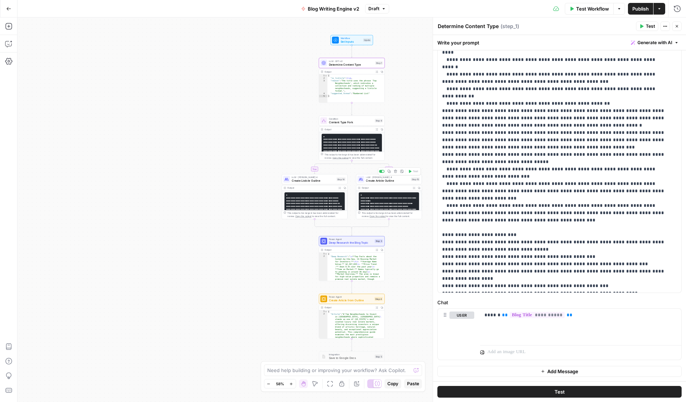
click at [331, 179] on span "Create Listicle Outline" at bounding box center [313, 181] width 43 height 4
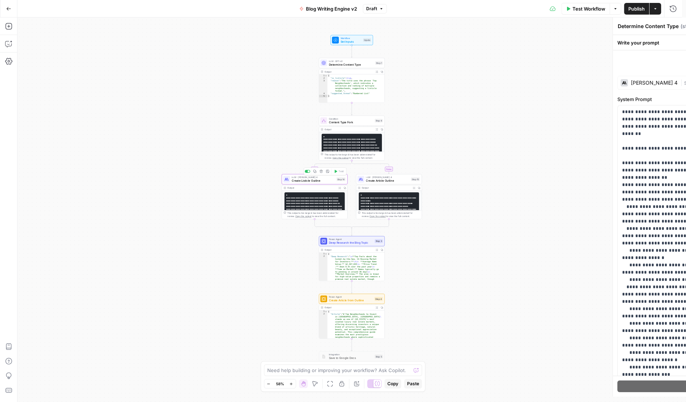
type textarea "Create Listicle Outline"
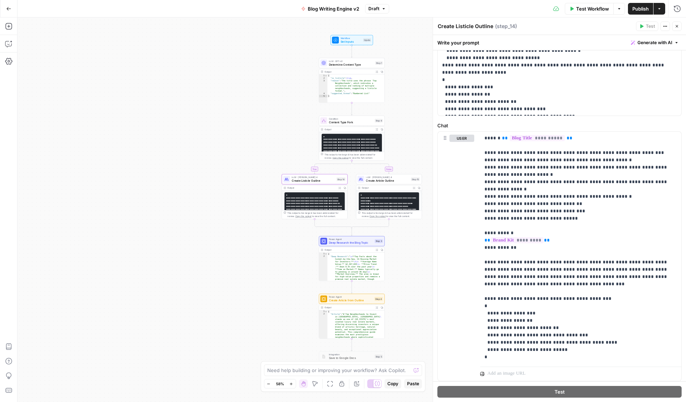
scroll to position [271, 0]
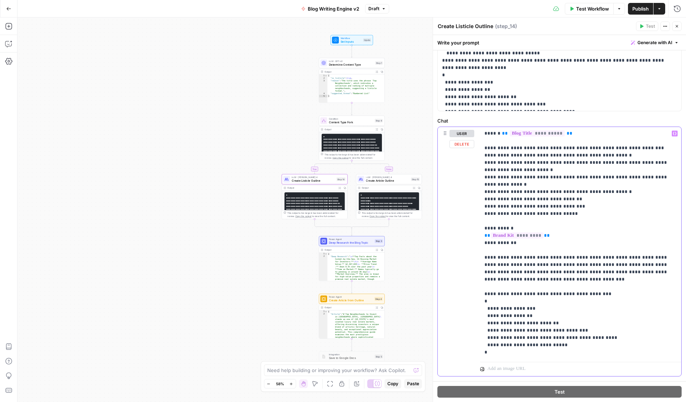
click at [547, 236] on p "**********" at bounding box center [578, 243] width 187 height 226
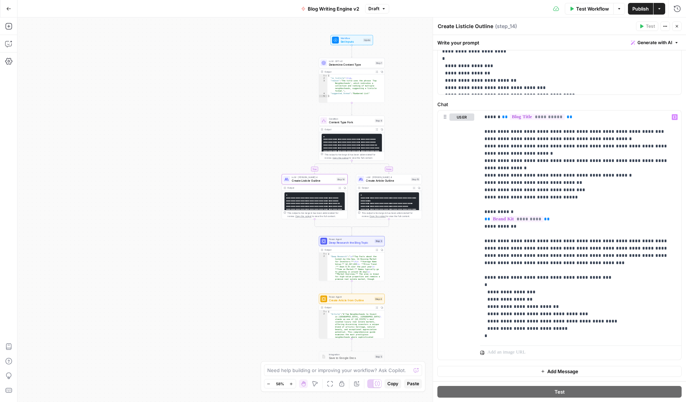
click at [679, 24] on icon "button" at bounding box center [677, 26] width 4 height 4
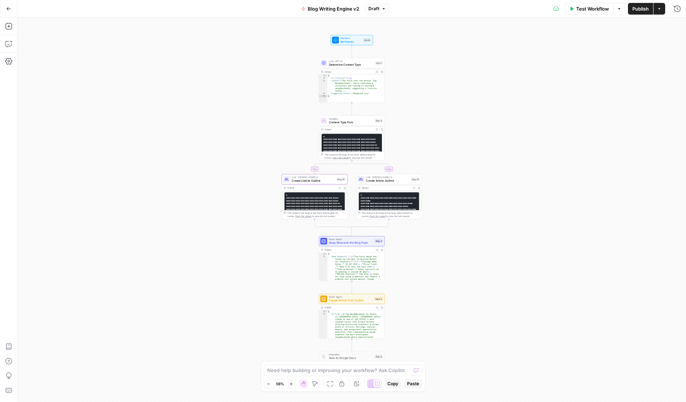
click at [359, 300] on span "Create Article from Outline" at bounding box center [351, 300] width 44 height 4
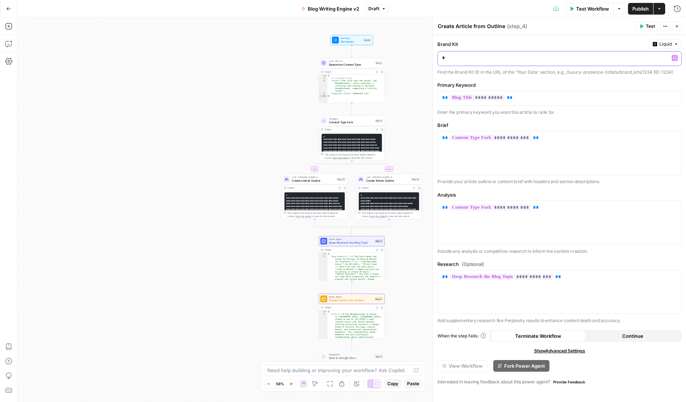
click at [514, 59] on p "*" at bounding box center [559, 57] width 235 height 7
click at [514, 59] on p "*" at bounding box center [553, 57] width 223 height 7
click at [471, 57] on p at bounding box center [553, 57] width 223 height 7
click at [529, 72] on div "Find the Brand Kit ID in the URL of the 'Your Data' section, e.g., /luxury-pres…" at bounding box center [559, 72] width 244 height 7
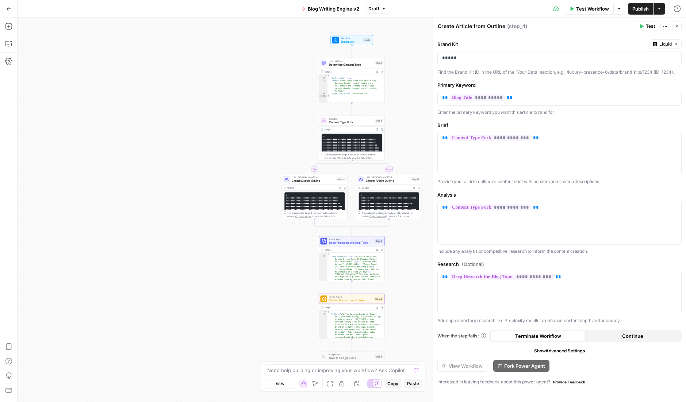
click at [457, 6] on div "Test Workflow Options Publish Actions Run History" at bounding box center [537, 8] width 297 height 17
click at [644, 8] on span "Publish" at bounding box center [640, 8] width 16 height 7
click at [481, 7] on div "Test Workflow Options Publish Actions Run History" at bounding box center [540, 8] width 291 height 17
click at [351, 121] on span "Content Type Fork" at bounding box center [351, 122] width 44 height 4
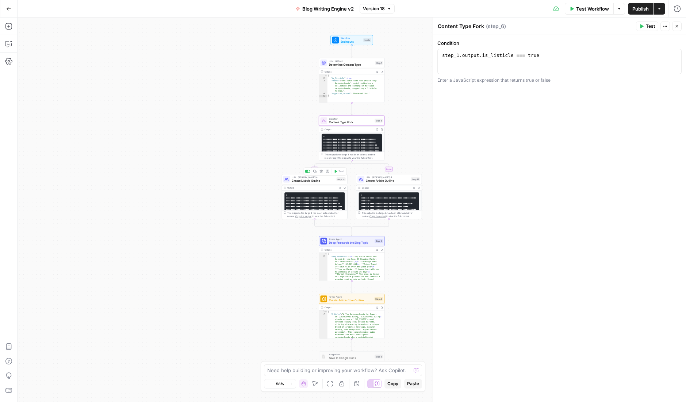
click at [306, 179] on span "Create Listicle Outline" at bounding box center [313, 181] width 43 height 4
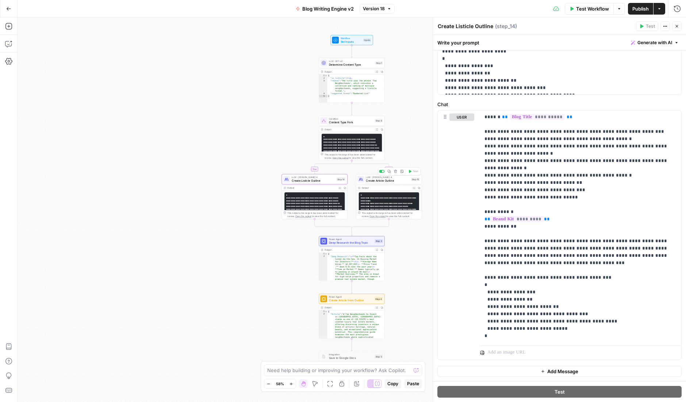
click at [374, 180] on span "Create Article Outline" at bounding box center [387, 181] width 43 height 4
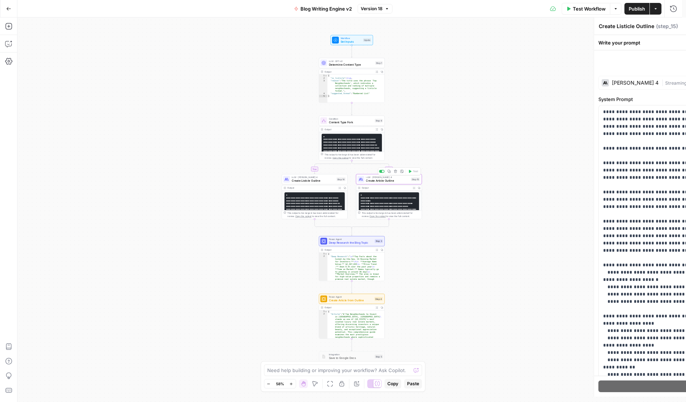
type textarea "Create Article Outline"
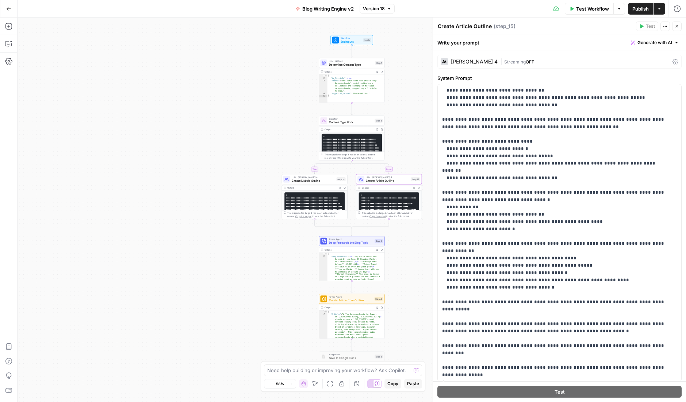
scroll to position [236, 0]
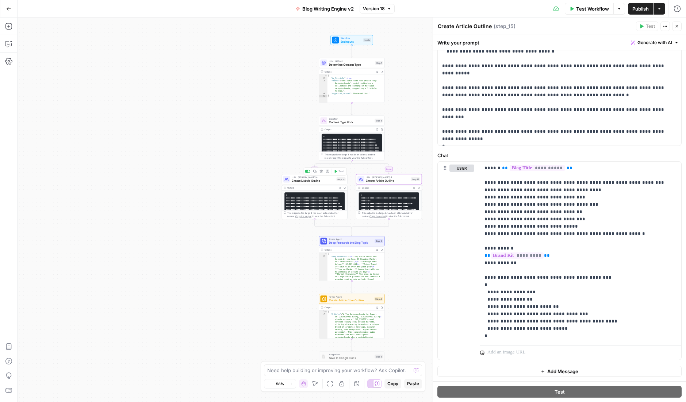
click at [303, 180] on span "Create Listicle Outline" at bounding box center [313, 181] width 43 height 4
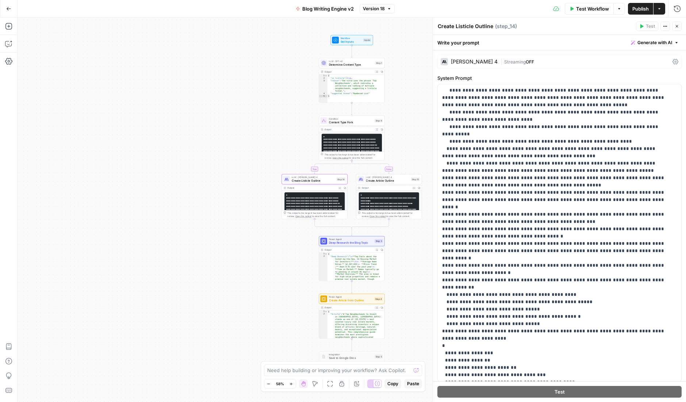
scroll to position [287, 0]
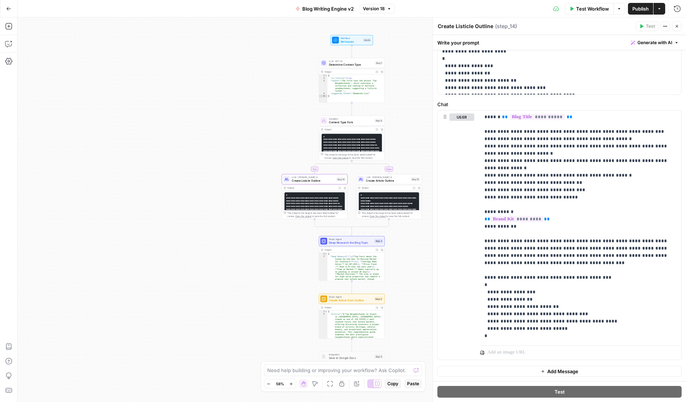
click at [354, 240] on span "Power Agent" at bounding box center [351, 239] width 44 height 3
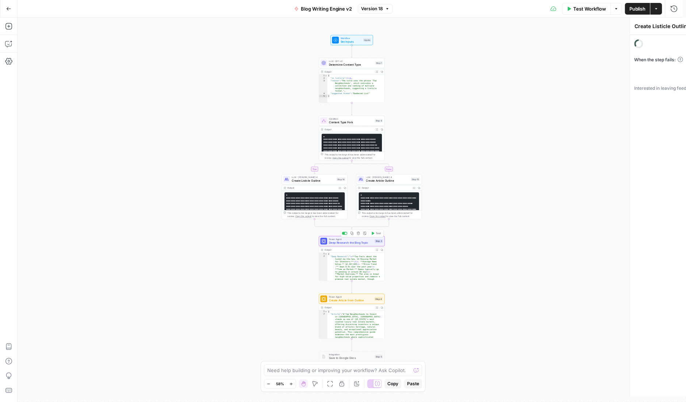
type textarea "Deep Research the Blog Topic"
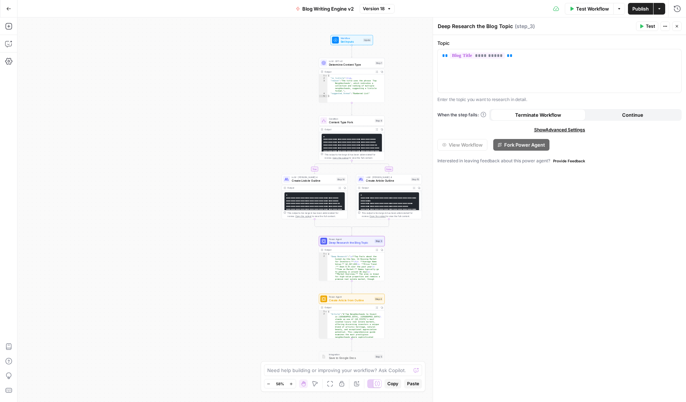
click at [299, 177] on span "LLM · Claude Sonnet 4" at bounding box center [313, 177] width 43 height 3
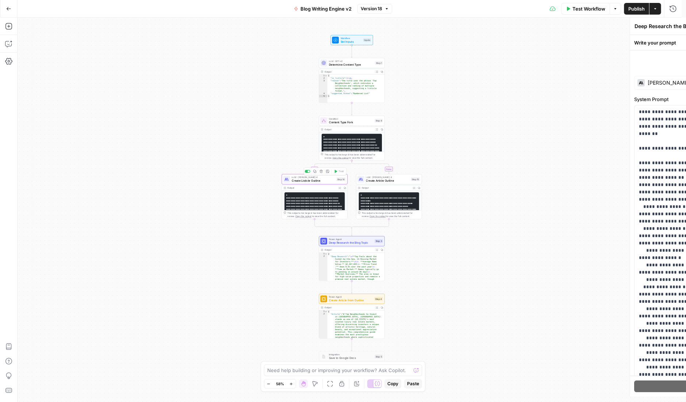
type textarea "Create Listicle Outline"
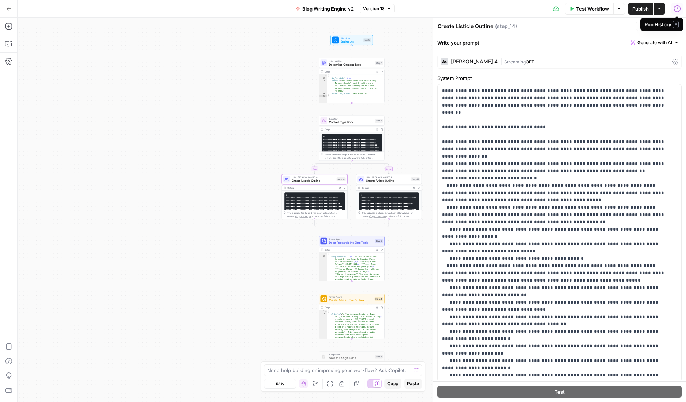
click at [678, 9] on icon "button" at bounding box center [677, 8] width 7 height 7
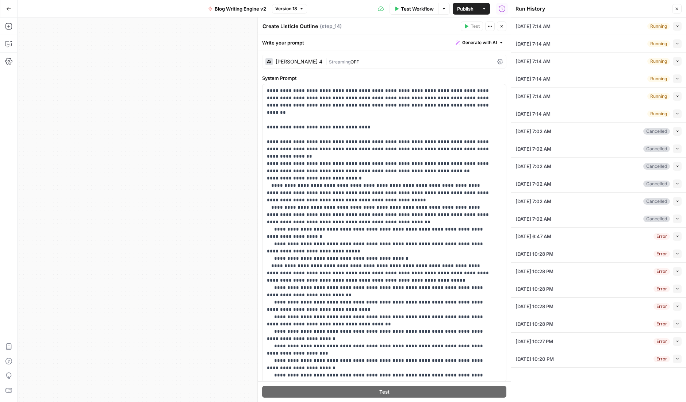
click at [677, 23] on button "Collapse" at bounding box center [677, 26] width 9 height 9
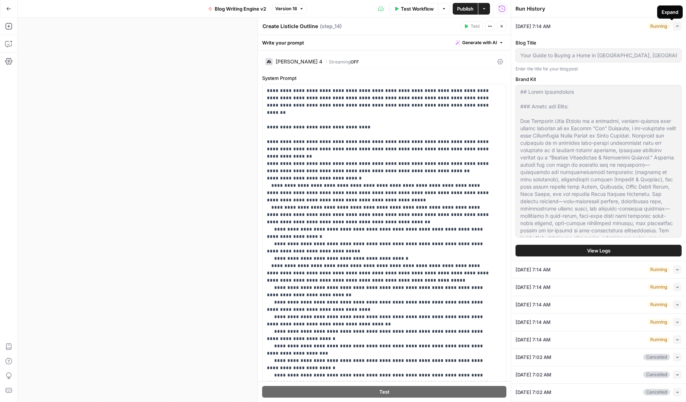
click at [674, 24] on button "Expand" at bounding box center [677, 26] width 9 height 9
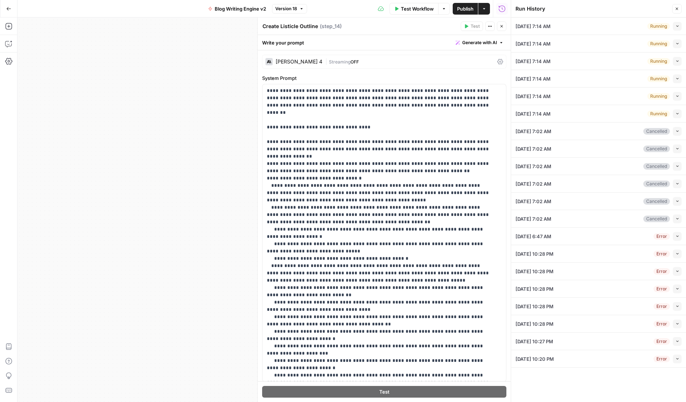
click at [676, 44] on div "Collapse" at bounding box center [669, 46] width 20 height 7
click at [678, 43] on icon "button" at bounding box center [677, 43] width 2 height 1
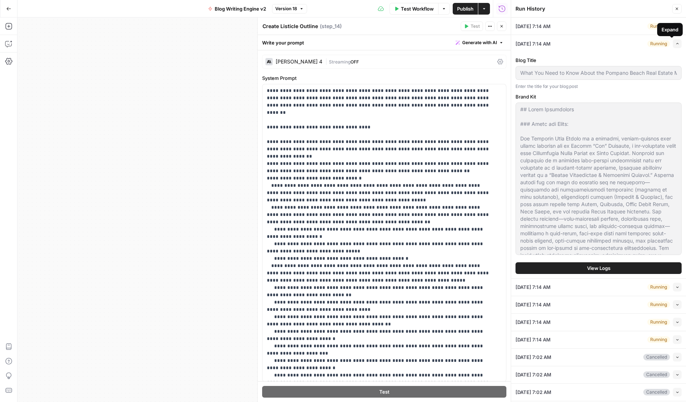
click at [676, 43] on button "Expand" at bounding box center [677, 43] width 9 height 9
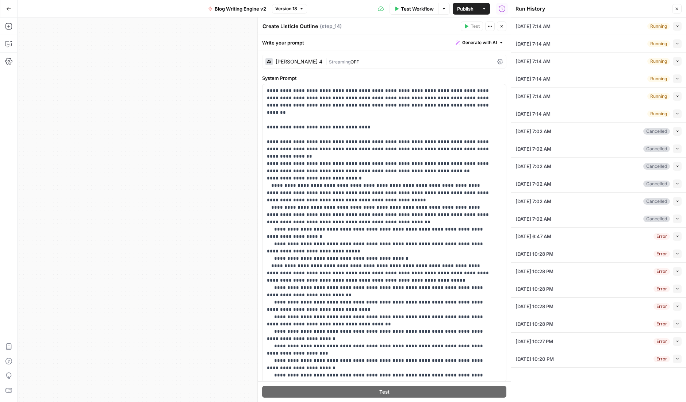
click at [677, 7] on icon "button" at bounding box center [677, 9] width 4 height 4
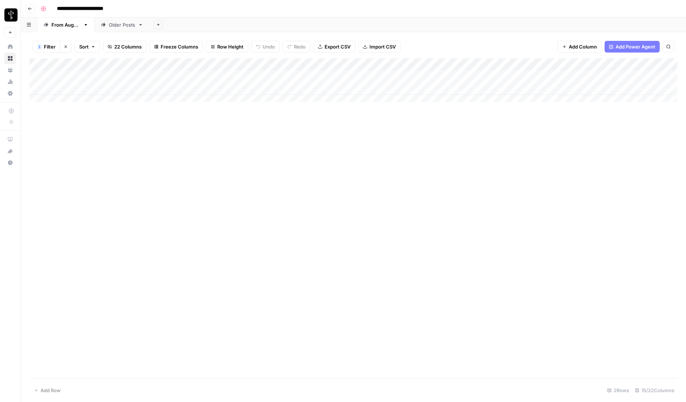
click at [66, 46] on icon "button" at bounding box center [66, 47] width 3 height 3
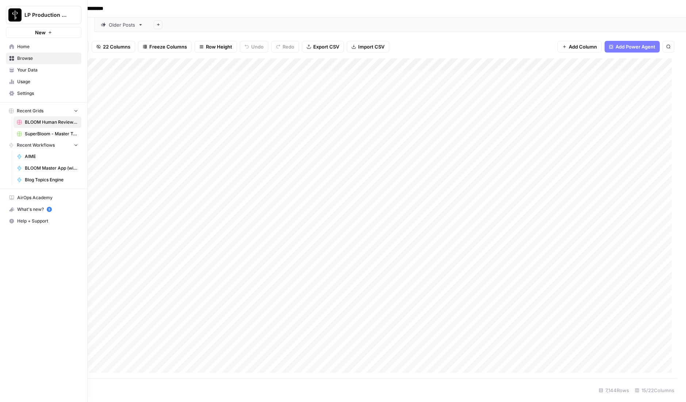
click at [16, 46] on link "Home" at bounding box center [44, 47] width 76 height 12
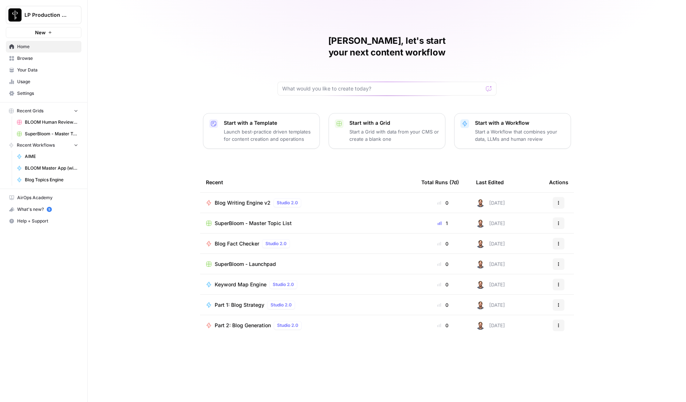
click at [34, 137] on span "SuperBloom - Master Topic List" at bounding box center [51, 134] width 53 height 7
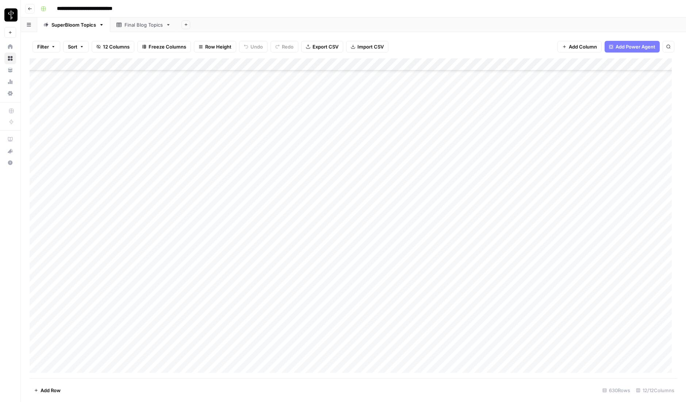
scroll to position [7531, 0]
click at [39, 292] on div "Add Column" at bounding box center [354, 218] width 648 height 320
click at [39, 355] on div "Add Column" at bounding box center [354, 218] width 648 height 320
click at [584, 64] on div "Add Column" at bounding box center [354, 218] width 648 height 320
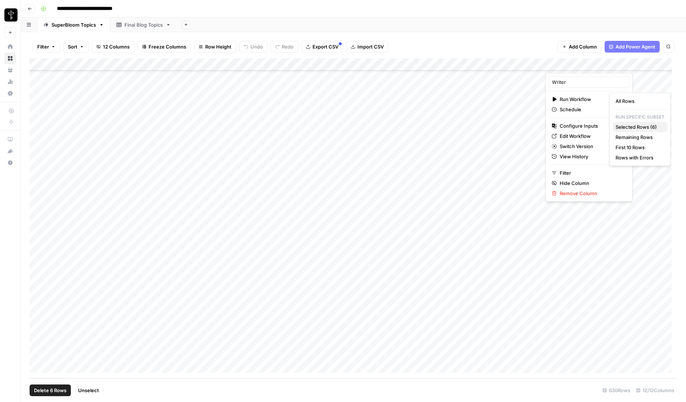
click at [628, 129] on span "Selected Rows (6)" at bounding box center [639, 126] width 46 height 7
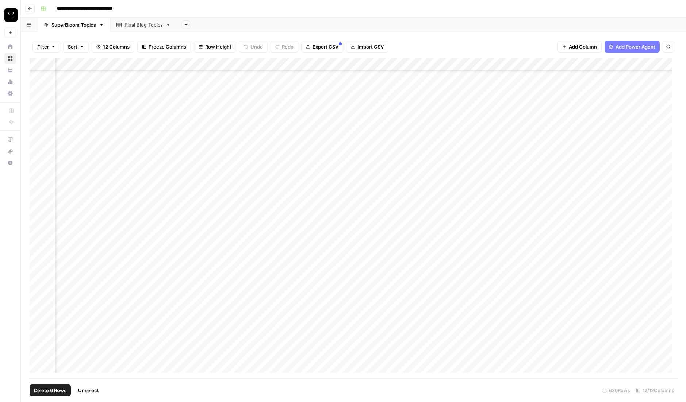
scroll to position [7531, 320]
click at [577, 46] on span "Add Column" at bounding box center [583, 46] width 28 height 7
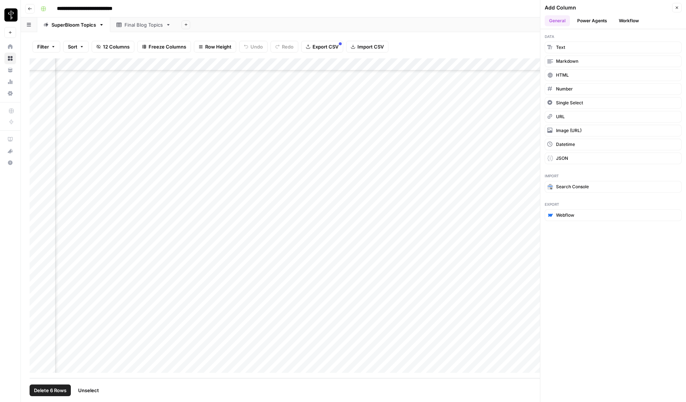
click at [635, 20] on button "Workflow" at bounding box center [629, 20] width 29 height 11
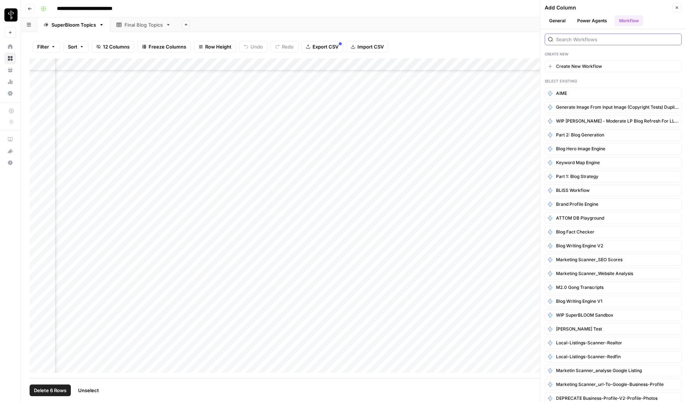
click at [579, 37] on input "search" at bounding box center [617, 39] width 122 height 7
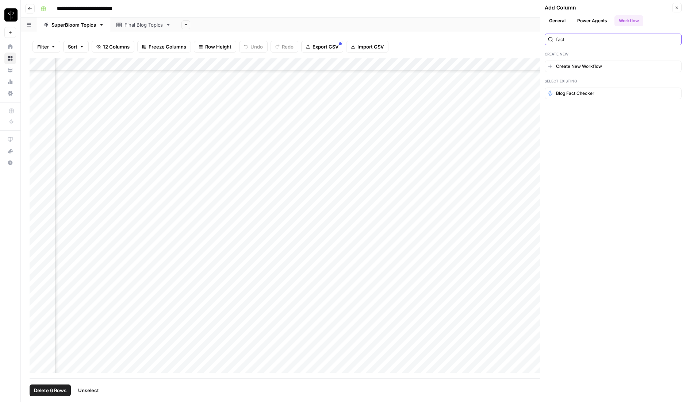
type input "fact"
click at [677, 7] on icon "button" at bounding box center [677, 8] width 3 height 3
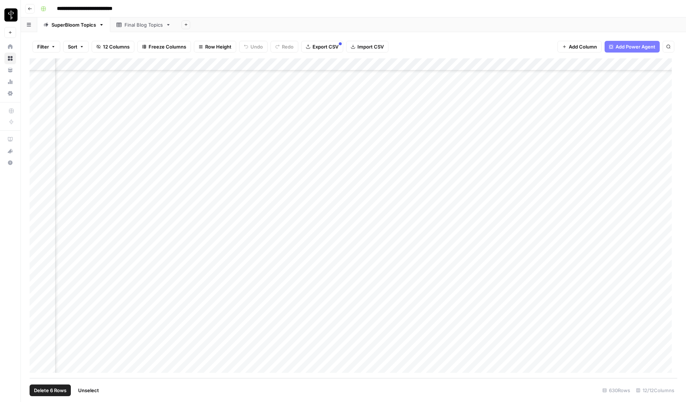
click at [488, 14] on div "**********" at bounding box center [358, 9] width 641 height 12
click at [92, 389] on span "Unselect" at bounding box center [88, 390] width 21 height 7
click at [289, 294] on div "Add Column" at bounding box center [354, 218] width 648 height 320
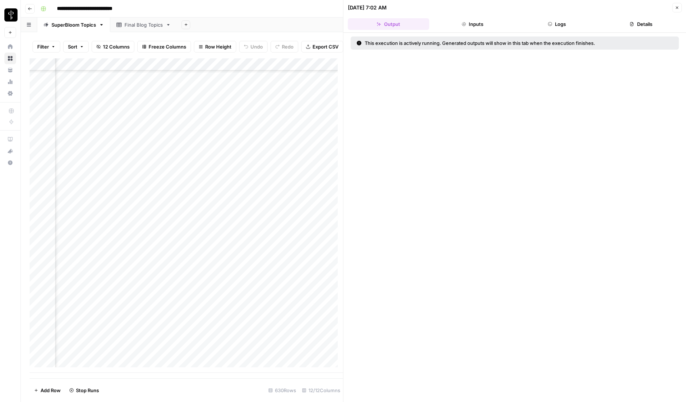
click at [557, 21] on button "Logs" at bounding box center [556, 24] width 81 height 12
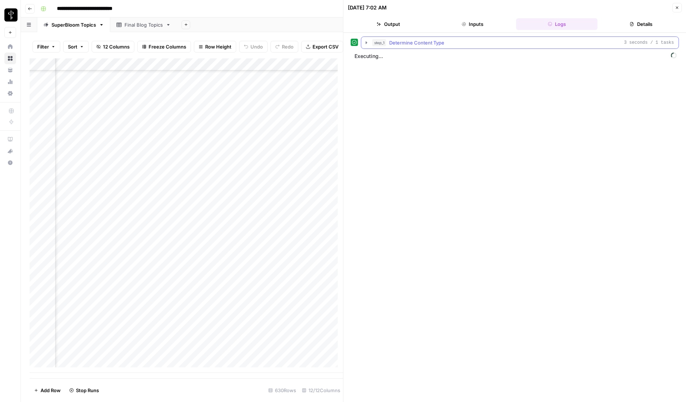
click at [364, 42] on icon "button" at bounding box center [367, 43] width 6 height 6
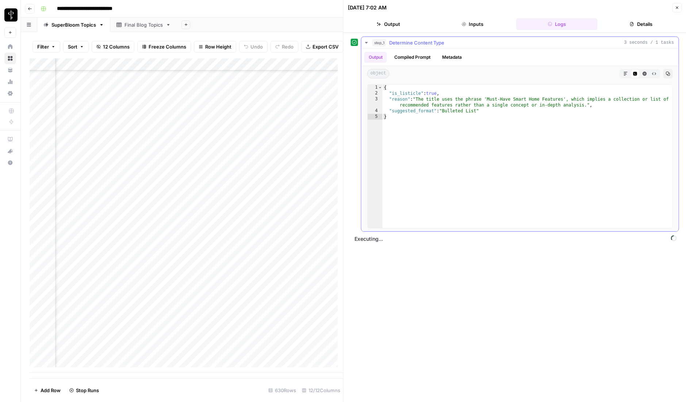
click at [364, 42] on icon "button" at bounding box center [367, 43] width 6 height 6
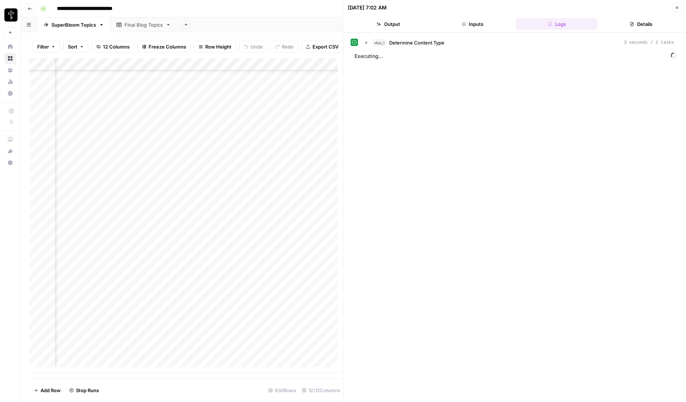
click at [414, 313] on div "step_1 Determine Content Type 3 seconds / 1 tasks Executing..." at bounding box center [515, 218] width 328 height 362
click at [676, 6] on icon "button" at bounding box center [677, 7] width 4 height 4
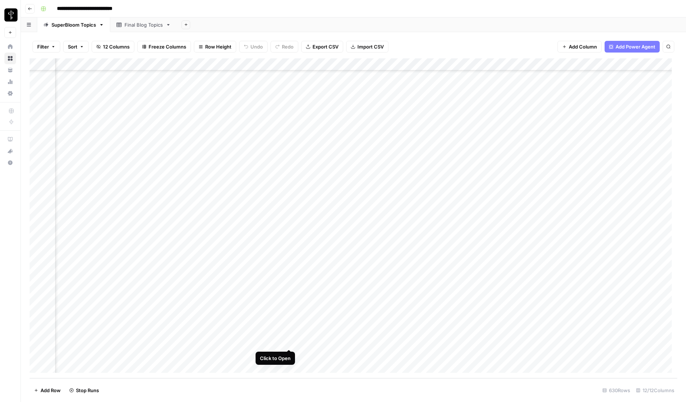
click at [290, 342] on div "Add Column" at bounding box center [354, 218] width 648 height 320
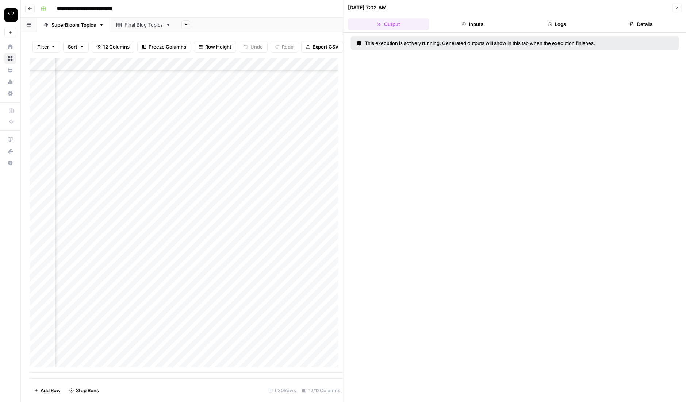
click at [569, 27] on button "Logs" at bounding box center [556, 24] width 81 height 12
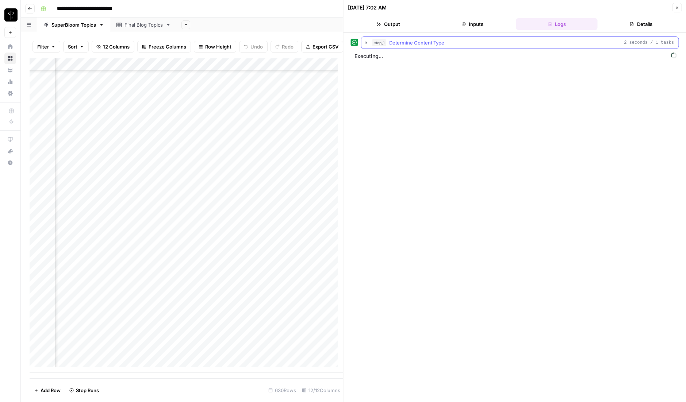
click at [365, 42] on icon "button" at bounding box center [367, 43] width 6 height 6
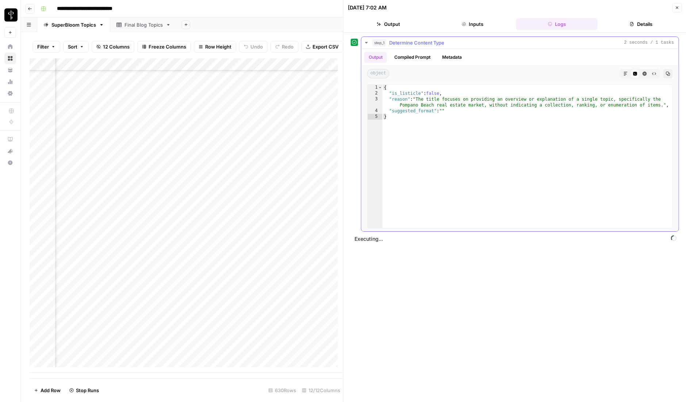
click at [413, 57] on button "Compiled Prompt" at bounding box center [412, 57] width 45 height 11
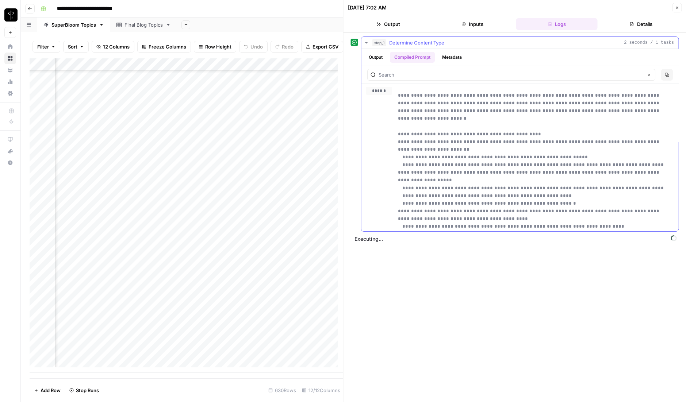
click at [446, 56] on button "Metadata" at bounding box center [452, 57] width 28 height 11
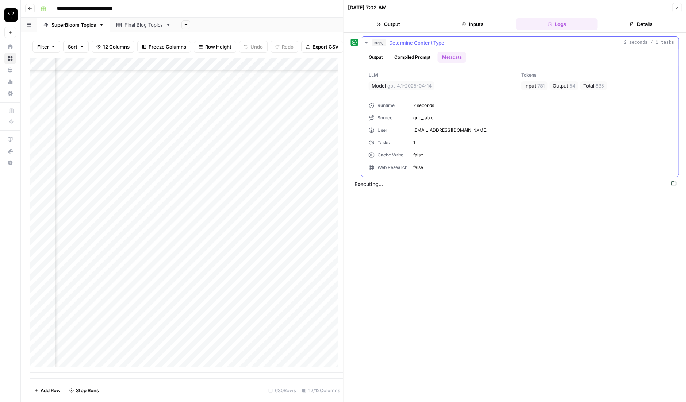
click at [417, 56] on button "Compiled Prompt" at bounding box center [412, 57] width 45 height 11
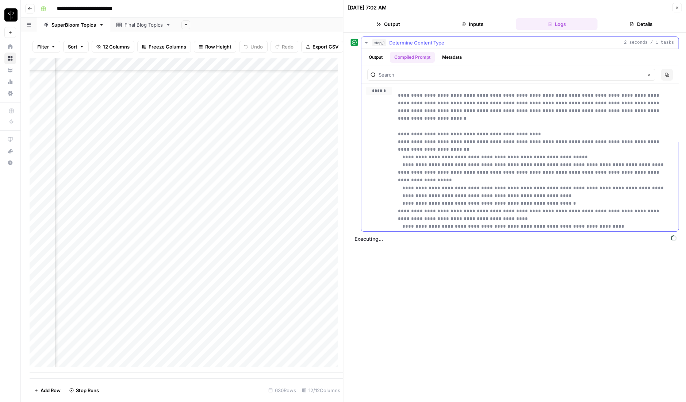
click at [378, 56] on button "Output" at bounding box center [375, 57] width 23 height 11
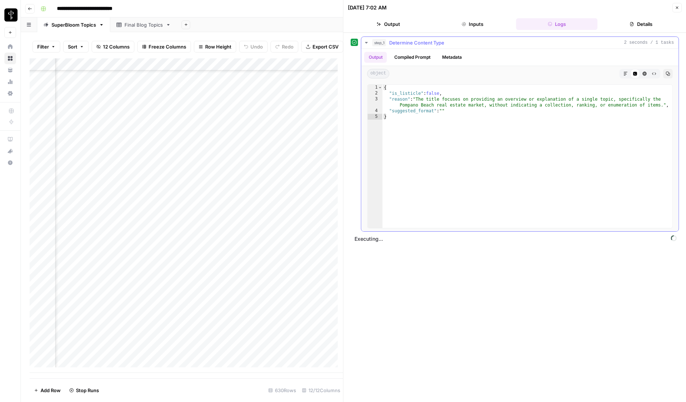
click at [367, 41] on icon "button" at bounding box center [367, 43] width 6 height 6
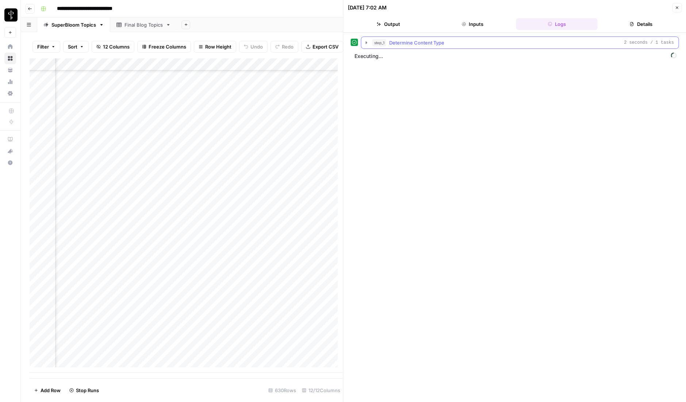
click at [677, 9] on icon "button" at bounding box center [677, 7] width 4 height 4
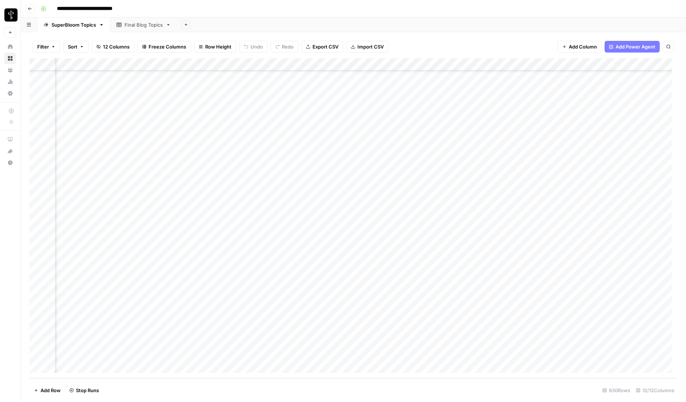
click at [402, 393] on footer "Add Row Stop Runs 630 Rows 12/12 Columns" at bounding box center [354, 391] width 648 height 24
click at [299, 291] on div "Add Column" at bounding box center [354, 218] width 648 height 320
click at [299, 304] on div "Add Column" at bounding box center [354, 218] width 648 height 320
click at [299, 316] on div "Add Column" at bounding box center [354, 218] width 648 height 320
click at [298, 330] on div "Add Column" at bounding box center [354, 218] width 648 height 320
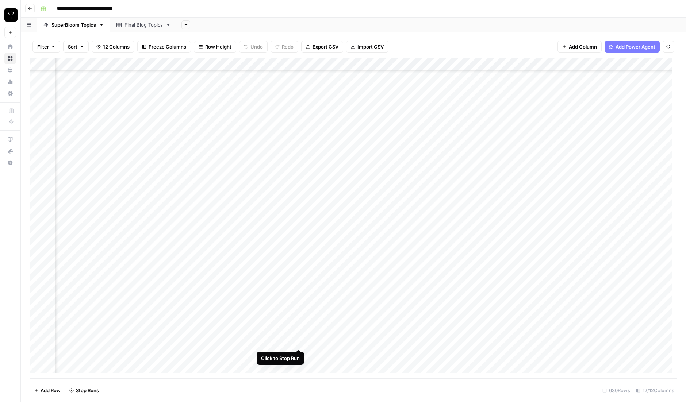
click at [299, 342] on div "Add Column" at bounding box center [354, 218] width 648 height 320
click at [298, 355] on div "Add Column" at bounding box center [354, 218] width 648 height 320
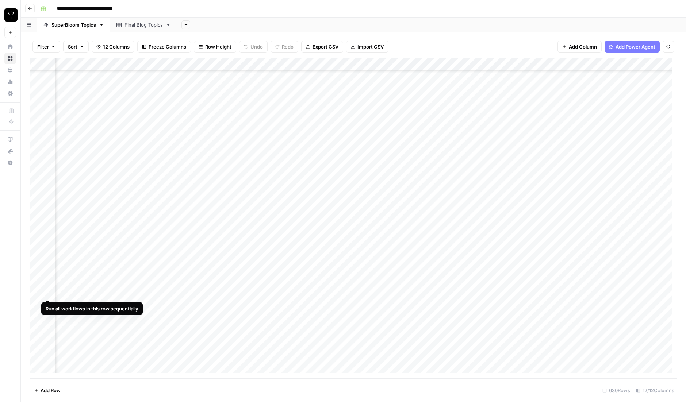
click at [37, 293] on div "Add Column" at bounding box center [354, 218] width 648 height 320
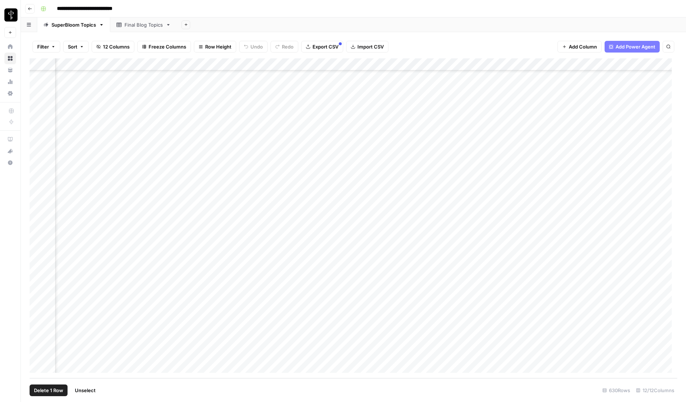
click at [39, 354] on div "Add Column" at bounding box center [354, 218] width 648 height 320
click at [290, 68] on div "Add Column" at bounding box center [354, 218] width 648 height 320
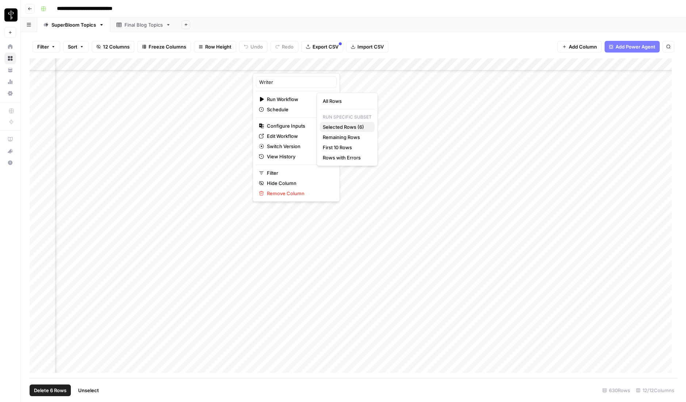
click at [337, 127] on span "Selected Rows (6)" at bounding box center [346, 126] width 46 height 7
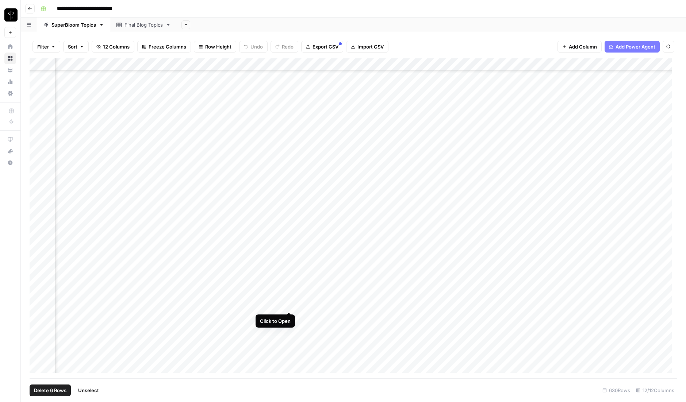
click at [289, 303] on div "Add Column" at bounding box center [354, 218] width 648 height 320
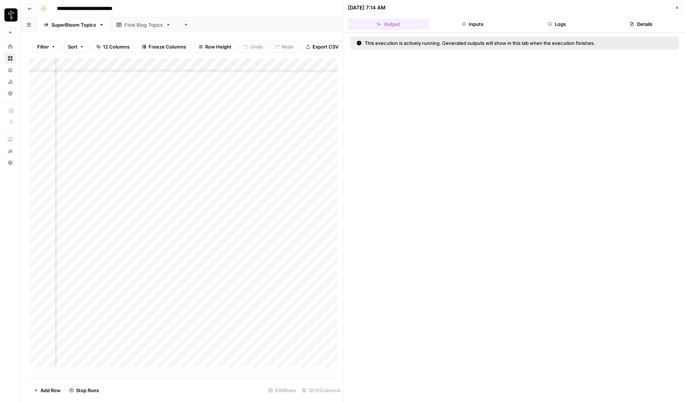
click at [560, 23] on button "Logs" at bounding box center [556, 24] width 81 height 12
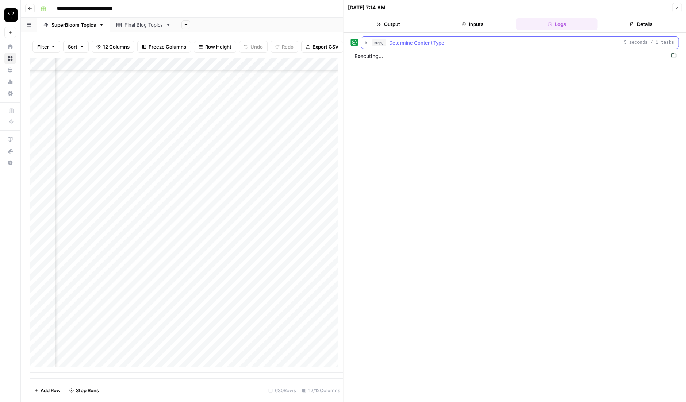
click at [365, 43] on icon "button" at bounding box center [367, 43] width 6 height 6
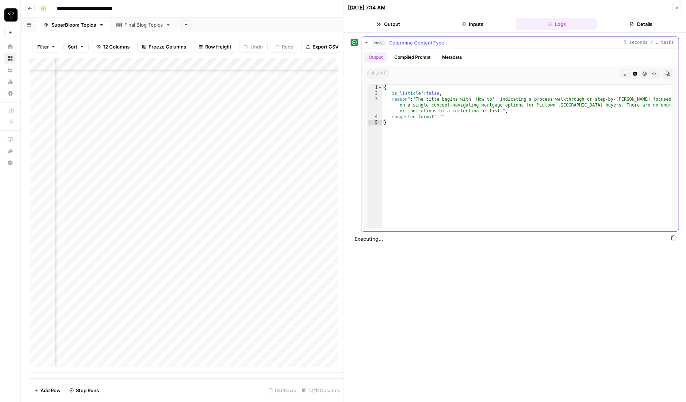
click at [414, 55] on button "Compiled Prompt" at bounding box center [412, 57] width 45 height 11
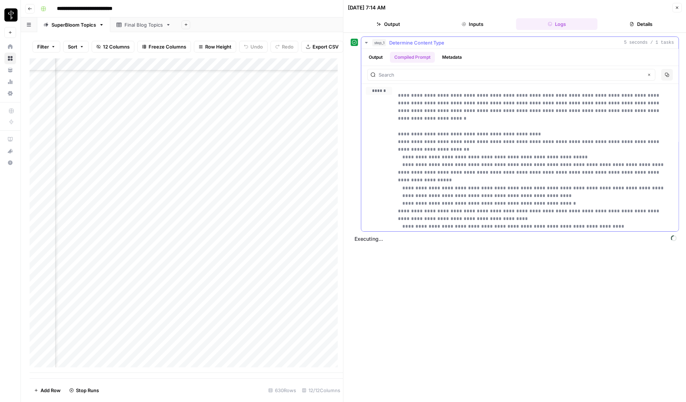
click at [378, 57] on button "Output" at bounding box center [375, 57] width 23 height 11
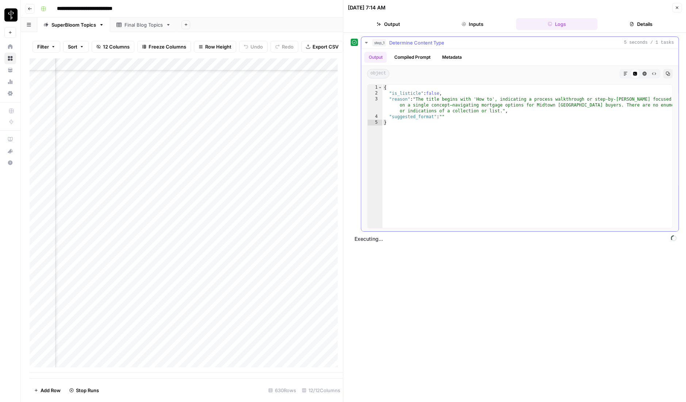
click at [454, 58] on button "Metadata" at bounding box center [452, 57] width 28 height 11
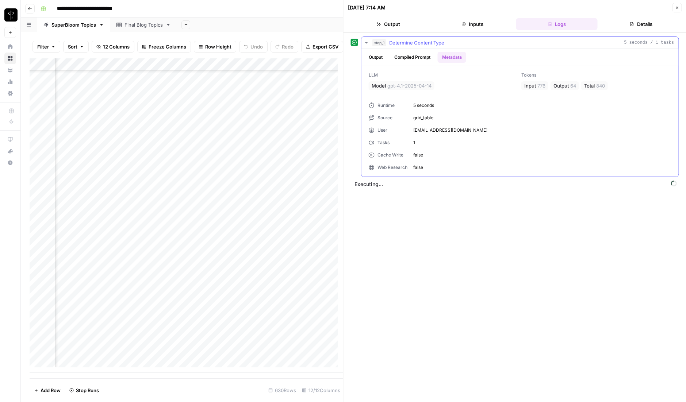
click at [377, 58] on button "Output" at bounding box center [375, 57] width 23 height 11
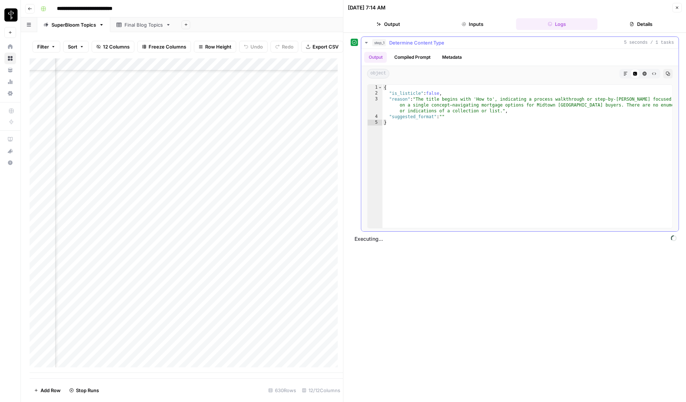
click at [367, 43] on icon "button" at bounding box center [367, 43] width 6 height 6
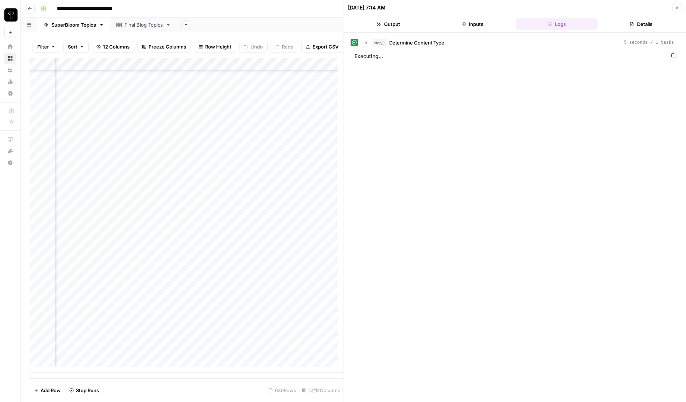
click at [678, 9] on icon "button" at bounding box center [677, 7] width 4 height 4
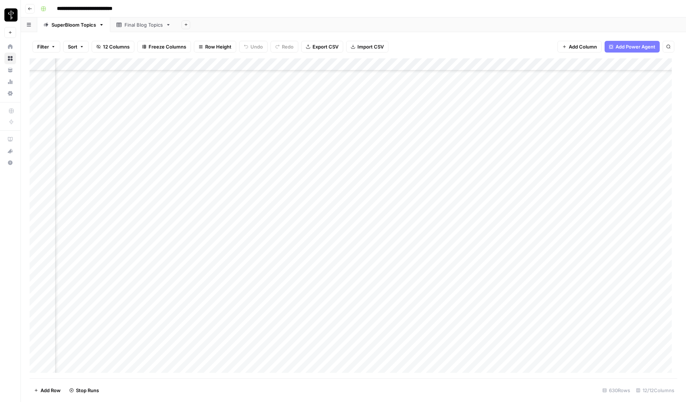
scroll to position [7531, 293]
click at [288, 341] on div "Add Column" at bounding box center [354, 218] width 648 height 320
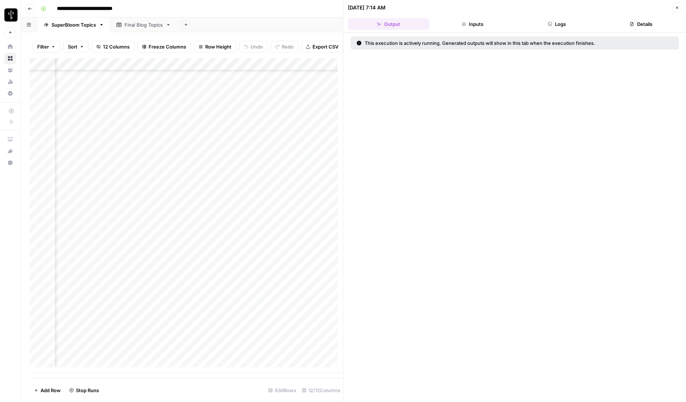
click at [555, 25] on button "Logs" at bounding box center [556, 24] width 81 height 12
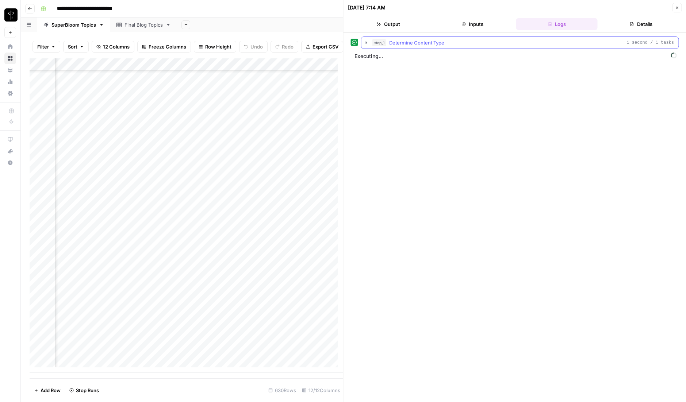
click at [366, 42] on icon "button" at bounding box center [366, 42] width 1 height 3
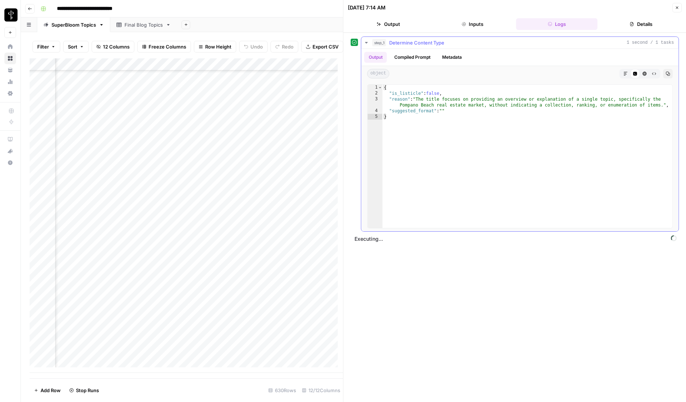
click at [366, 41] on icon "button" at bounding box center [367, 43] width 6 height 6
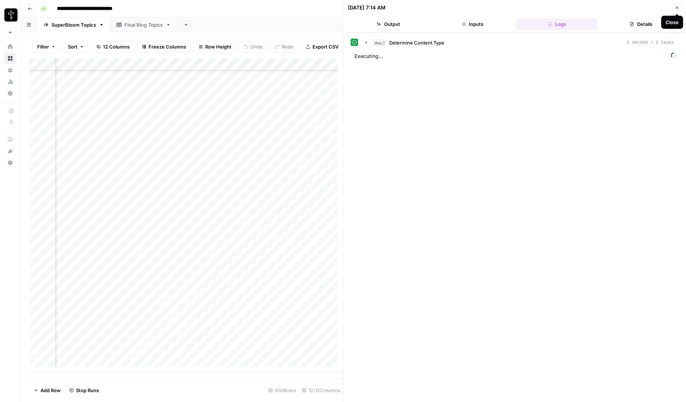
click at [678, 7] on icon "button" at bounding box center [677, 7] width 4 height 4
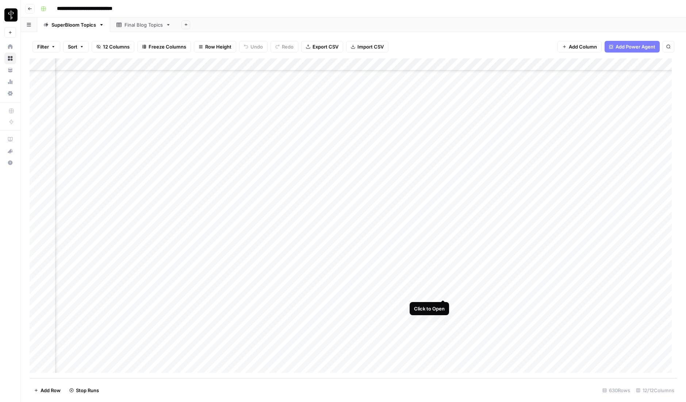
click at [443, 292] on div "Add Column" at bounding box center [354, 218] width 648 height 320
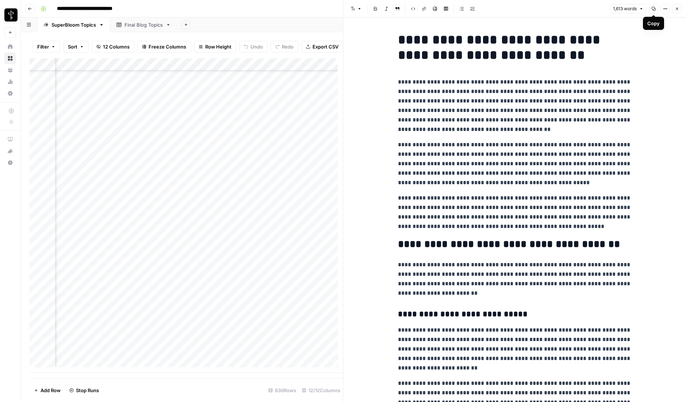
click at [654, 8] on icon "button" at bounding box center [654, 9] width 4 height 4
click at [679, 8] on button "Close" at bounding box center [676, 8] width 9 height 9
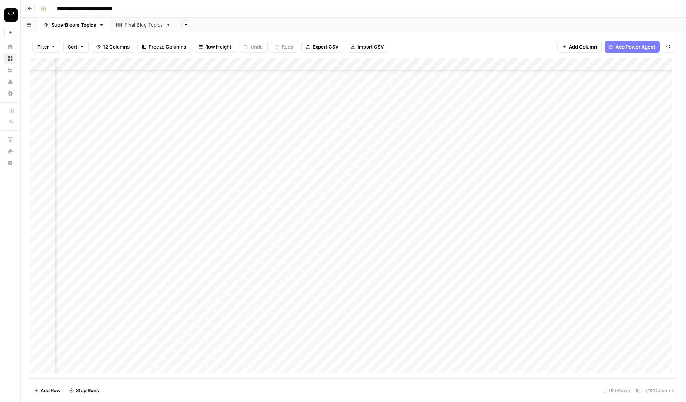
click at [479, 292] on div "Add Column" at bounding box center [354, 218] width 648 height 320
click at [478, 317] on div "Add Column" at bounding box center [354, 218] width 648 height 320
click at [492, 64] on div "Add Column" at bounding box center [354, 218] width 648 height 320
click at [491, 123] on span "Configure Inputs" at bounding box center [496, 125] width 64 height 7
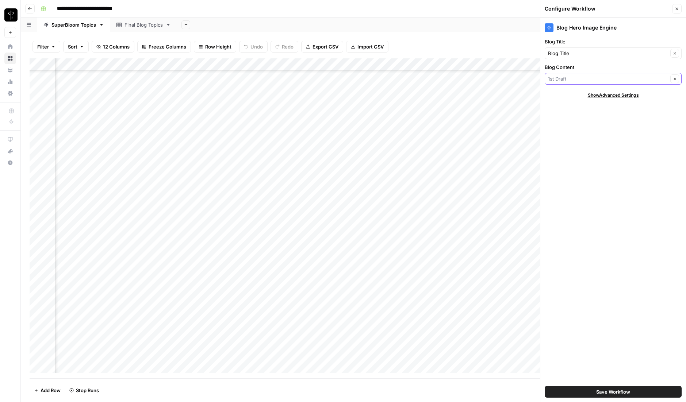
click at [562, 77] on input "Blog Content" at bounding box center [608, 78] width 120 height 7
click at [564, 168] on span "2nd Draft" at bounding box center [612, 168] width 122 height 7
type input "2nd Draft"
click at [593, 265] on div "Blog Hero Image Engine Blog Title Blog Title Clear Blog Content 2nd Draft Clear…" at bounding box center [613, 210] width 146 height 385
click at [626, 395] on span "Save Workflow" at bounding box center [613, 392] width 34 height 7
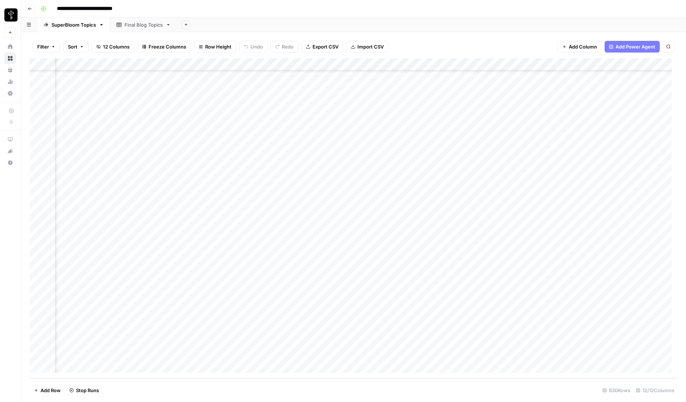
click at [480, 293] on div "Add Column" at bounding box center [354, 218] width 648 height 320
click at [480, 317] on div "Add Column" at bounding box center [354, 218] width 648 height 320
click at [479, 329] on div "Add Column" at bounding box center [354, 218] width 648 height 320
click at [444, 317] on div "Add Column" at bounding box center [354, 218] width 648 height 320
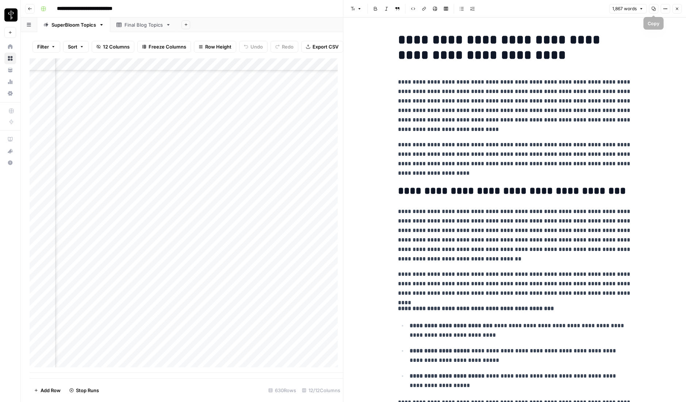
click at [654, 7] on icon "button" at bounding box center [653, 9] width 4 height 4
click at [679, 7] on icon "button" at bounding box center [677, 9] width 4 height 4
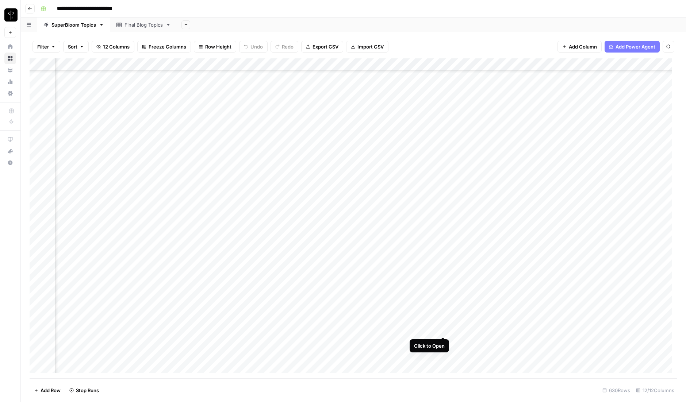
click at [444, 330] on div "Add Column" at bounding box center [354, 218] width 648 height 320
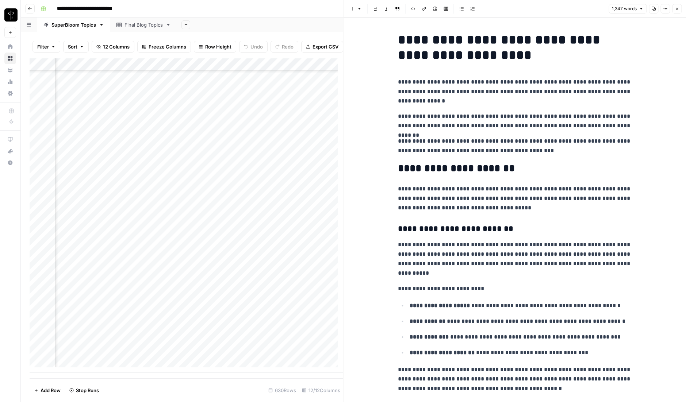
click at [654, 9] on icon "button" at bounding box center [653, 9] width 4 height 4
click at [676, 7] on icon "button" at bounding box center [677, 9] width 4 height 4
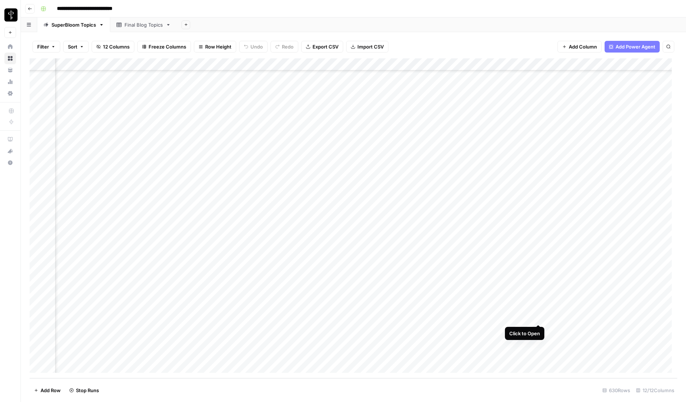
click at [538, 316] on div "Add Column" at bounding box center [354, 218] width 648 height 320
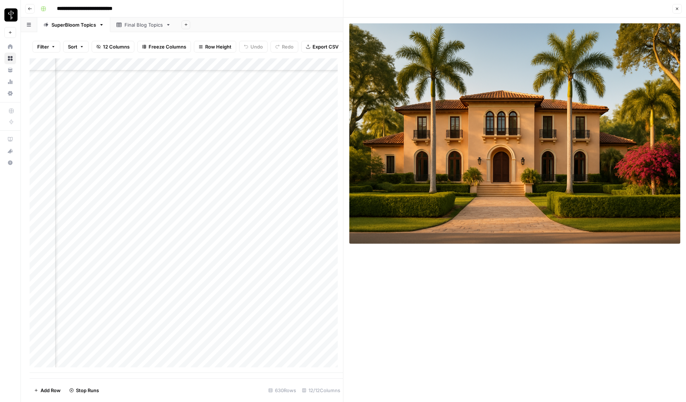
click at [680, 9] on button "Close" at bounding box center [676, 8] width 9 height 9
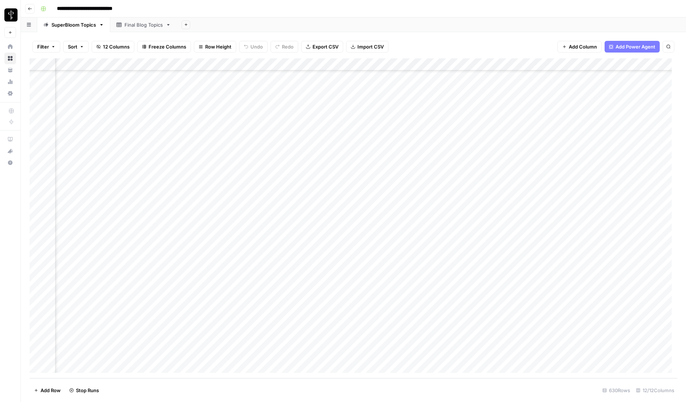
click at [526, 319] on div "Add Column" at bounding box center [354, 218] width 648 height 320
click at [526, 319] on input "**********" at bounding box center [568, 319] width 117 height 9
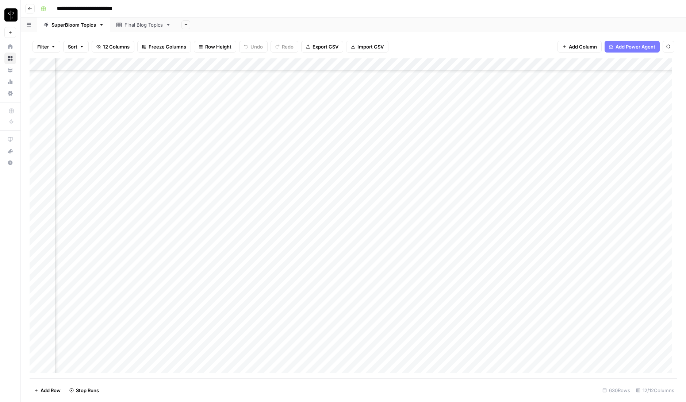
click at [534, 396] on footer "Add Row Stop Runs 630 Rows 12/12 Columns" at bounding box center [354, 391] width 648 height 24
click at [527, 292] on div "Add Column" at bounding box center [354, 218] width 648 height 320
click at [527, 292] on input "**********" at bounding box center [568, 294] width 117 height 9
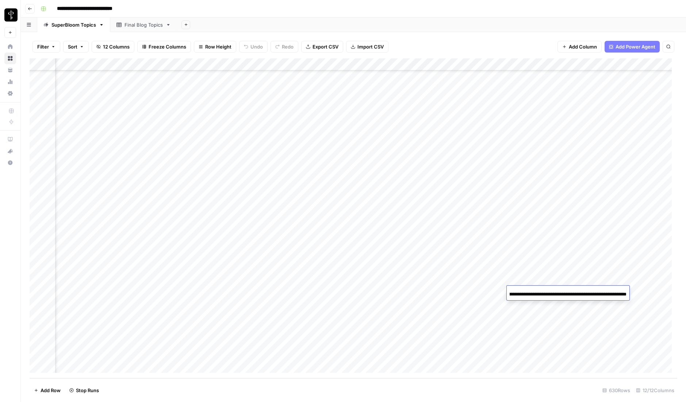
click at [604, 296] on input "**********" at bounding box center [568, 294] width 117 height 9
click at [528, 333] on div "Add Column" at bounding box center [354, 218] width 648 height 320
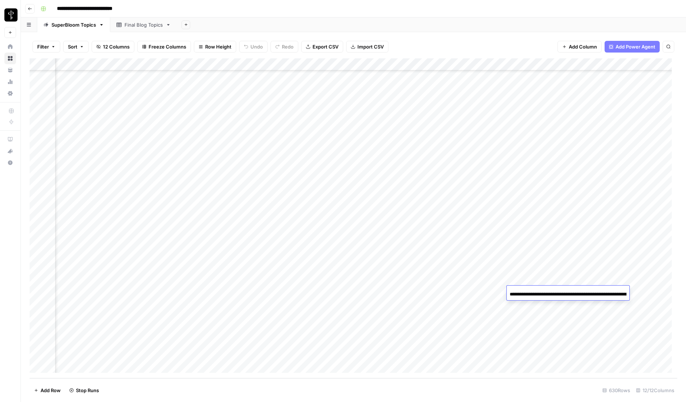
click at [528, 333] on div "Add Column" at bounding box center [354, 218] width 648 height 320
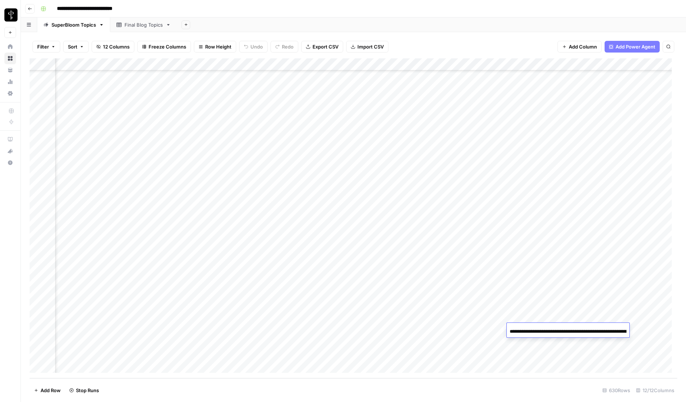
scroll to position [0, 319]
click at [528, 333] on input "**********" at bounding box center [568, 332] width 117 height 9
click at [511, 401] on footer "Add Row Stop Runs 630 Rows 12/12 Columns" at bounding box center [354, 391] width 648 height 24
click at [377, 63] on div "Add Column" at bounding box center [354, 218] width 648 height 320
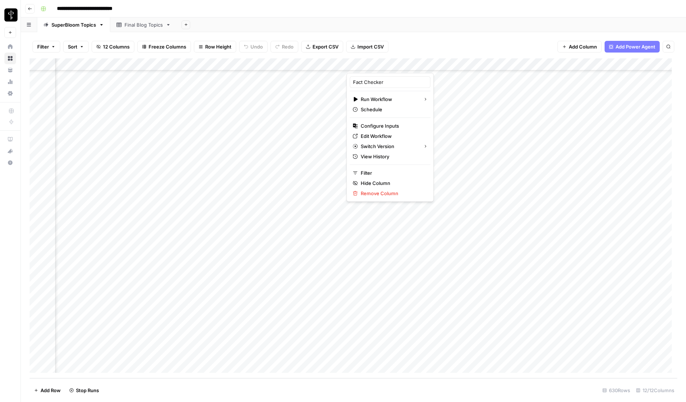
click at [444, 33] on div "Filter Sort 12 Columns Freeze Columns Row Height Undo Redo Export CSV Import CS…" at bounding box center [353, 217] width 665 height 370
click at [390, 63] on div "Add Column" at bounding box center [354, 218] width 648 height 320
click at [390, 125] on span "Configure Inputs" at bounding box center [393, 125] width 64 height 7
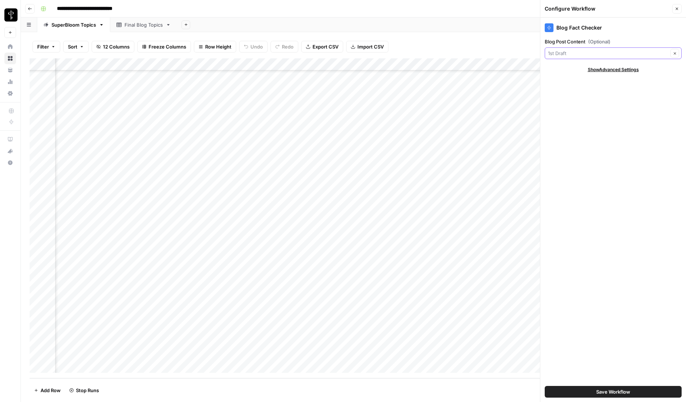
click at [570, 53] on input "Blog Post Content (Optional)" at bounding box center [608, 53] width 120 height 7
click at [570, 141] on span "2nd Draft" at bounding box center [612, 142] width 122 height 7
type input "2nd Draft"
click at [636, 391] on button "Save Workflow" at bounding box center [613, 392] width 137 height 12
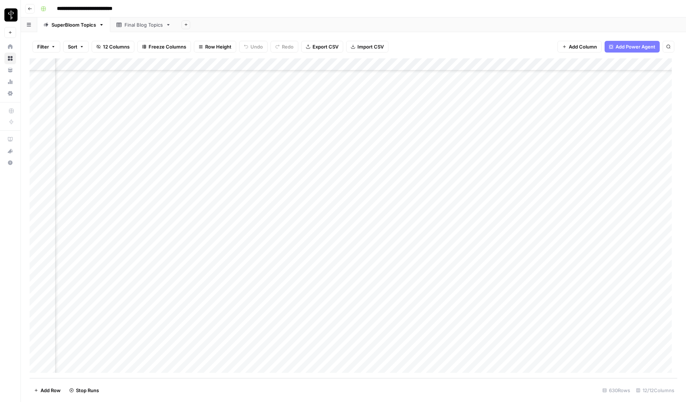
click at [400, 292] on div "Add Column" at bounding box center [354, 218] width 648 height 320
click at [399, 317] on div "Add Column" at bounding box center [354, 218] width 648 height 320
click at [400, 330] on div "Add Column" at bounding box center [354, 218] width 648 height 320
click at [388, 2] on header "**********" at bounding box center [353, 9] width 665 height 18
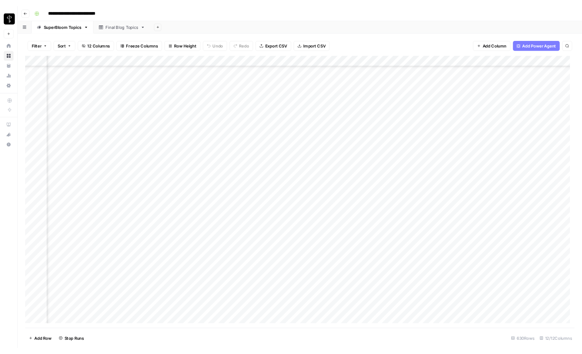
scroll to position [7531, 293]
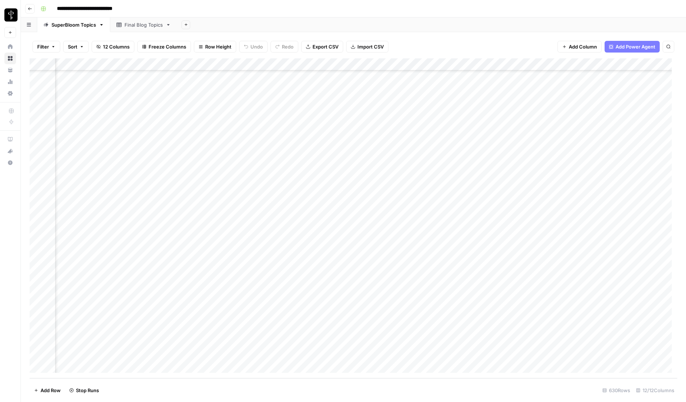
click at [391, 64] on div "Add Column" at bounding box center [354, 218] width 648 height 320
click at [383, 126] on span "Configure Inputs" at bounding box center [393, 125] width 64 height 7
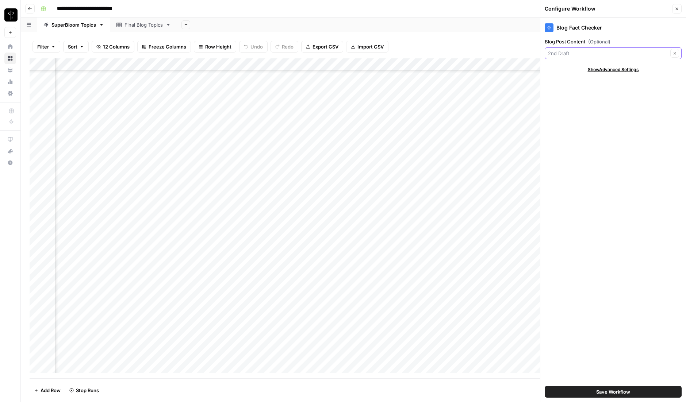
click at [575, 53] on input "Blog Post Content (Optional)" at bounding box center [608, 53] width 120 height 7
click at [568, 131] on span "1st Draft" at bounding box center [612, 132] width 122 height 7
type input "1st Draft"
click at [632, 392] on button "Save Workflow" at bounding box center [613, 392] width 137 height 12
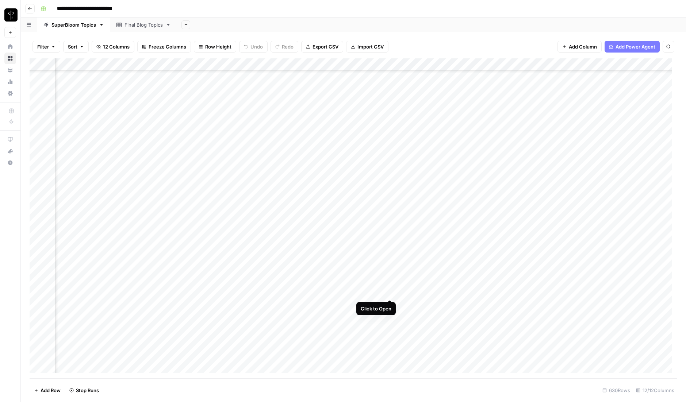
click at [390, 293] on div "Add Column" at bounding box center [354, 218] width 648 height 320
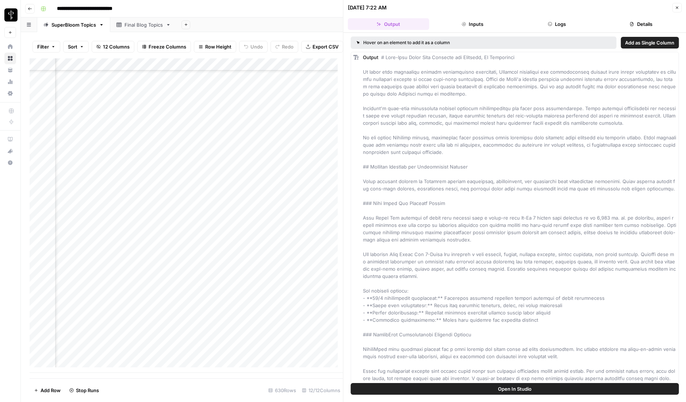
click at [563, 25] on button "Logs" at bounding box center [556, 24] width 81 height 12
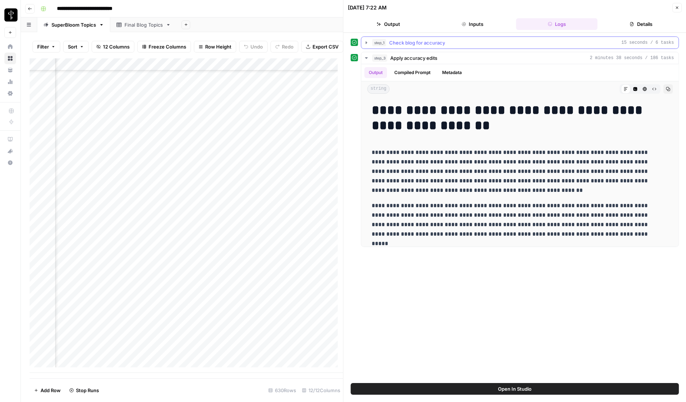
click at [366, 42] on icon "button" at bounding box center [366, 42] width 1 height 3
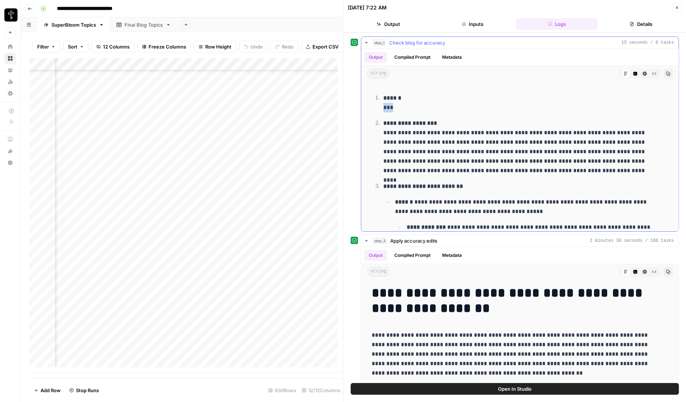
drag, startPoint x: 394, startPoint y: 109, endPoint x: 378, endPoint y: 108, distance: 16.1
click at [378, 108] on ol "**********" at bounding box center [520, 306] width 297 height 426
copy p "***"
click at [298, 9] on div "**********" at bounding box center [358, 9] width 641 height 12
click at [679, 6] on button "Close" at bounding box center [676, 7] width 9 height 9
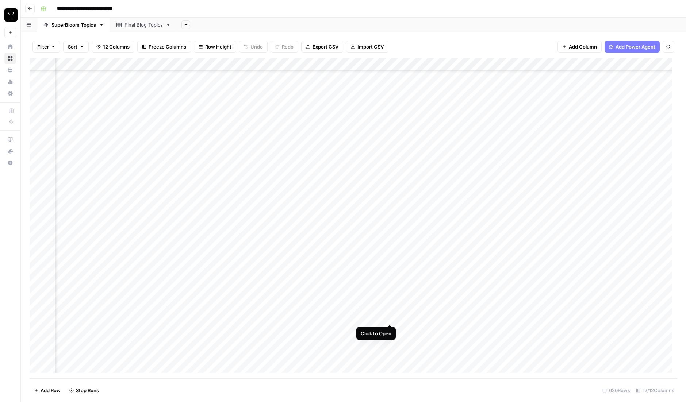
click at [390, 316] on div "Add Column" at bounding box center [354, 218] width 648 height 320
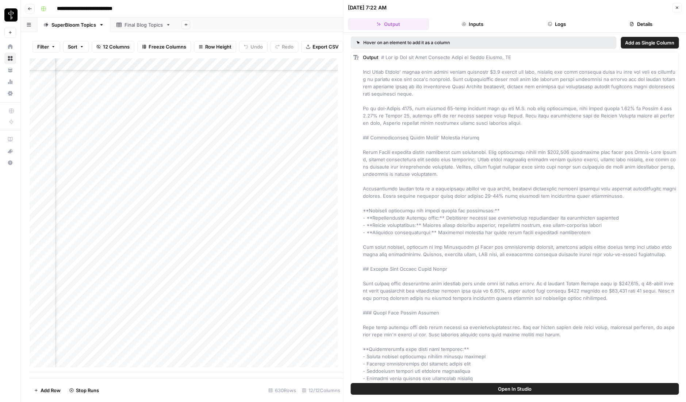
click at [567, 26] on button "Logs" at bounding box center [556, 24] width 81 height 12
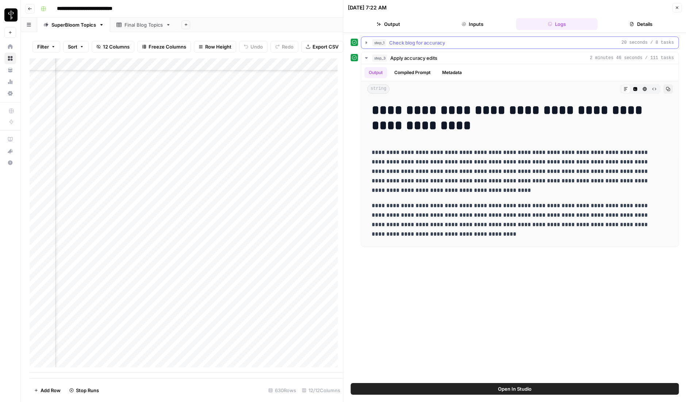
click at [366, 43] on icon "button" at bounding box center [366, 42] width 1 height 3
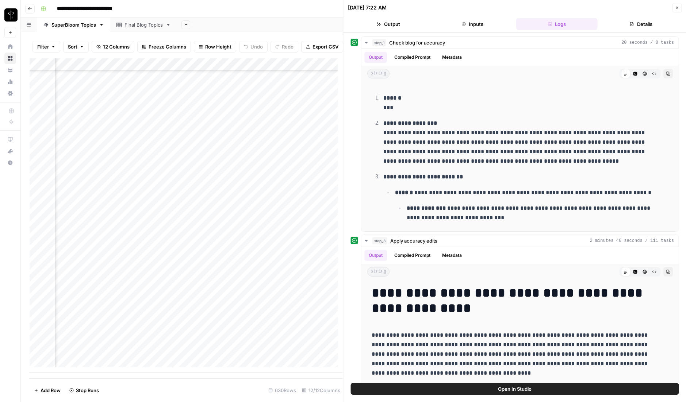
drag, startPoint x: 677, startPoint y: 6, endPoint x: 551, endPoint y: 46, distance: 132.8
click at [677, 6] on icon "button" at bounding box center [677, 7] width 4 height 4
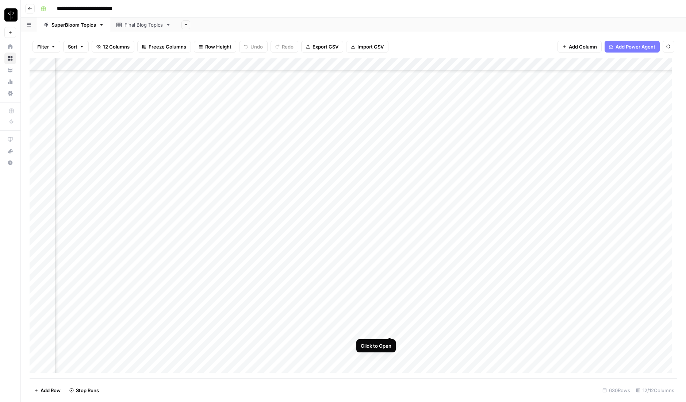
click at [390, 330] on div "Add Column" at bounding box center [354, 218] width 648 height 320
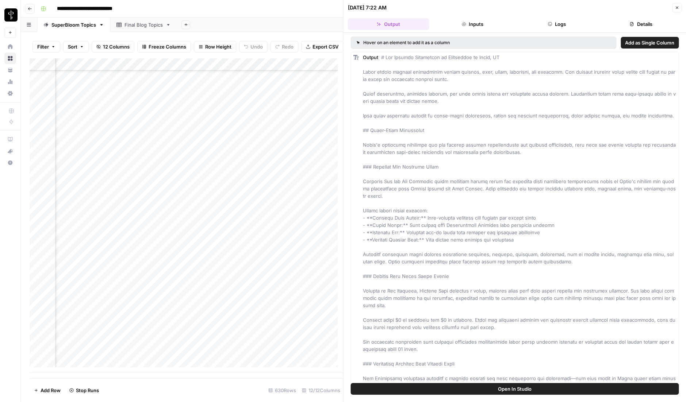
click at [571, 24] on button "Logs" at bounding box center [556, 24] width 81 height 12
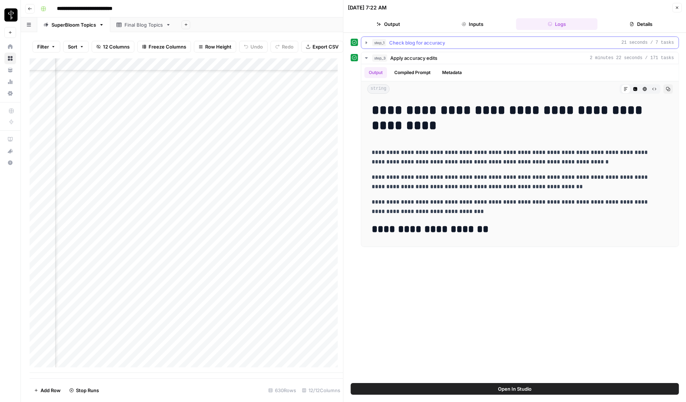
click at [364, 42] on icon "button" at bounding box center [367, 43] width 6 height 6
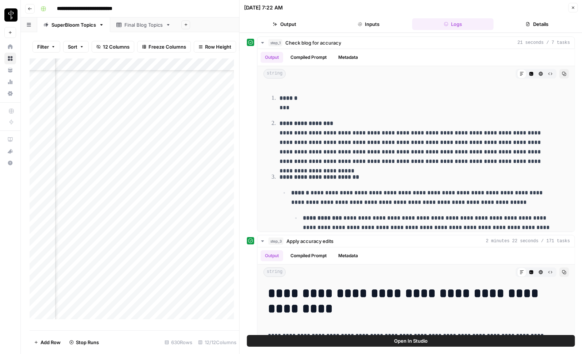
click at [575, 7] on icon "button" at bounding box center [573, 7] width 4 height 4
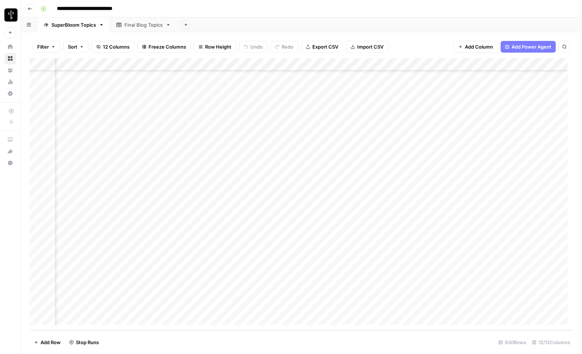
scroll to position [7580, 380]
click at [412, 282] on div "Add Column" at bounding box center [302, 194] width 544 height 272
click at [451, 280] on div "Add Column" at bounding box center [302, 194] width 544 height 272
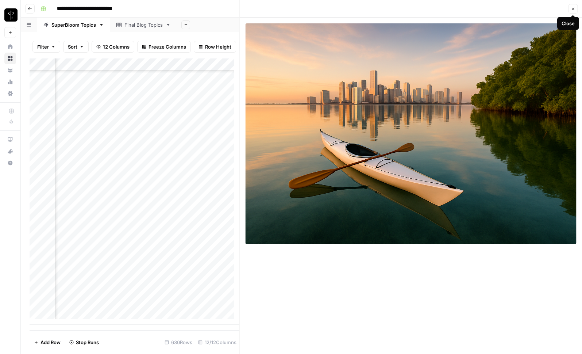
click at [571, 7] on icon "button" at bounding box center [573, 9] width 4 height 4
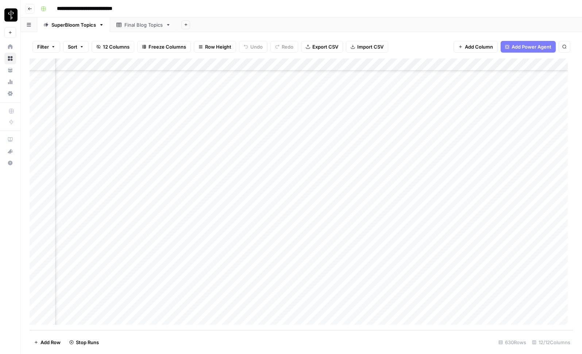
click at [440, 282] on div "Add Column" at bounding box center [302, 194] width 544 height 272
click at [440, 282] on input "**********" at bounding box center [481, 283] width 117 height 9
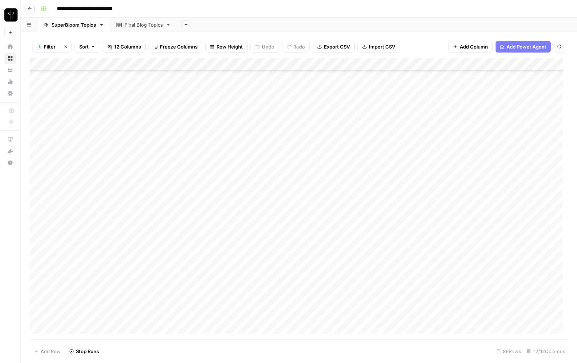
scroll to position [804, 0]
drag, startPoint x: 176, startPoint y: 62, endPoint x: 153, endPoint y: 64, distance: 22.7
click at [153, 64] on div "Add Column" at bounding box center [299, 198] width 539 height 281
click at [99, 64] on div "Add Column" at bounding box center [299, 198] width 539 height 281
click at [73, 65] on div "Add Column" at bounding box center [299, 198] width 539 height 281
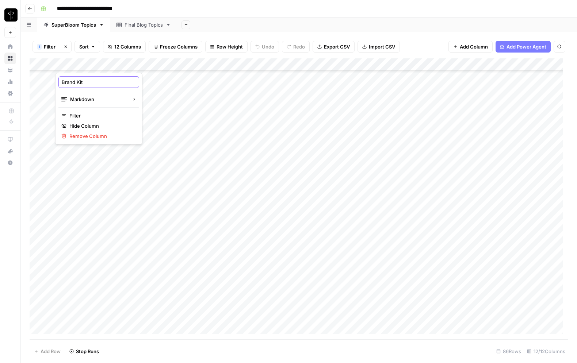
click at [77, 81] on input "Brand Kit" at bounding box center [99, 82] width 74 height 7
type input "Brand Profile"
click at [278, 23] on div "Add Sheet" at bounding box center [377, 25] width 400 height 15
click at [71, 65] on div "Add Column" at bounding box center [299, 198] width 539 height 281
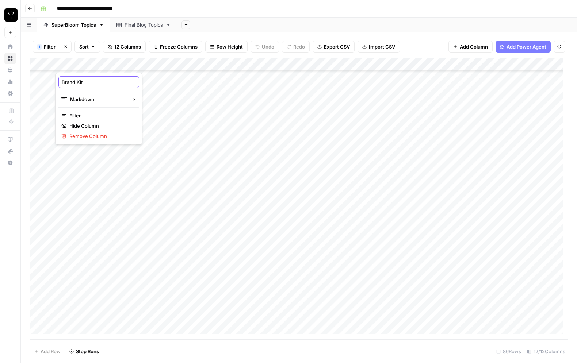
click at [79, 83] on input "Brand Kit" at bounding box center [99, 82] width 74 height 7
type input "Brand Profile"
drag, startPoint x: 217, startPoint y: 64, endPoint x: 198, endPoint y: 76, distance: 22.8
click at [198, 66] on div "Add Column" at bounding box center [299, 198] width 539 height 281
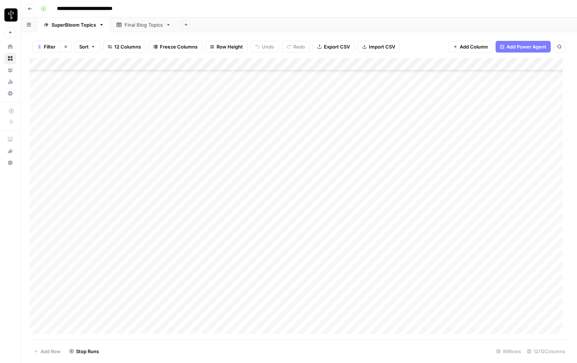
scroll to position [0, 0]
drag, startPoint x: 198, startPoint y: 63, endPoint x: 212, endPoint y: 67, distance: 15.1
click at [209, 66] on div "Add Column" at bounding box center [299, 198] width 539 height 281
drag, startPoint x: 377, startPoint y: 63, endPoint x: 60, endPoint y: 76, distance: 317.6
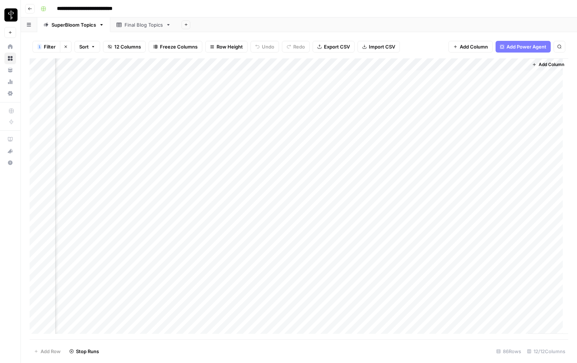
click at [60, 76] on div "Add Column" at bounding box center [299, 198] width 539 height 281
click at [376, 76] on div "Add Column" at bounding box center [299, 198] width 539 height 281
click at [266, 80] on div "Add Column" at bounding box center [299, 198] width 539 height 281
click at [230, 213] on div "Add Column" at bounding box center [299, 198] width 539 height 281
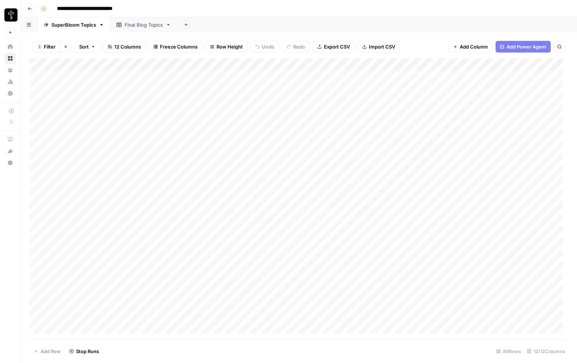
scroll to position [0, 0]
drag, startPoint x: 513, startPoint y: 63, endPoint x: 462, endPoint y: 77, distance: 53.1
click at [462, 77] on div "Add Column" at bounding box center [299, 198] width 539 height 281
click at [374, 344] on footer "Add Row Stop Runs 86 Rows 12/12 Columns" at bounding box center [299, 352] width 539 height 24
click at [379, 265] on div "Add Column" at bounding box center [299, 198] width 539 height 281
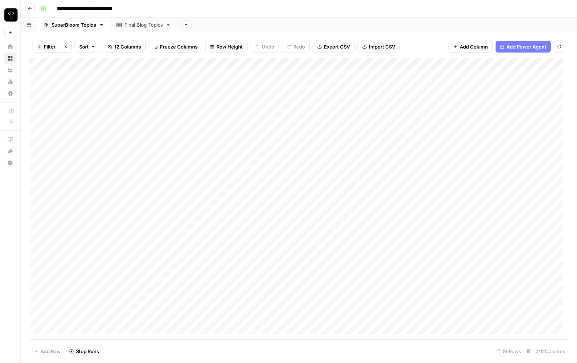
click at [347, 359] on footer "Add Row Stop Runs 86 Rows 12/12 Columns" at bounding box center [299, 352] width 539 height 24
click at [516, 188] on div "Add Column" at bounding box center [299, 198] width 539 height 281
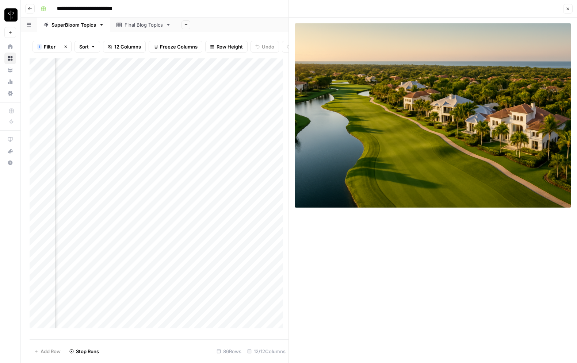
click at [569, 9] on icon "button" at bounding box center [568, 9] width 4 height 4
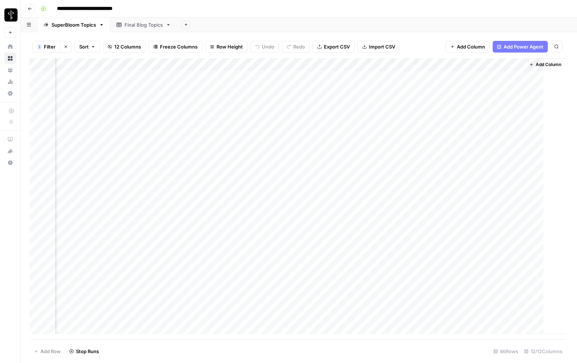
scroll to position [0, 396]
click at [429, 188] on div "Add Column" at bounding box center [299, 198] width 539 height 281
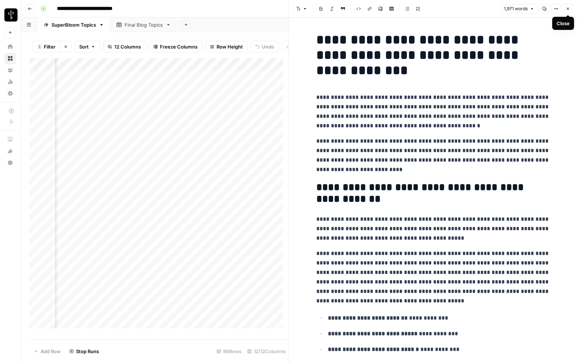
click at [566, 7] on icon "button" at bounding box center [568, 9] width 4 height 4
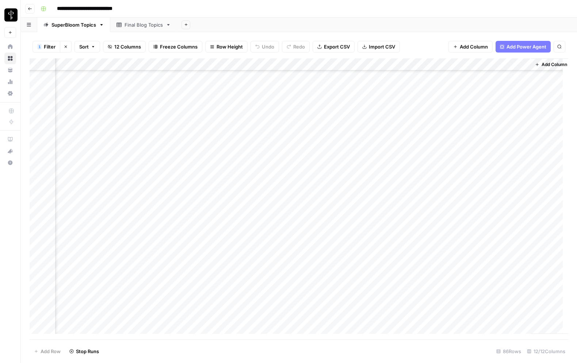
scroll to position [111, 396]
click at [428, 213] on div "Add Column" at bounding box center [299, 198] width 539 height 281
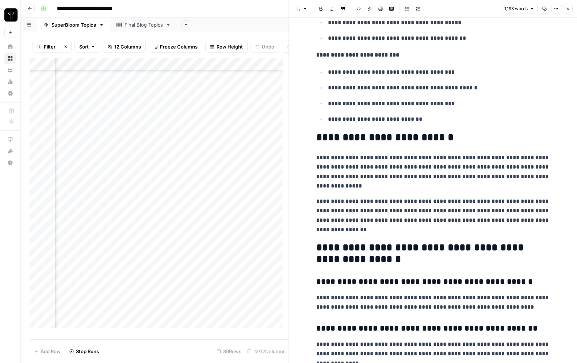
scroll to position [1484, 0]
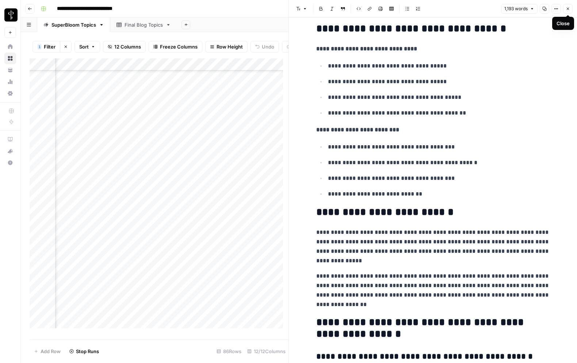
click at [569, 9] on icon "button" at bounding box center [568, 9] width 4 height 4
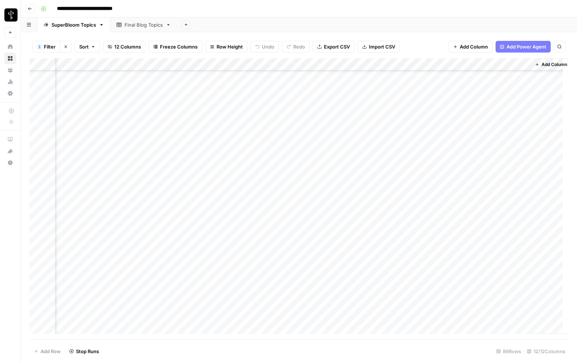
click at [524, 215] on div "Add Column" at bounding box center [299, 198] width 539 height 281
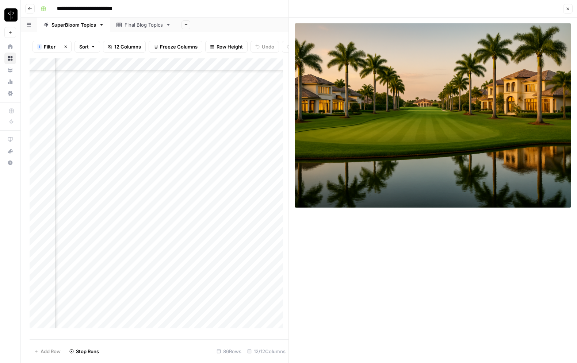
click at [571, 9] on button "Close" at bounding box center [567, 8] width 9 height 9
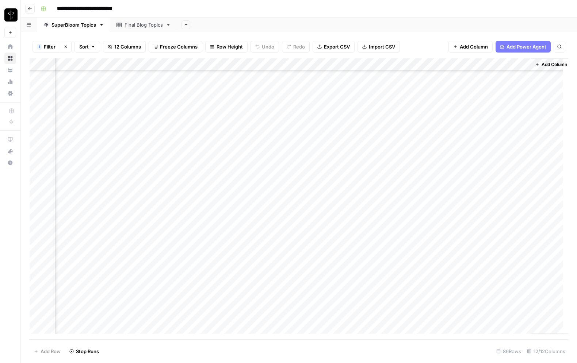
scroll to position [277, 396]
click at [325, 147] on div "Add Column" at bounding box center [299, 198] width 539 height 281
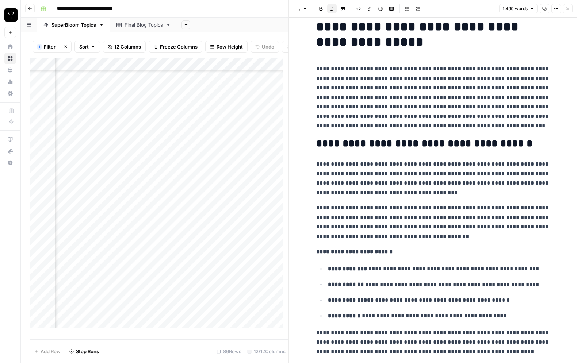
scroll to position [38, 0]
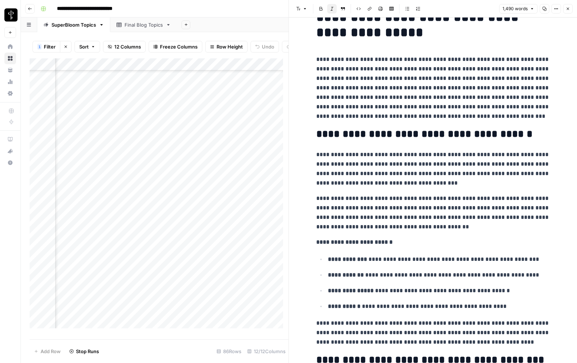
click at [567, 9] on icon "button" at bounding box center [568, 9] width 4 height 4
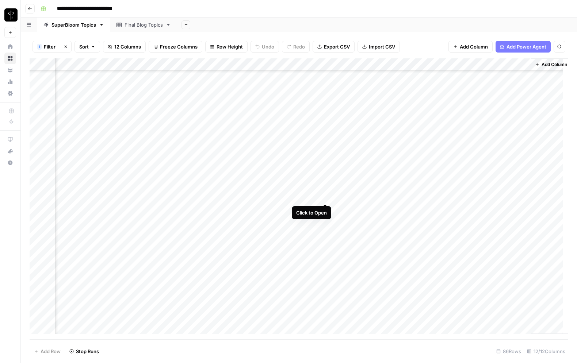
click at [326, 196] on div "Add Column" at bounding box center [299, 198] width 539 height 281
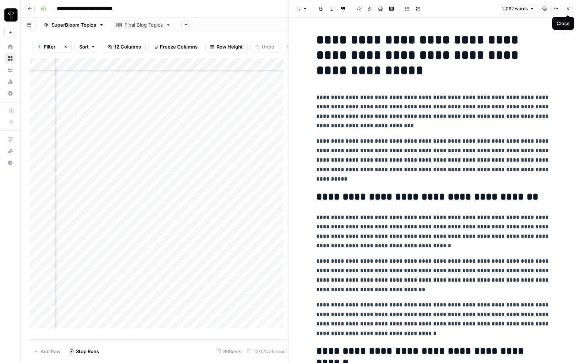
click at [569, 7] on icon "button" at bounding box center [568, 9] width 4 height 4
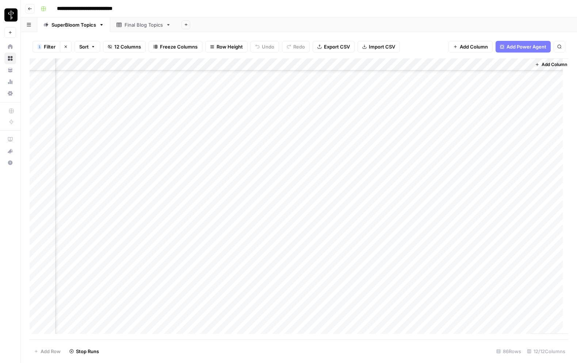
click at [522, 197] on div "Add Column" at bounding box center [299, 198] width 539 height 281
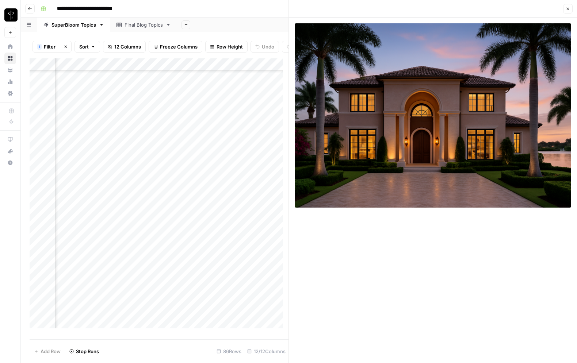
click at [568, 9] on icon "button" at bounding box center [568, 9] width 3 height 3
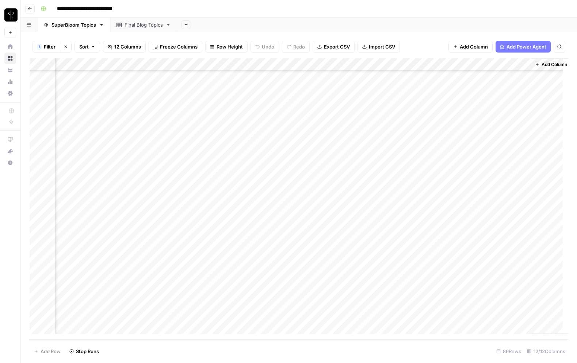
scroll to position [706, 396]
click at [430, 153] on div "Add Column" at bounding box center [299, 198] width 539 height 281
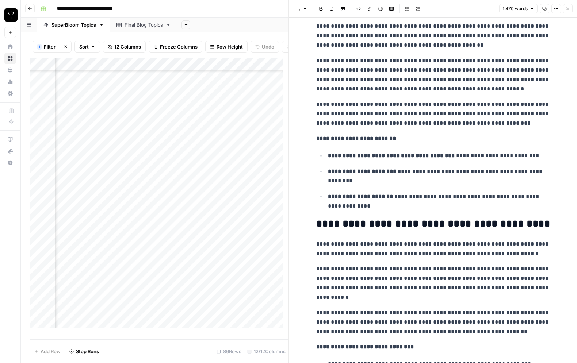
scroll to position [357, 0]
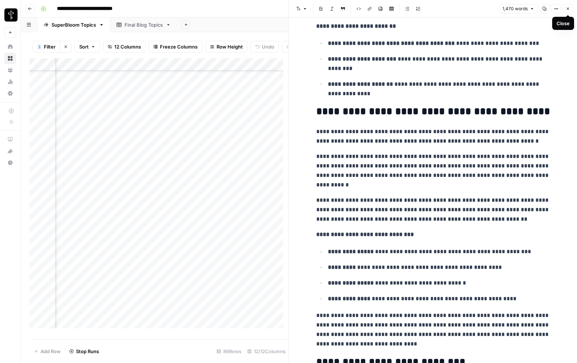
click at [568, 10] on icon "button" at bounding box center [568, 9] width 4 height 4
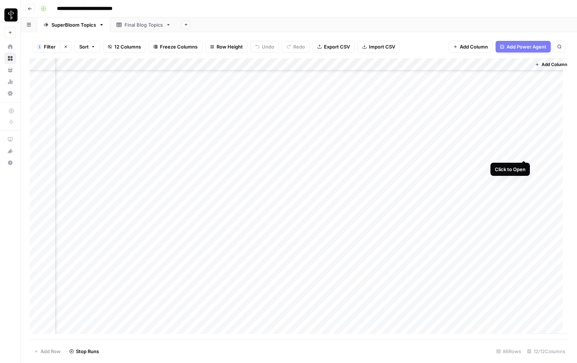
click at [524, 153] on div "Add Column" at bounding box center [299, 198] width 539 height 281
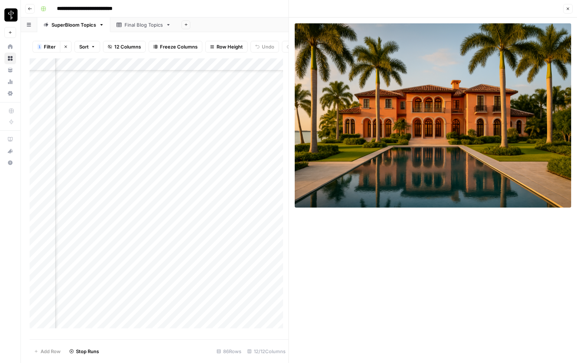
click at [566, 8] on icon "button" at bounding box center [568, 9] width 4 height 4
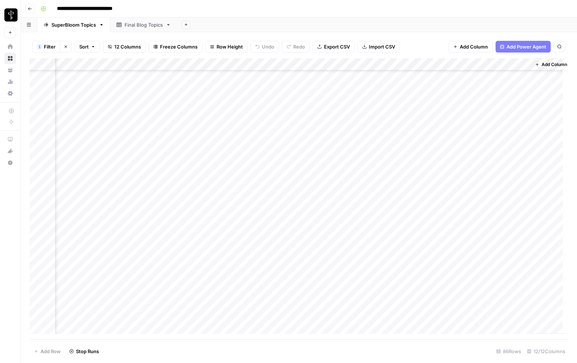
scroll to position [804, 396]
click at [283, 267] on div "Add Column" at bounding box center [299, 198] width 539 height 281
click at [284, 278] on div "Add Column" at bounding box center [299, 198] width 539 height 281
click at [285, 293] on div "Add Column" at bounding box center [299, 198] width 539 height 281
click at [284, 305] on div "Add Column" at bounding box center [299, 198] width 539 height 281
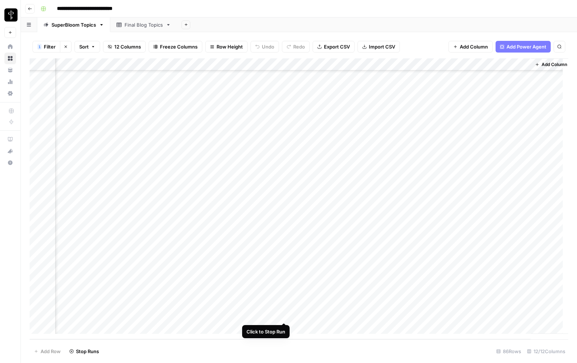
click at [285, 314] on div "Add Column" at bounding box center [299, 198] width 539 height 281
click at [285, 327] on div "Add Column" at bounding box center [299, 198] width 539 height 281
click at [278, 65] on div "Add Column" at bounding box center [299, 198] width 539 height 281
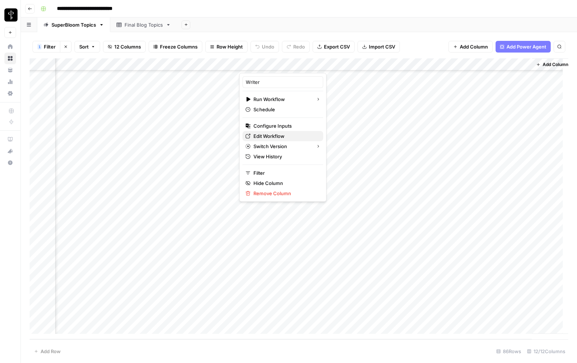
click at [278, 135] on span "Edit Workflow" at bounding box center [285, 136] width 64 height 7
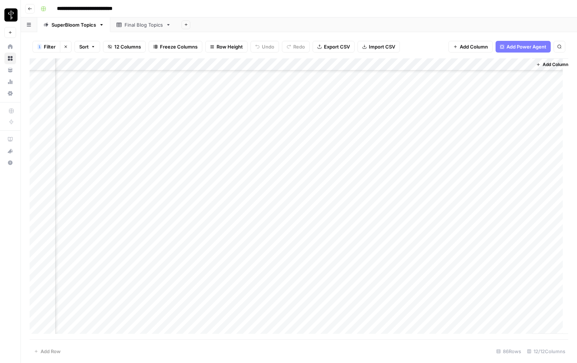
scroll to position [692, 395]
click at [327, 141] on div "Add Column" at bounding box center [299, 198] width 539 height 281
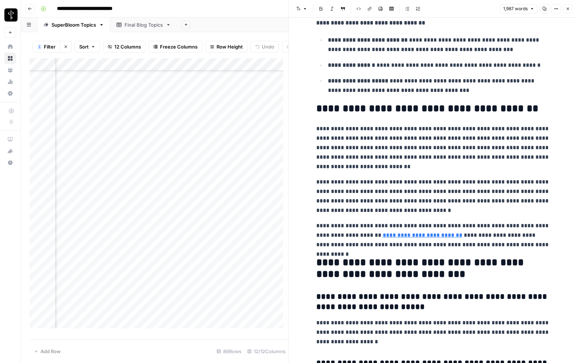
scroll to position [2403, 0]
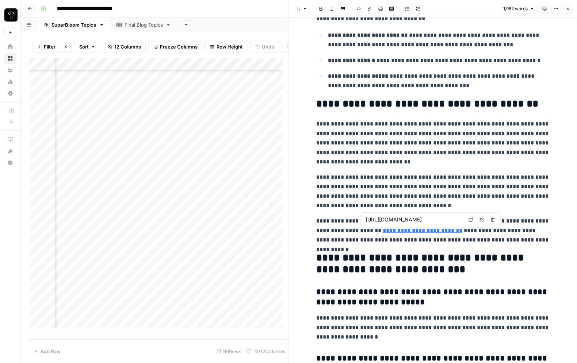
click at [477, 238] on p "**********" at bounding box center [433, 231] width 234 height 28
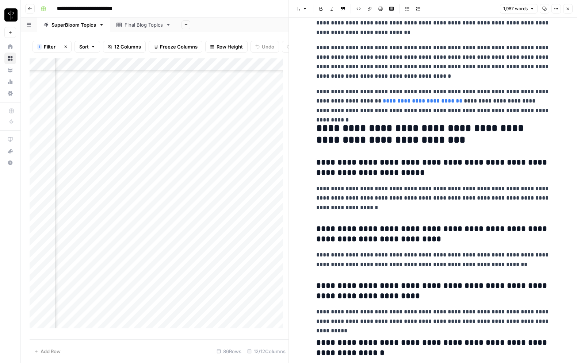
scroll to position [2654, 0]
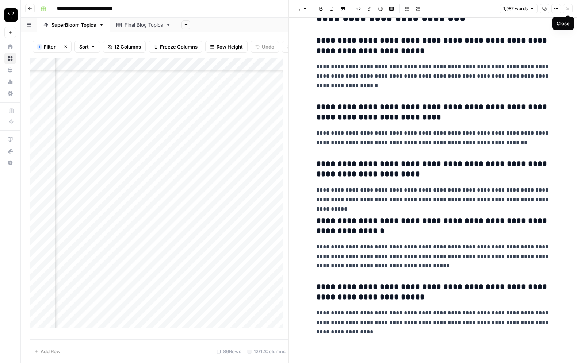
click at [570, 8] on button "Close" at bounding box center [567, 8] width 9 height 9
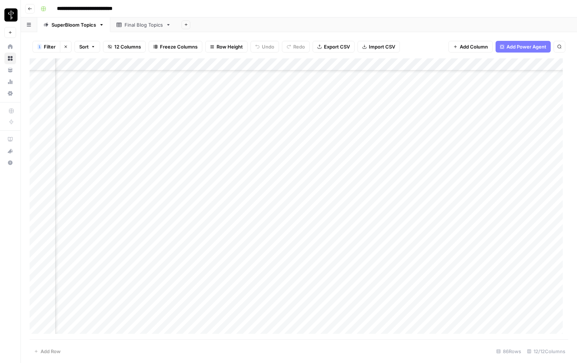
scroll to position [166, 405]
click at [515, 159] on div "Add Column" at bounding box center [299, 198] width 539 height 281
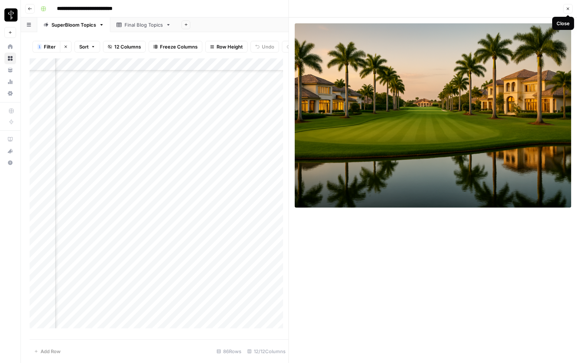
click at [567, 9] on icon "button" at bounding box center [568, 9] width 4 height 4
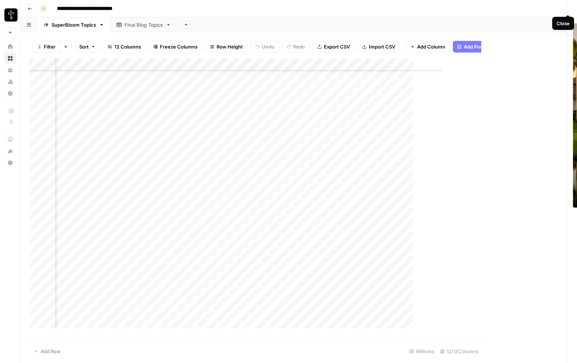
scroll to position [166, 396]
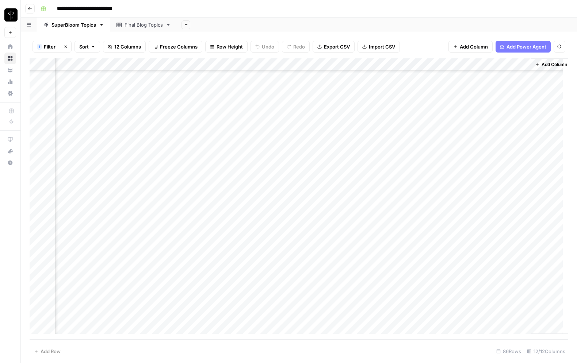
click at [513, 161] on div "Add Column" at bounding box center [299, 198] width 539 height 281
click at [513, 161] on input "**********" at bounding box center [512, 161] width 117 height 9
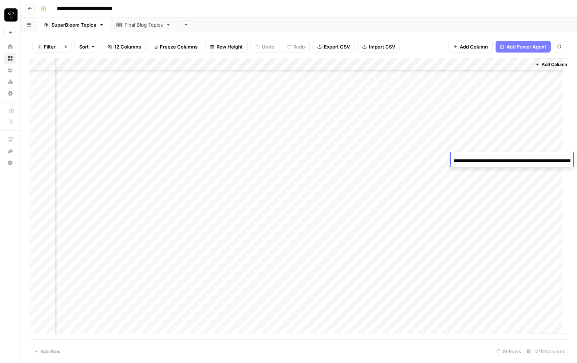
click at [428, 158] on div "Add Column" at bounding box center [299, 198] width 539 height 281
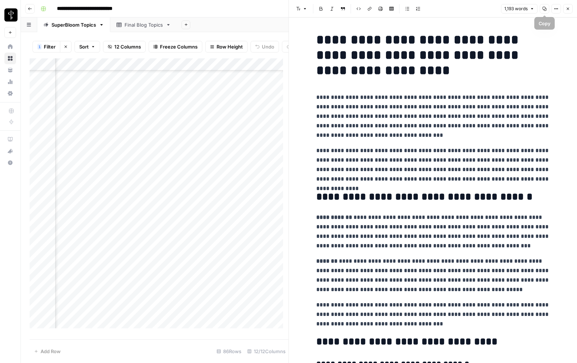
click at [543, 9] on icon "button" at bounding box center [544, 9] width 4 height 4
click at [567, 7] on icon "button" at bounding box center [568, 9] width 4 height 4
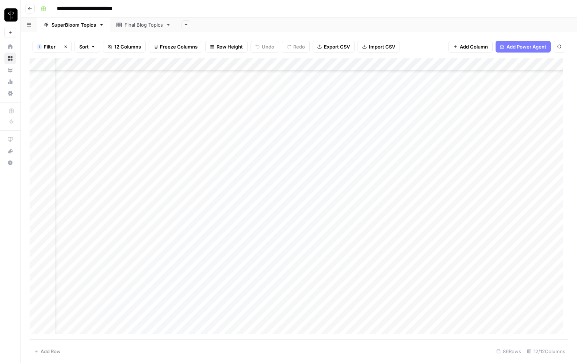
scroll to position [166, 0]
click at [144, 64] on div "Add Column" at bounding box center [299, 198] width 539 height 281
click at [133, 151] on span "Hide Column" at bounding box center [146, 152] width 64 height 7
click at [94, 65] on div "Add Column" at bounding box center [299, 198] width 539 height 281
click at [93, 125] on span "Hide Column" at bounding box center [101, 125] width 64 height 7
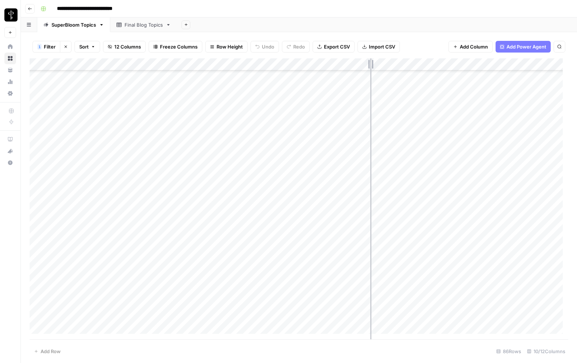
drag, startPoint x: 367, startPoint y: 62, endPoint x: 372, endPoint y: 63, distance: 5.5
click at [372, 63] on div "Add Column" at bounding box center [299, 198] width 539 height 281
drag, startPoint x: 373, startPoint y: 63, endPoint x: 385, endPoint y: 64, distance: 12.4
click at [385, 64] on div "Add Column" at bounding box center [299, 198] width 539 height 281
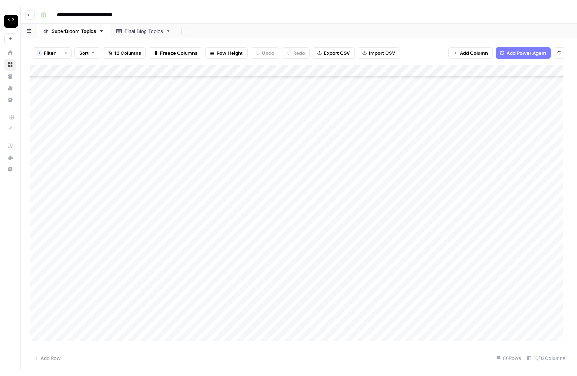
scroll to position [401, 0]
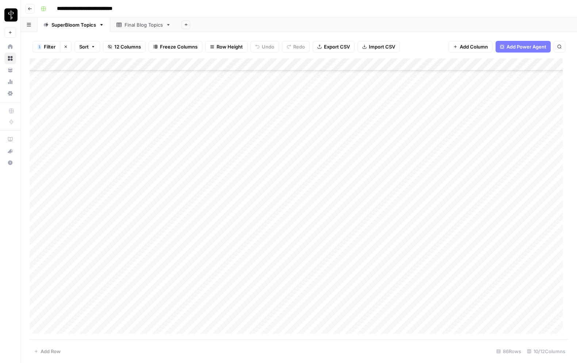
click at [310, 9] on div "**********" at bounding box center [304, 9] width 532 height 12
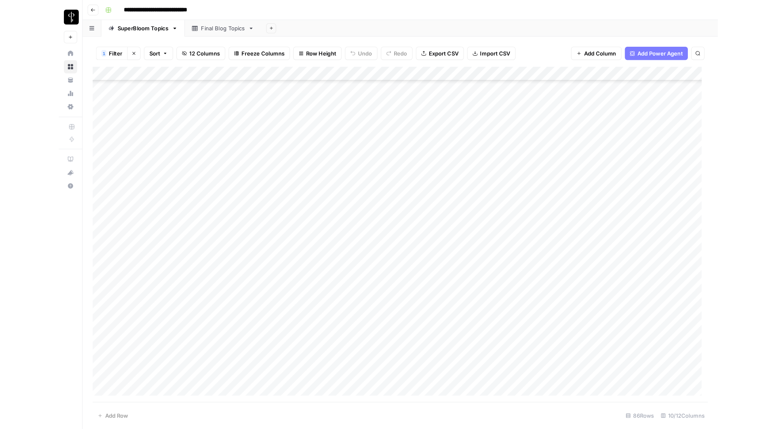
scroll to position [300, 0]
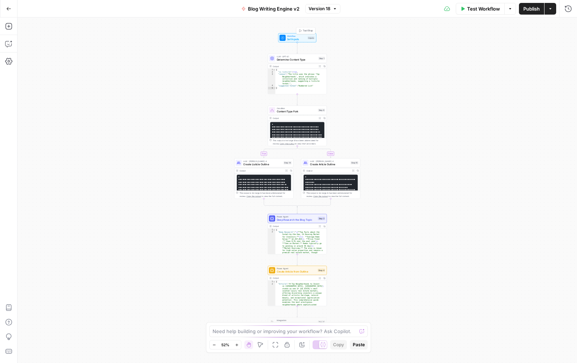
click at [296, 37] on span "Workflow" at bounding box center [296, 36] width 19 height 3
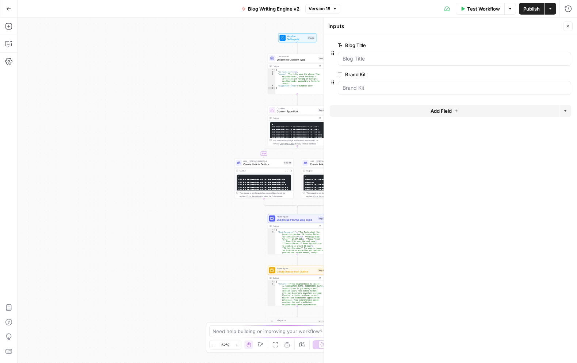
click at [569, 25] on icon "button" at bounding box center [568, 26] width 3 height 3
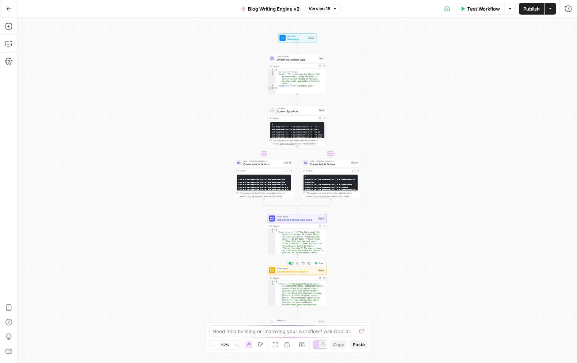
click at [297, 273] on span "Create Article from Outline" at bounding box center [296, 272] width 39 height 4
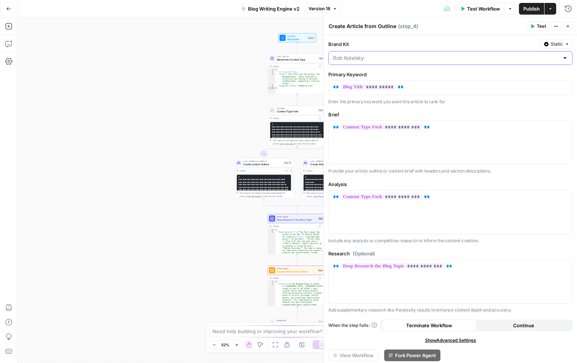
click at [370, 60] on input "Brand Kit" at bounding box center [446, 57] width 226 height 7
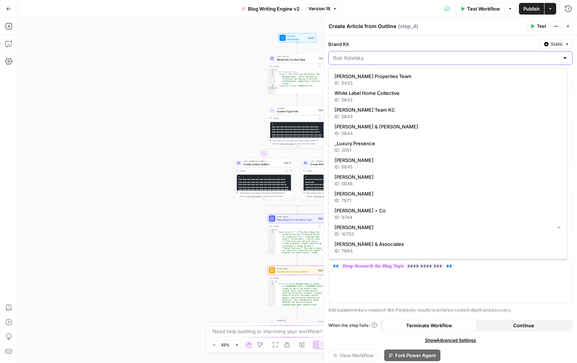
click at [370, 60] on input "Brand Kit" at bounding box center [446, 57] width 226 height 7
type input "Rob Kotelsky"
drag, startPoint x: 449, startPoint y: 39, endPoint x: 546, endPoint y: 44, distance: 97.6
click at [449, 39] on div "Brand Kit Static" at bounding box center [450, 43] width 244 height 9
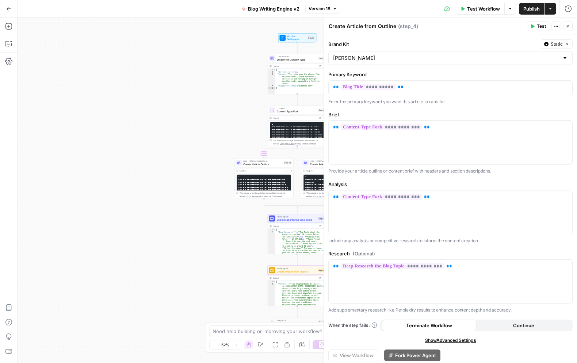
click at [568, 41] on div "**********" at bounding box center [450, 207] width 253 height 345
click at [566, 44] on icon "button" at bounding box center [567, 44] width 2 height 1
click at [474, 37] on div "**********" at bounding box center [450, 207] width 253 height 345
click at [372, 57] on input "Brand Kit" at bounding box center [446, 57] width 226 height 7
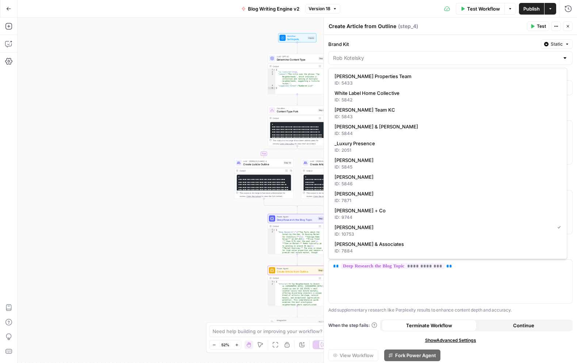
type input "Rob Kotelsky"
click at [410, 42] on label "Brand Kit" at bounding box center [433, 44] width 210 height 7
click at [410, 54] on input "Rob Kotelsky" at bounding box center [446, 57] width 226 height 7
type input "Rob Kotelsky"
click at [410, 42] on label "Brand Kit" at bounding box center [433, 44] width 210 height 7
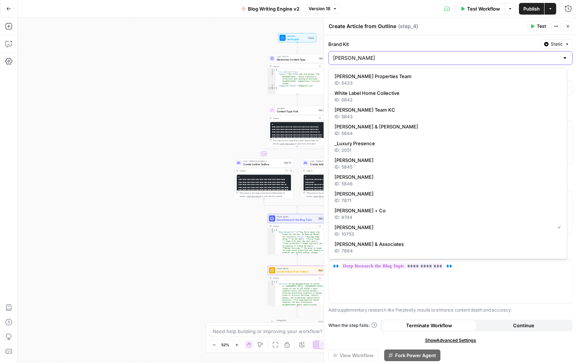
click at [410, 54] on input "Rob Kotelsky" at bounding box center [446, 57] width 226 height 7
type input "Rob Kotelsky"
click at [478, 28] on div "Create Article from Outline Create Article from Outline ( step_4 )" at bounding box center [426, 26] width 196 height 8
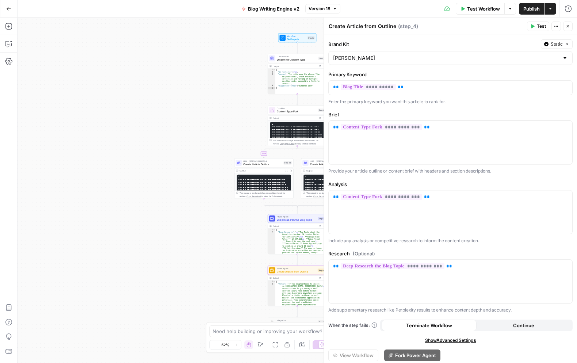
click at [381, 5] on div "Test Workflow Options Publish Actions Run History" at bounding box center [458, 8] width 237 height 17
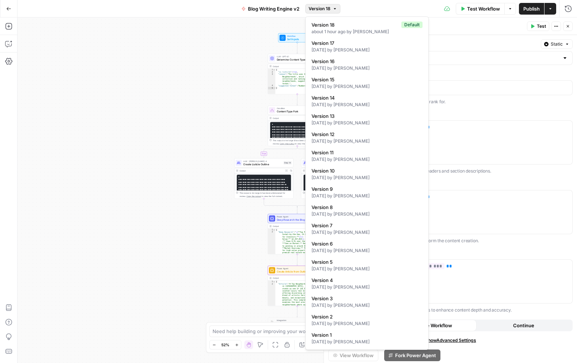
click at [338, 8] on button "Version 18" at bounding box center [322, 8] width 35 height 9
click at [371, 48] on div "8 days ago by Kevin Wallner" at bounding box center [366, 50] width 111 height 7
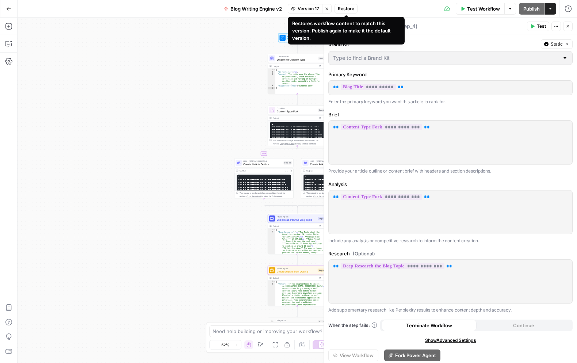
click at [346, 9] on span "Restore" at bounding box center [346, 8] width 16 height 7
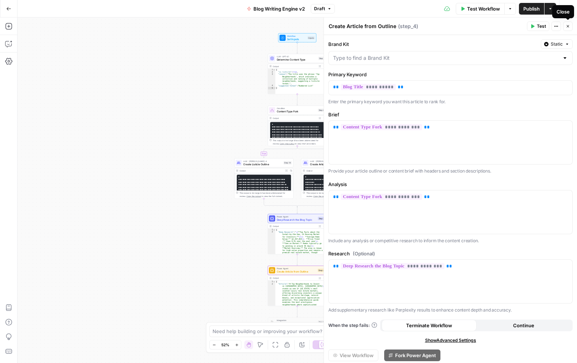
click at [567, 26] on icon "button" at bounding box center [568, 26] width 3 height 3
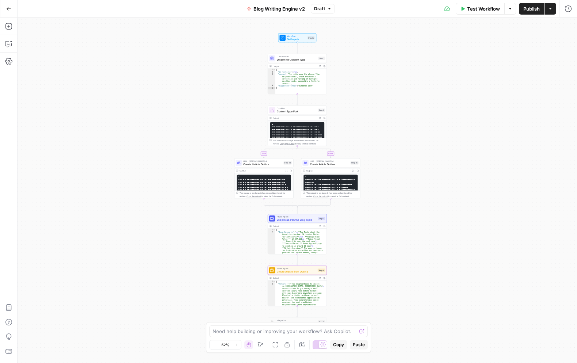
click at [218, 10] on div "Go Back Blog Writing Engine v2 Draft Test Workflow Options Publish Actions Run …" at bounding box center [288, 8] width 577 height 17
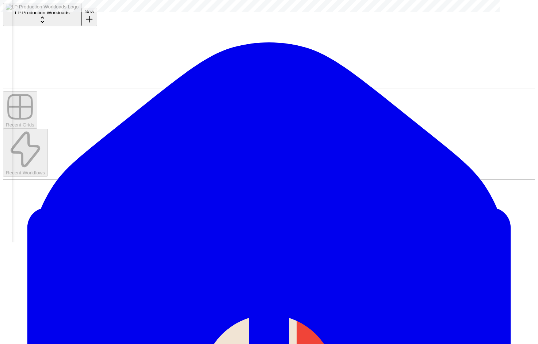
scroll to position [0, 878]
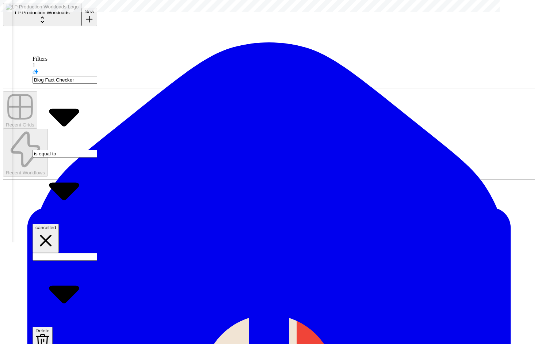
click at [56, 230] on icon "button" at bounding box center [45, 240] width 20 height 20
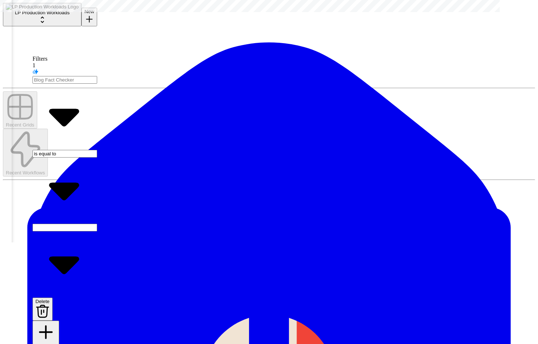
click at [97, 84] on input "text" at bounding box center [65, 80] width 65 height 8
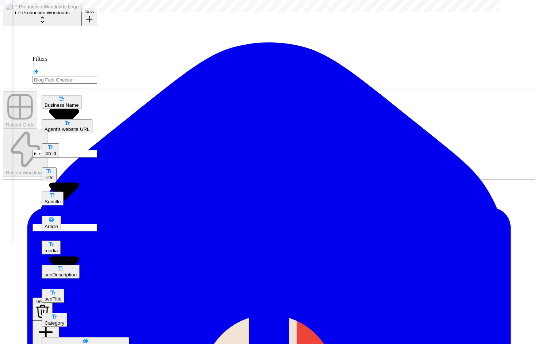
click at [74, 126] on span "Agent's website URL" at bounding box center [67, 128] width 45 height 5
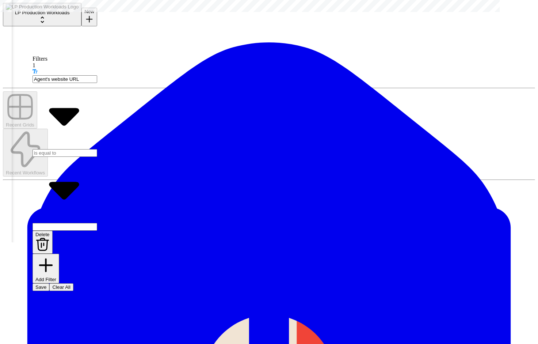
click at [97, 149] on input "text" at bounding box center [65, 153] width 65 height 8
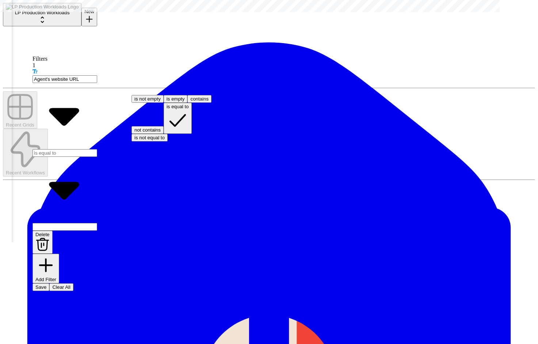
click at [190, 102] on span "contains" at bounding box center [199, 98] width 18 height 5
type input "contains"
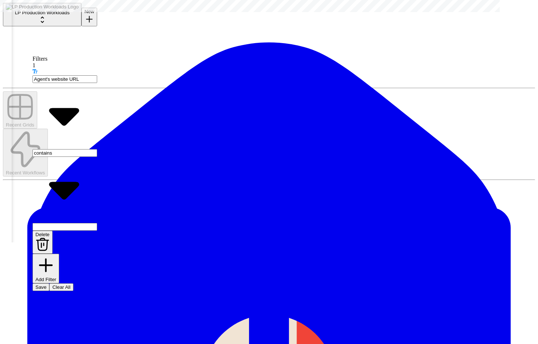
click at [97, 223] on div at bounding box center [65, 227] width 65 height 8
type input "[DOMAIN_NAME]"
click at [44, 283] on button "Save" at bounding box center [41, 287] width 17 height 8
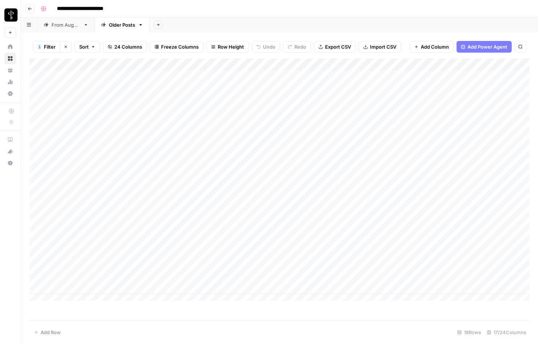
click at [48, 49] on span "Filter" at bounding box center [50, 46] width 12 height 7
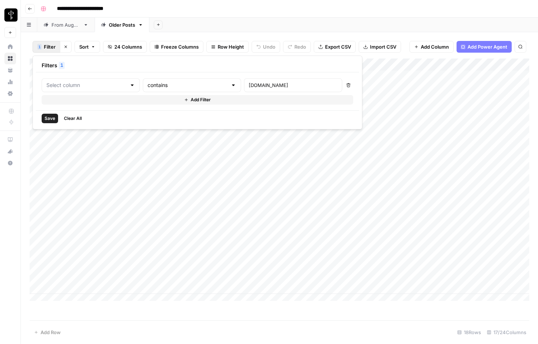
type input "Agent's website URL"
click at [265, 87] on input "[DOMAIN_NAME]" at bounding box center [313, 84] width 97 height 7
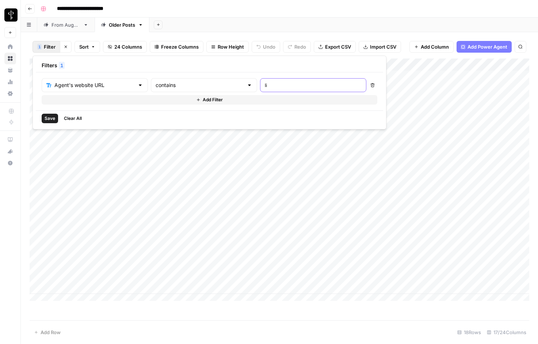
type input "l"
type input "[PERSON_NAME]"
click at [54, 118] on span "Save" at bounding box center [50, 118] width 11 height 7
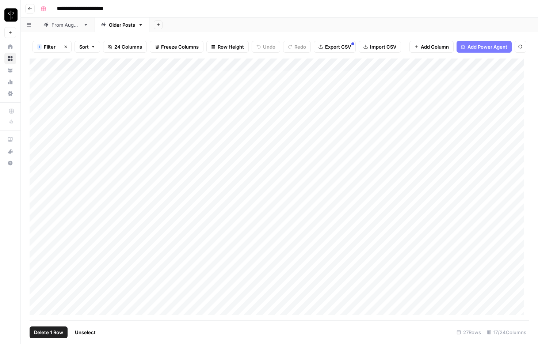
click at [38, 149] on div "Add Column" at bounding box center [280, 188] width 500 height 261
click at [37, 238] on div "Add Column" at bounding box center [280, 188] width 500 height 261
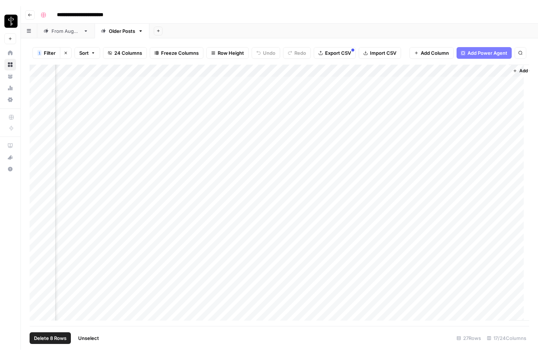
scroll to position [0, 897]
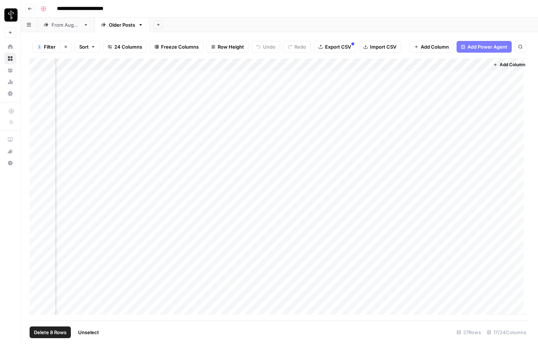
click at [50, 47] on span "Filter" at bounding box center [50, 46] width 12 height 7
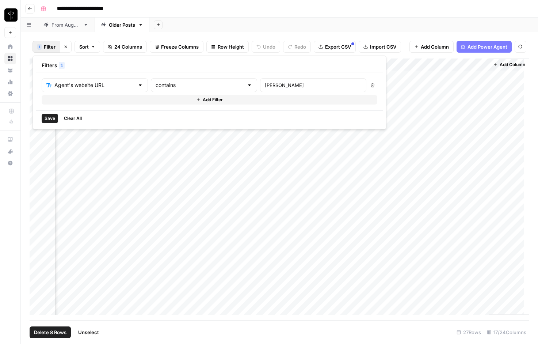
click at [287, 24] on div "Add Sheet" at bounding box center [343, 25] width 389 height 15
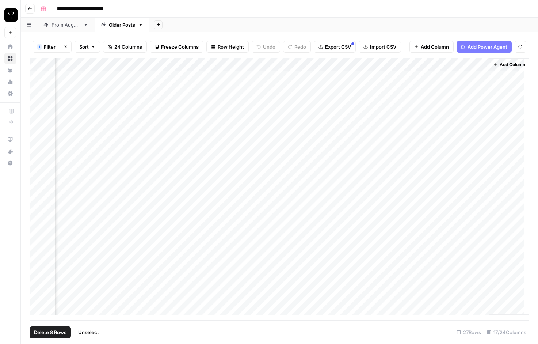
click at [402, 65] on div "Add Column" at bounding box center [280, 188] width 500 height 261
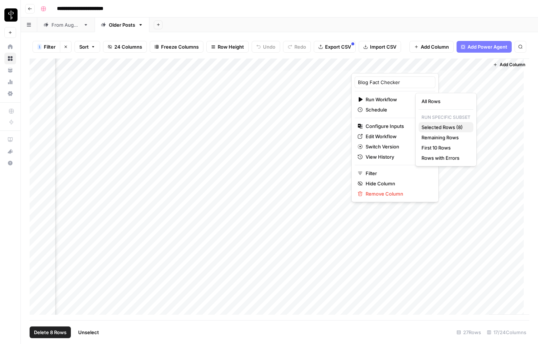
click at [451, 125] on span "Selected Rows (8)" at bounding box center [444, 126] width 46 height 7
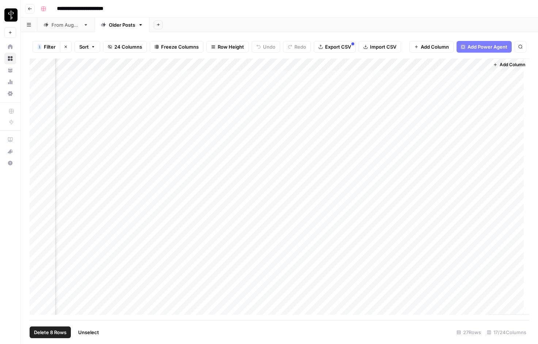
click at [410, 64] on div "Add Column" at bounding box center [280, 188] width 500 height 261
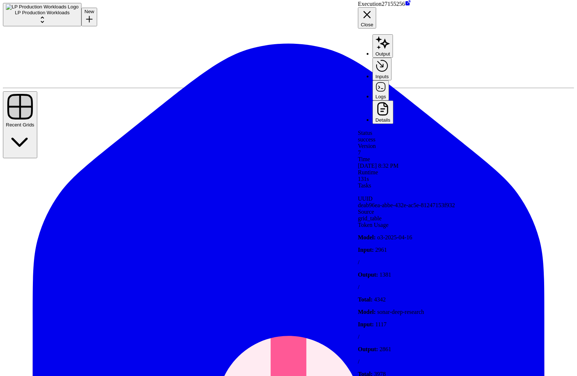
click at [391, 58] on button "Inputs" at bounding box center [381, 69] width 19 height 23
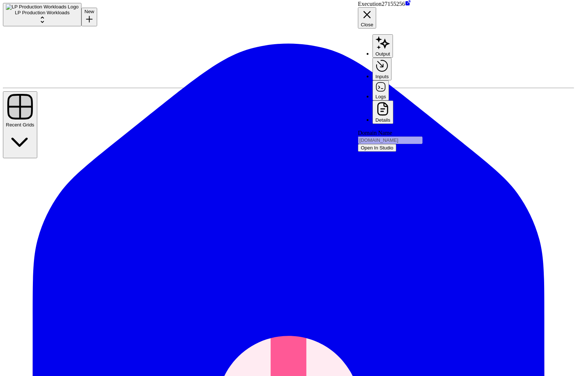
click at [389, 80] on button "Logs" at bounding box center [380, 90] width 16 height 20
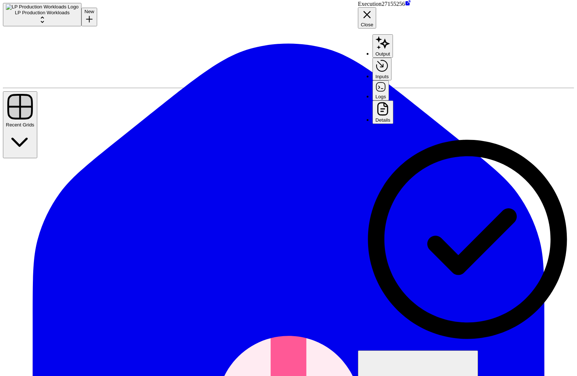
click at [393, 100] on button "Details" at bounding box center [382, 112] width 21 height 24
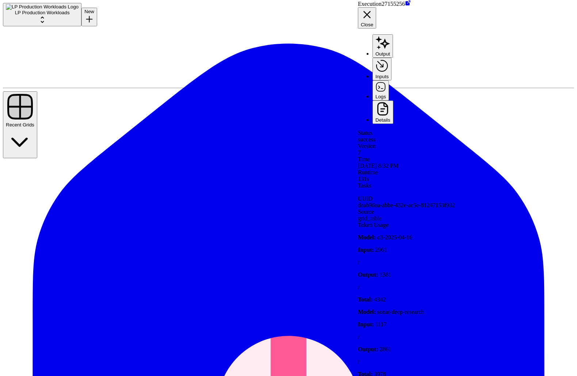
click at [389, 80] on button "Logs" at bounding box center [380, 90] width 16 height 20
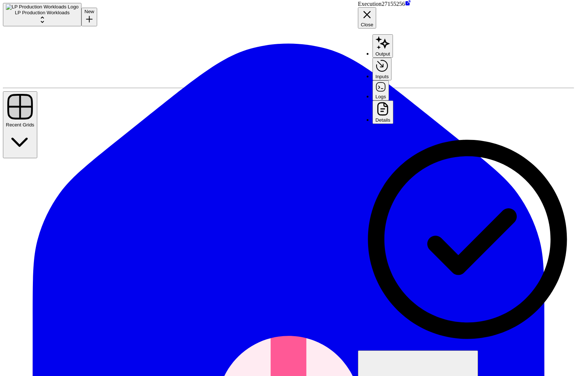
click at [391, 58] on button "Inputs" at bounding box center [381, 69] width 19 height 23
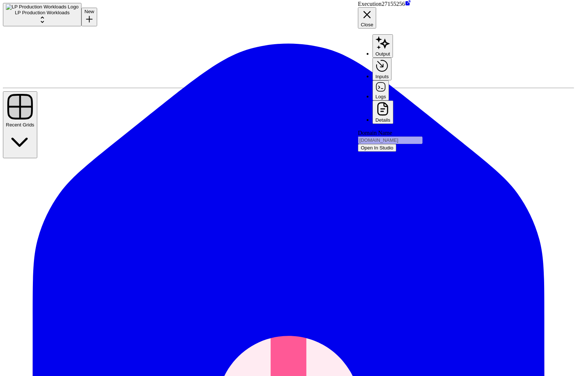
click at [389, 80] on button "Logs" at bounding box center [380, 90] width 16 height 20
